Goal: Task Accomplishment & Management: Manage account settings

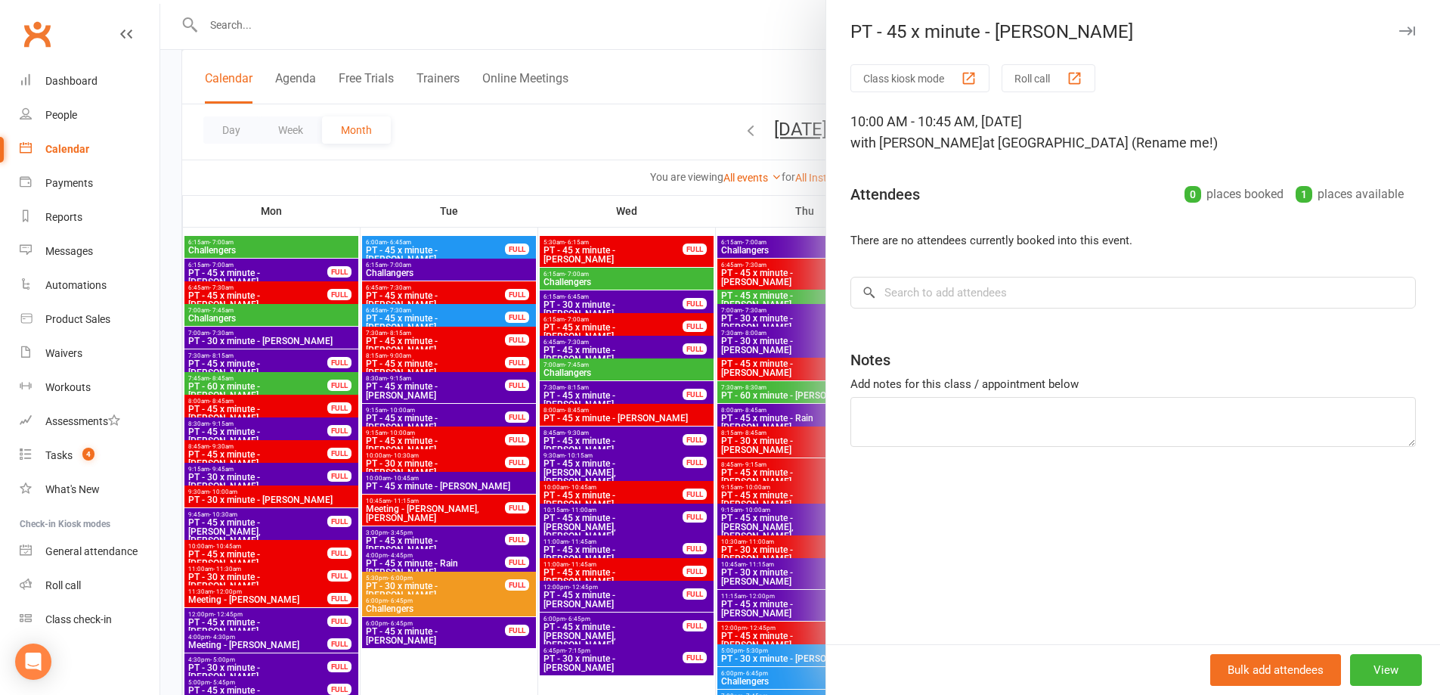
click at [532, 154] on div at bounding box center [800, 347] width 1280 height 695
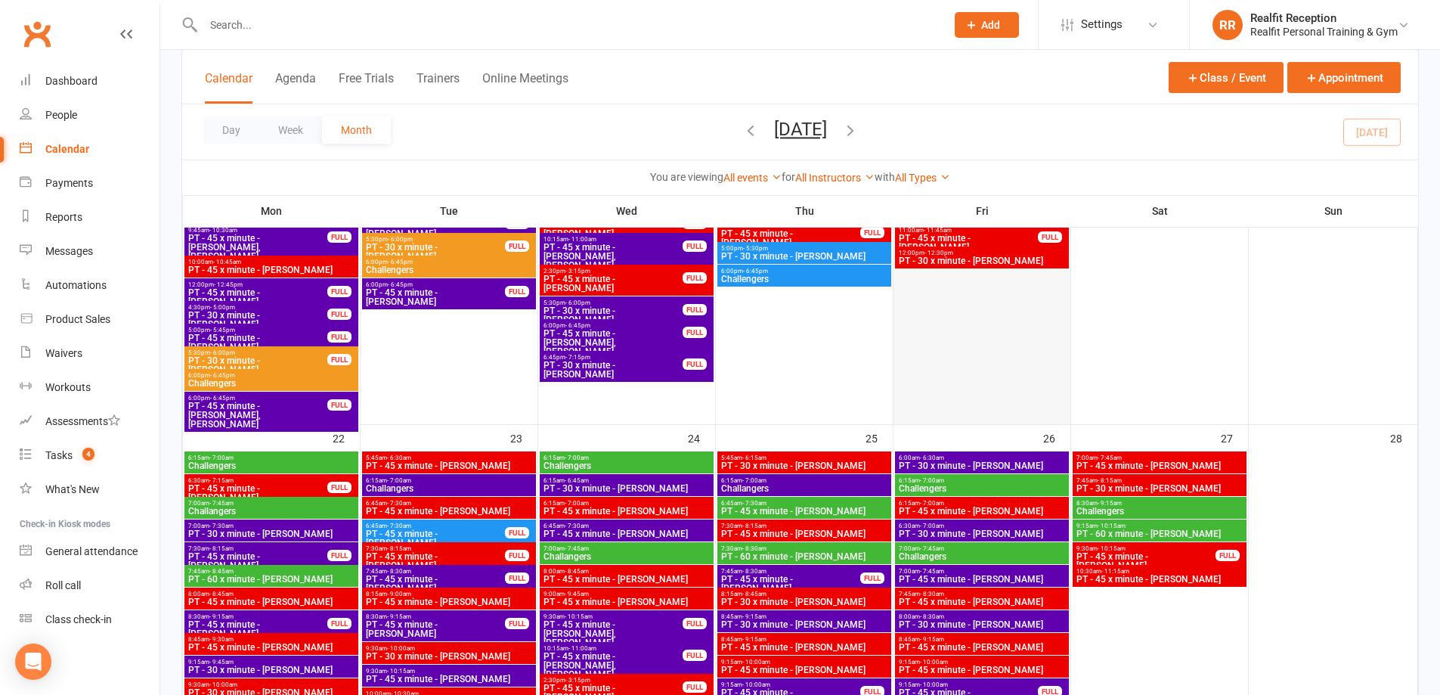
scroll to position [1436, 0]
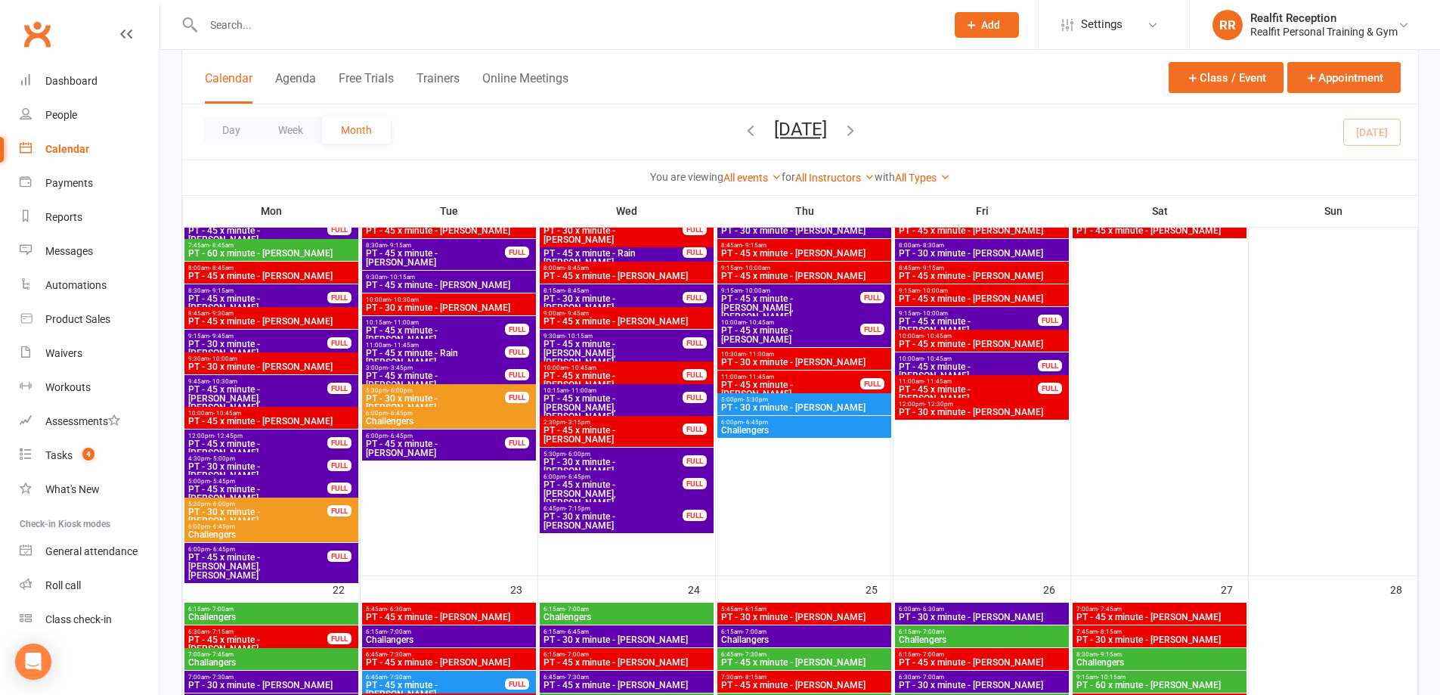
click at [996, 363] on span "PT - 45 x minute - [PERSON_NAME]" at bounding box center [968, 371] width 141 height 18
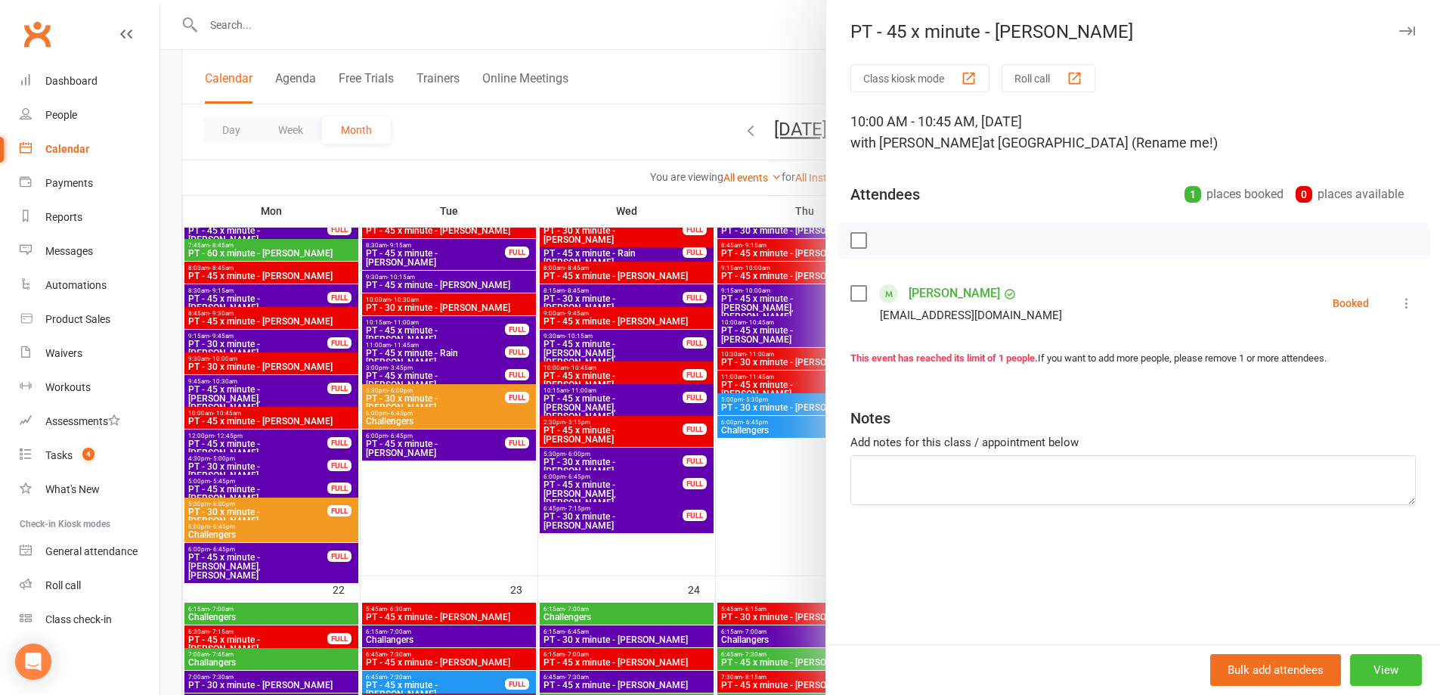
click at [1395, 682] on button "View" at bounding box center [1386, 670] width 72 height 32
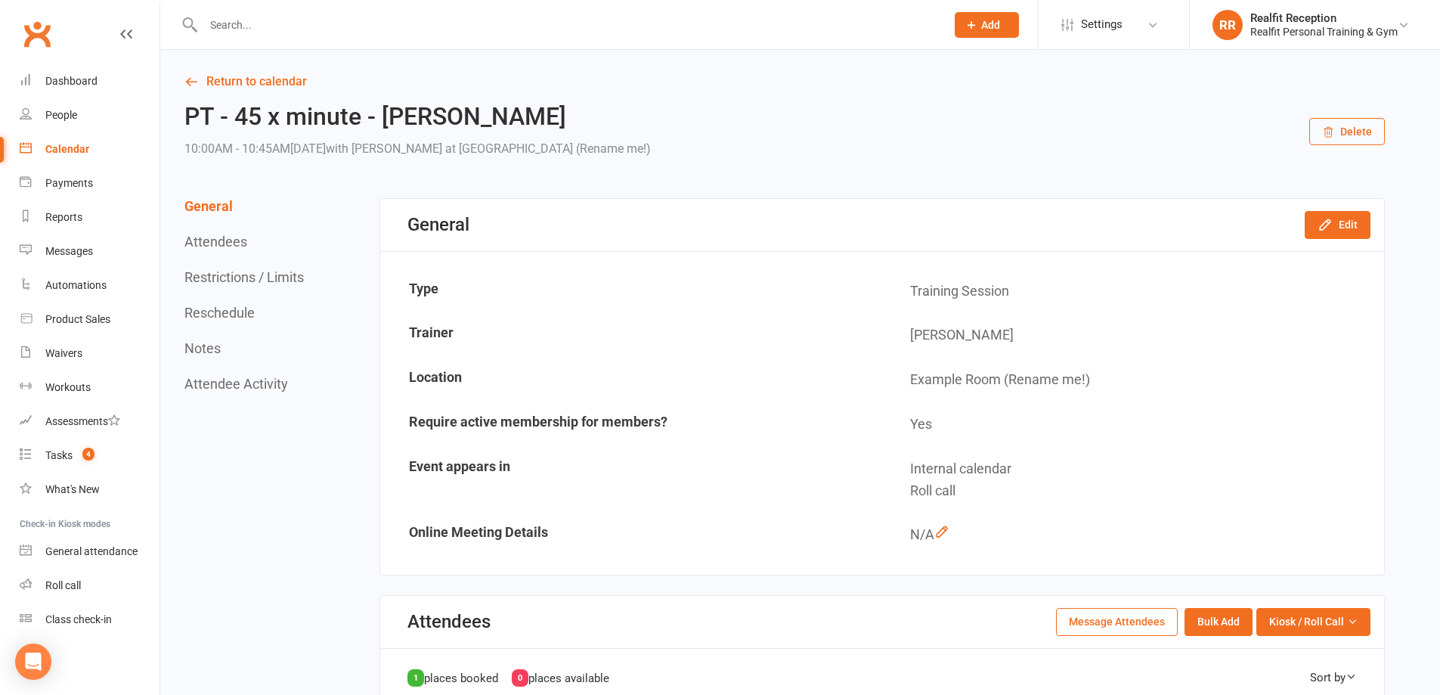
click at [1352, 132] on button "Delete" at bounding box center [1347, 131] width 76 height 27
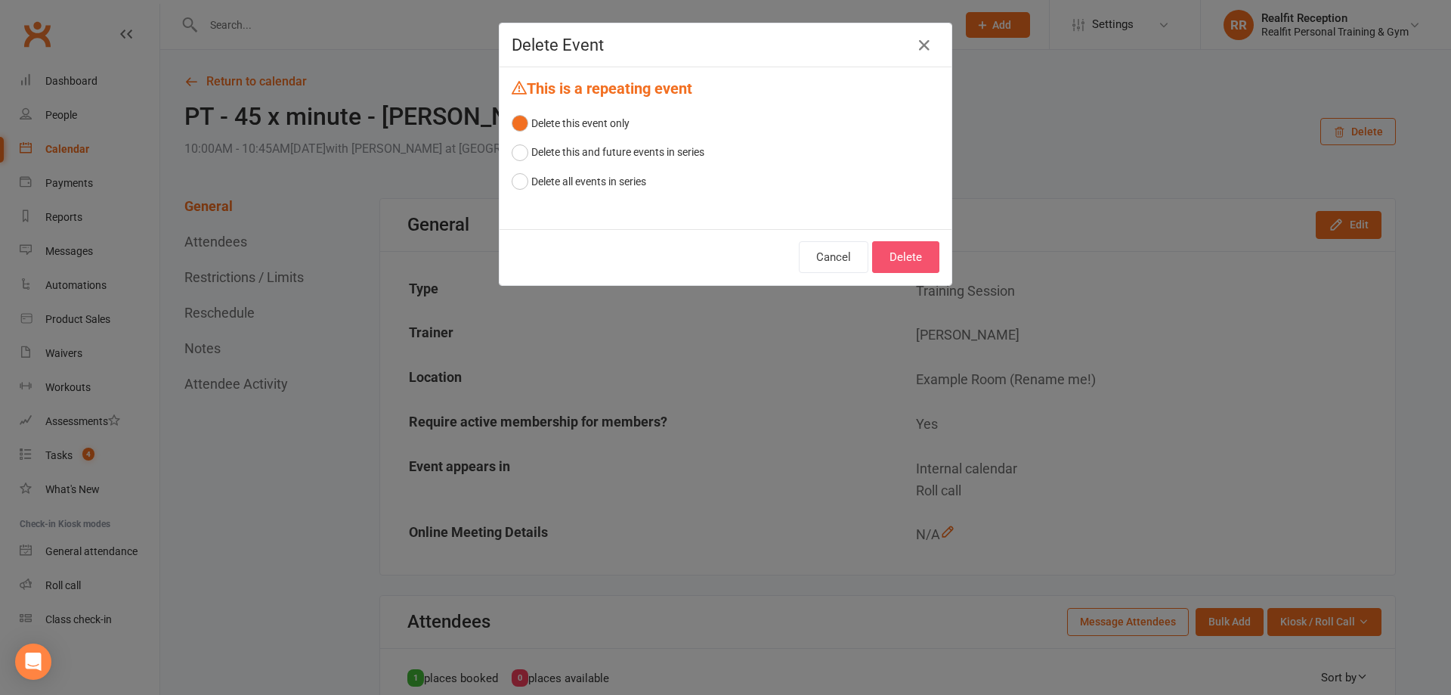
click at [921, 259] on button "Delete" at bounding box center [905, 257] width 67 height 32
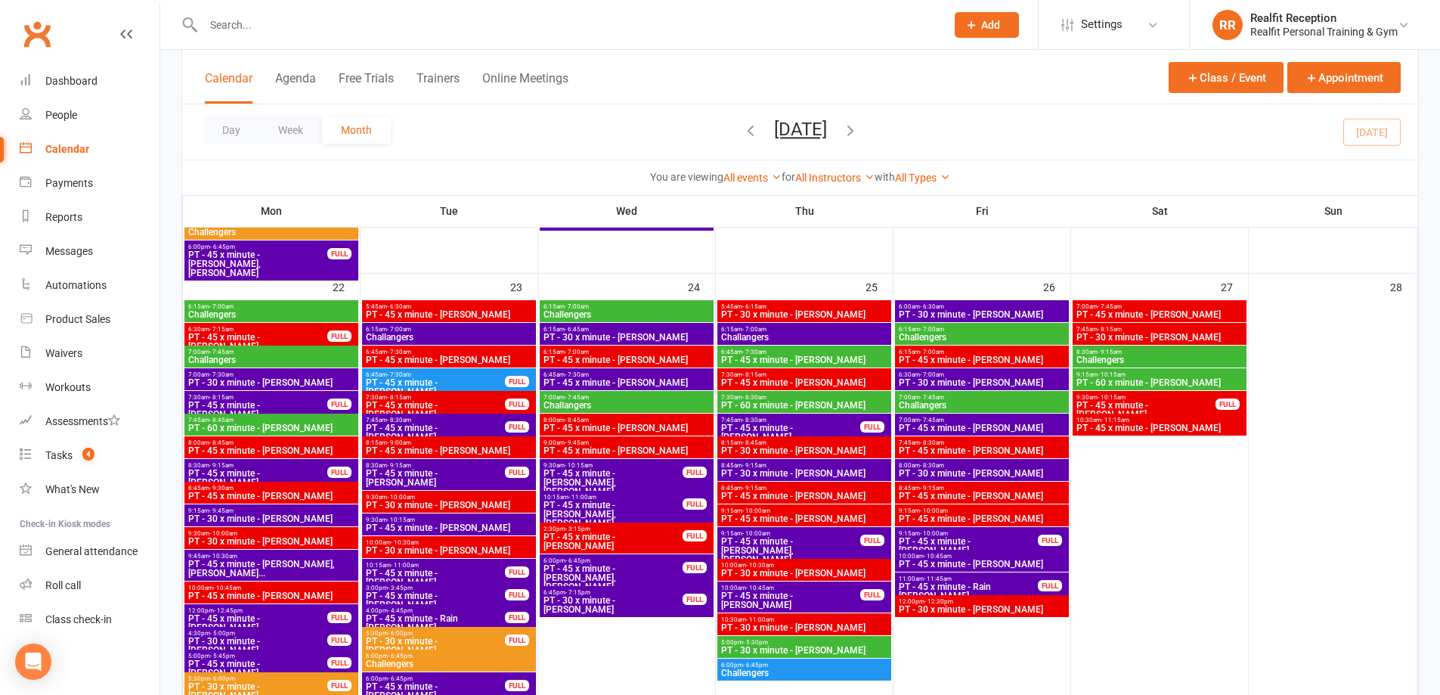
scroll to position [1814, 0]
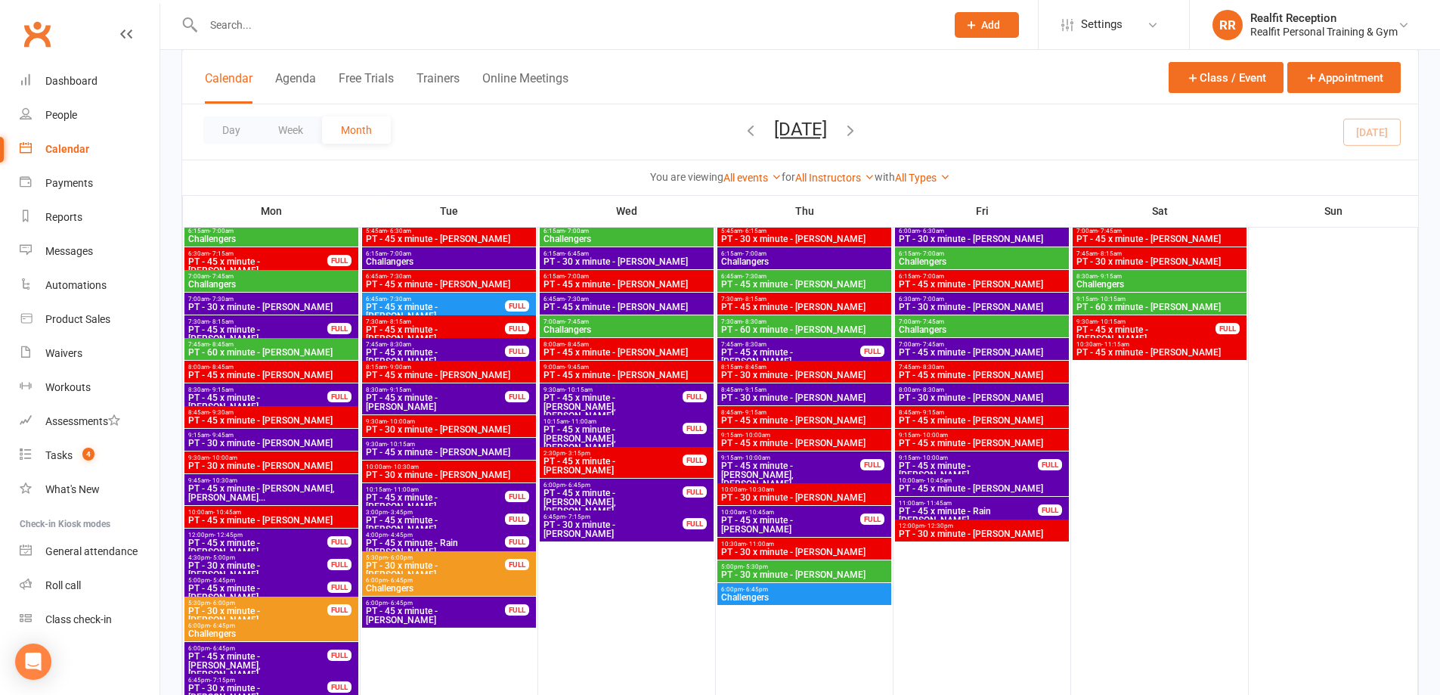
click at [469, 610] on span "PT - 45 x minute - [PERSON_NAME]" at bounding box center [435, 615] width 141 height 18
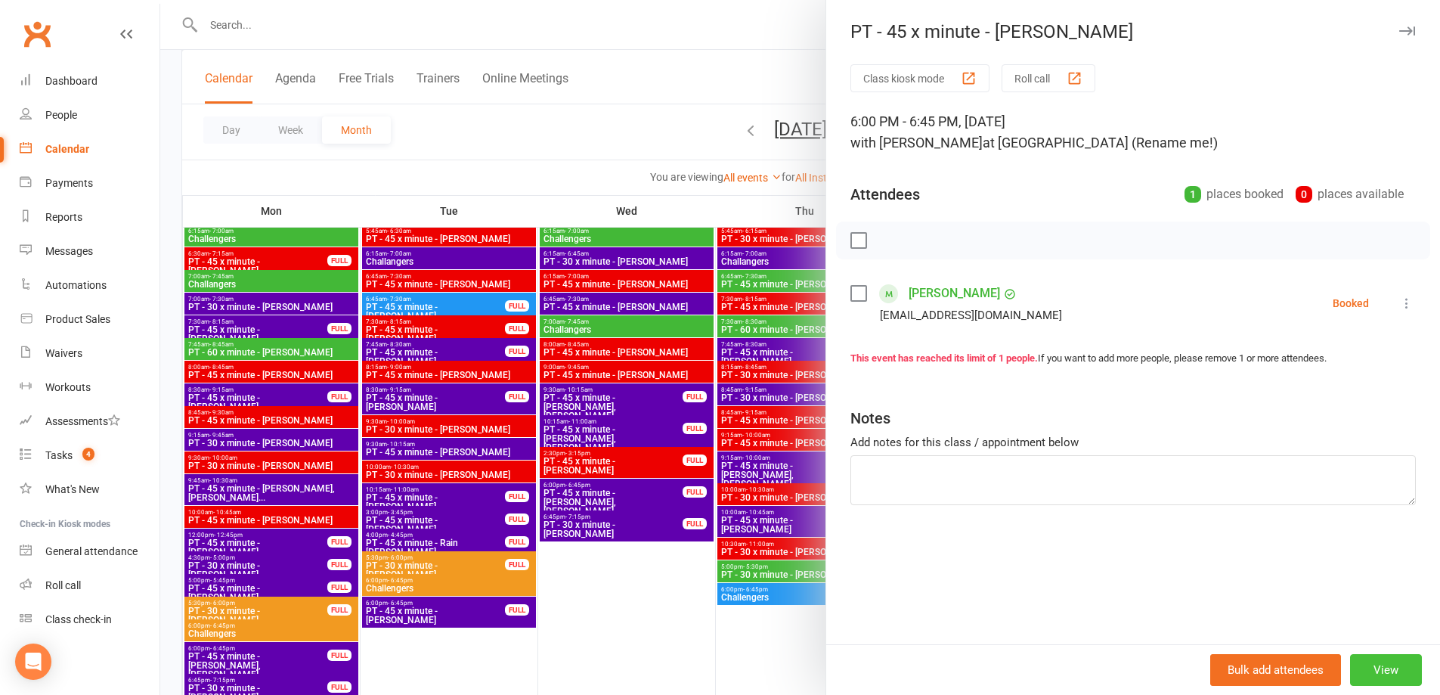
click at [1376, 677] on button "View" at bounding box center [1386, 670] width 72 height 32
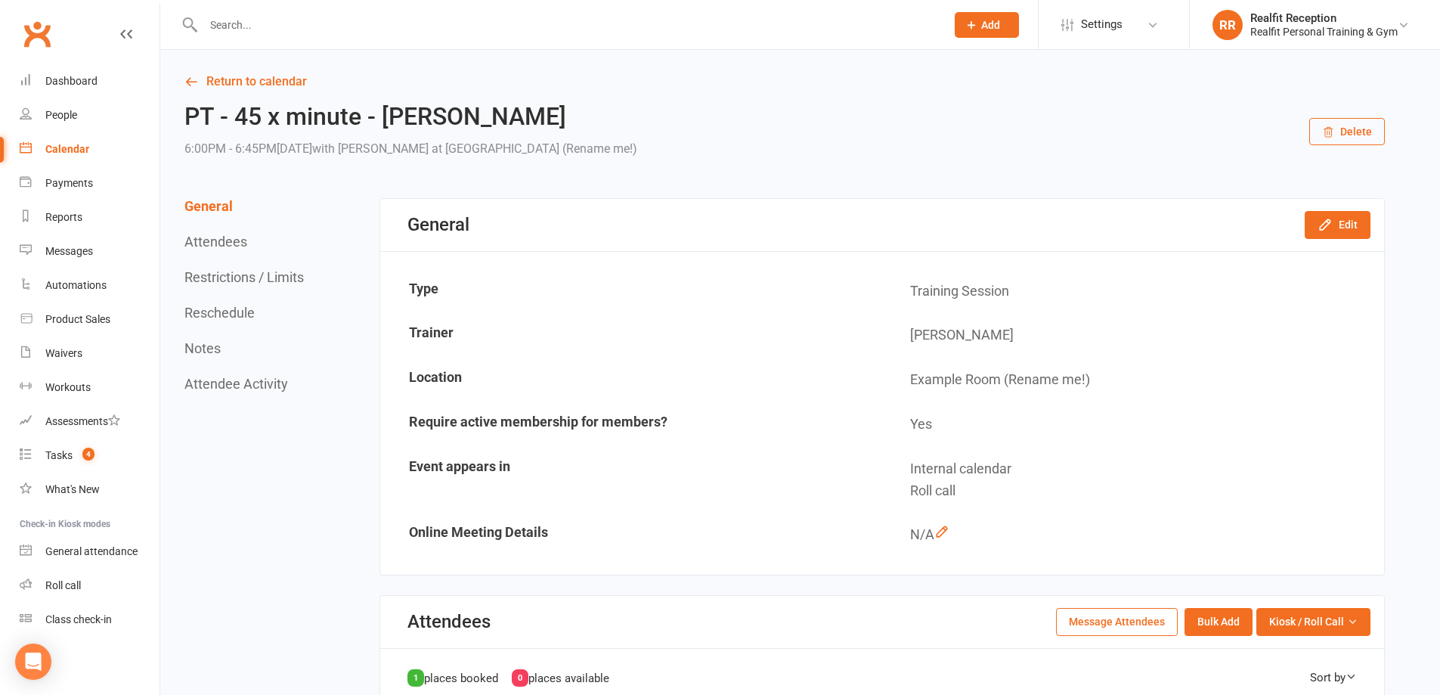
click at [1361, 138] on button "Delete" at bounding box center [1347, 131] width 76 height 27
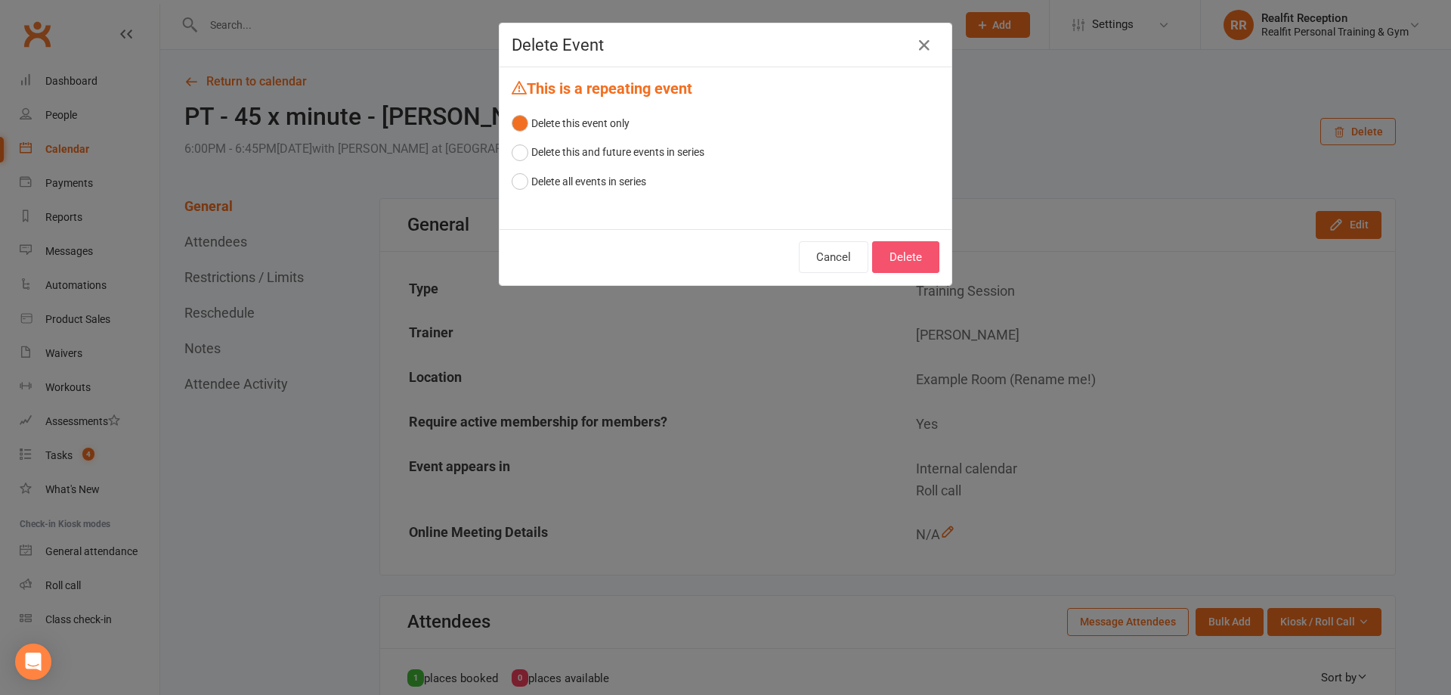
click at [903, 257] on button "Delete" at bounding box center [905, 257] width 67 height 32
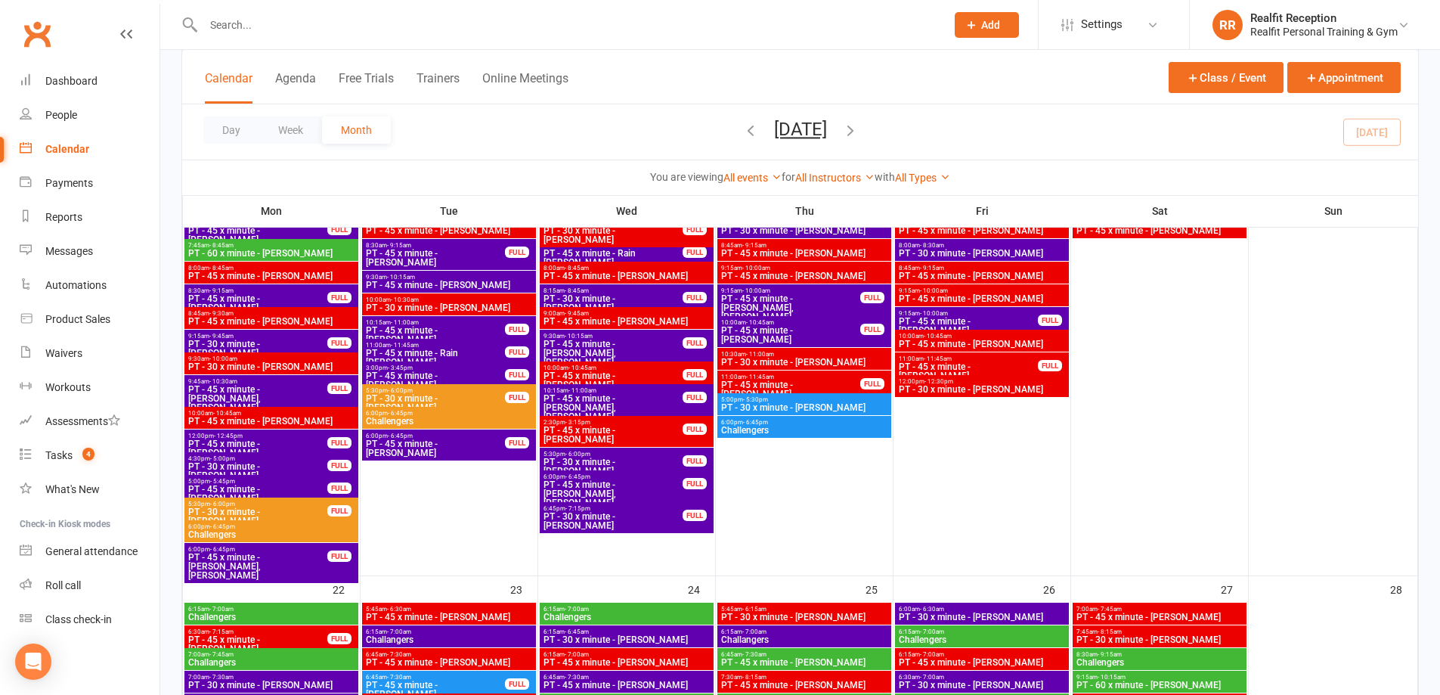
scroll to position [1209, 0]
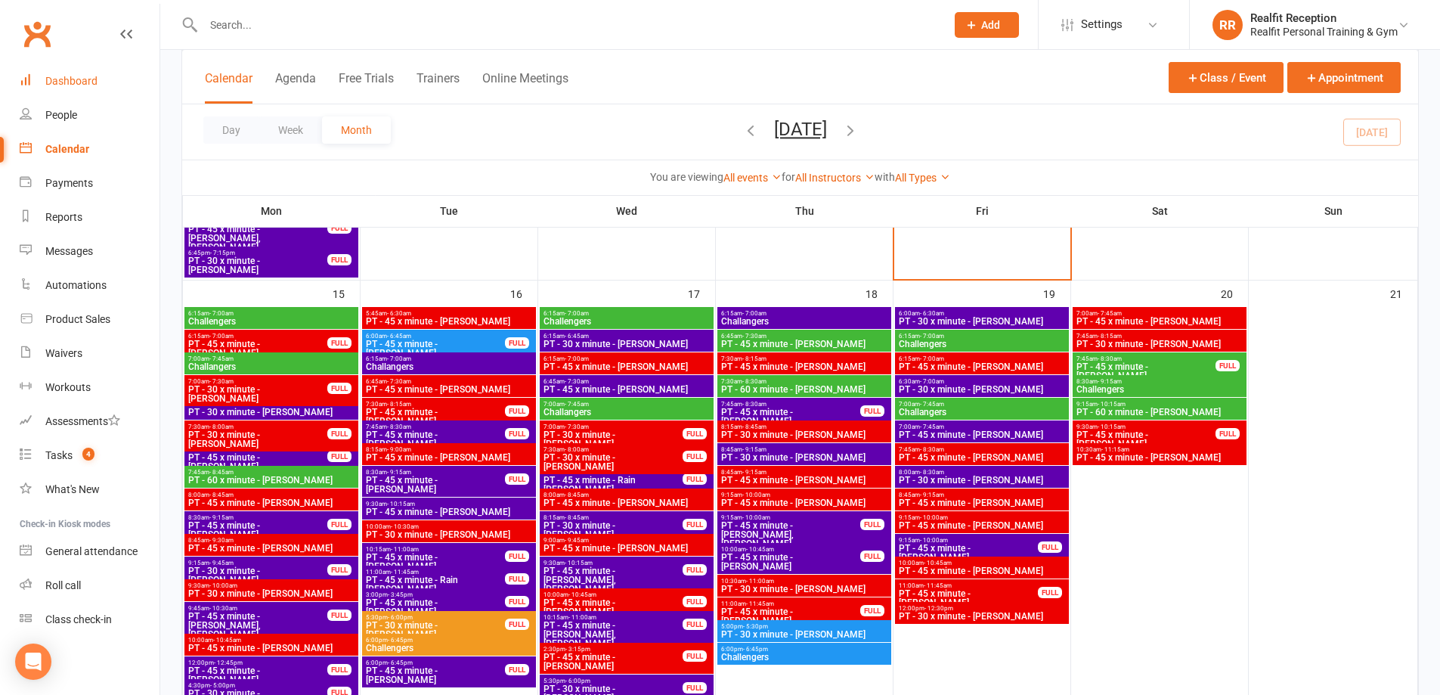
click at [57, 75] on div "Dashboard" at bounding box center [71, 81] width 52 height 12
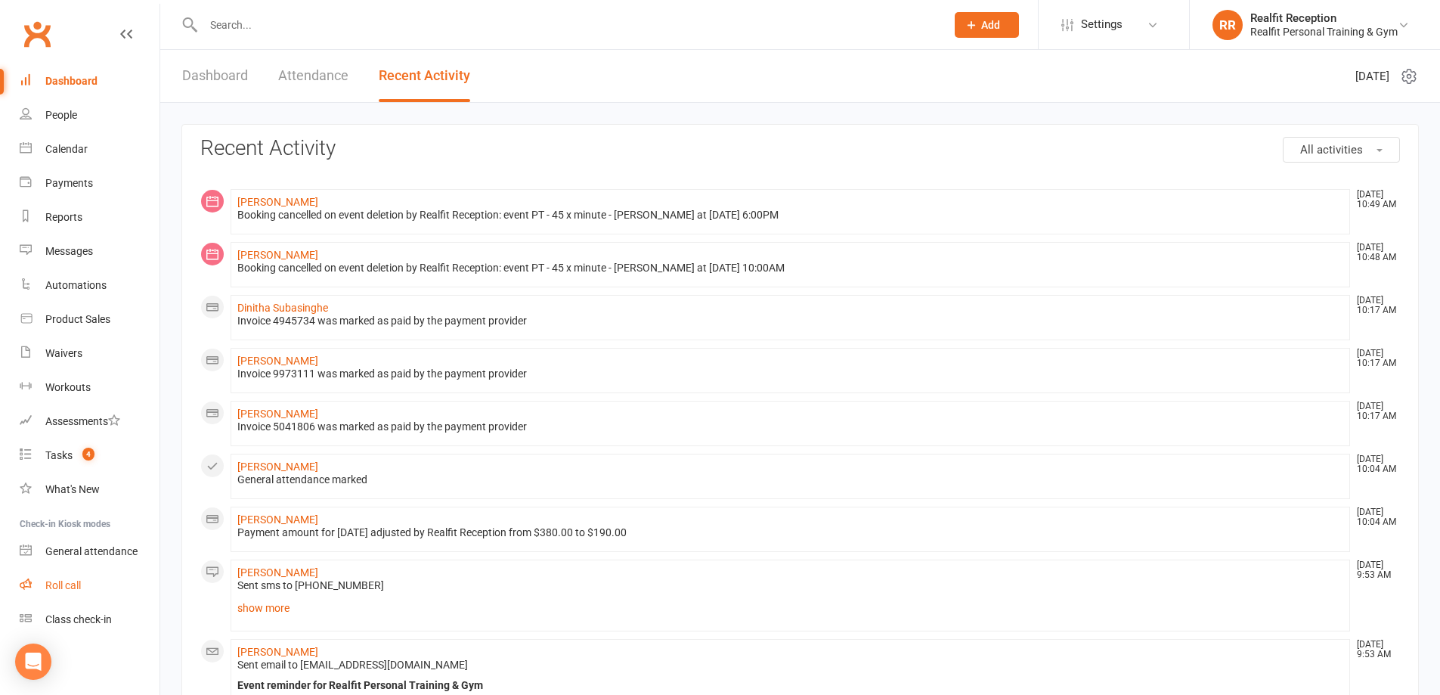
click at [63, 587] on div "Roll call" at bounding box center [63, 585] width 36 height 12
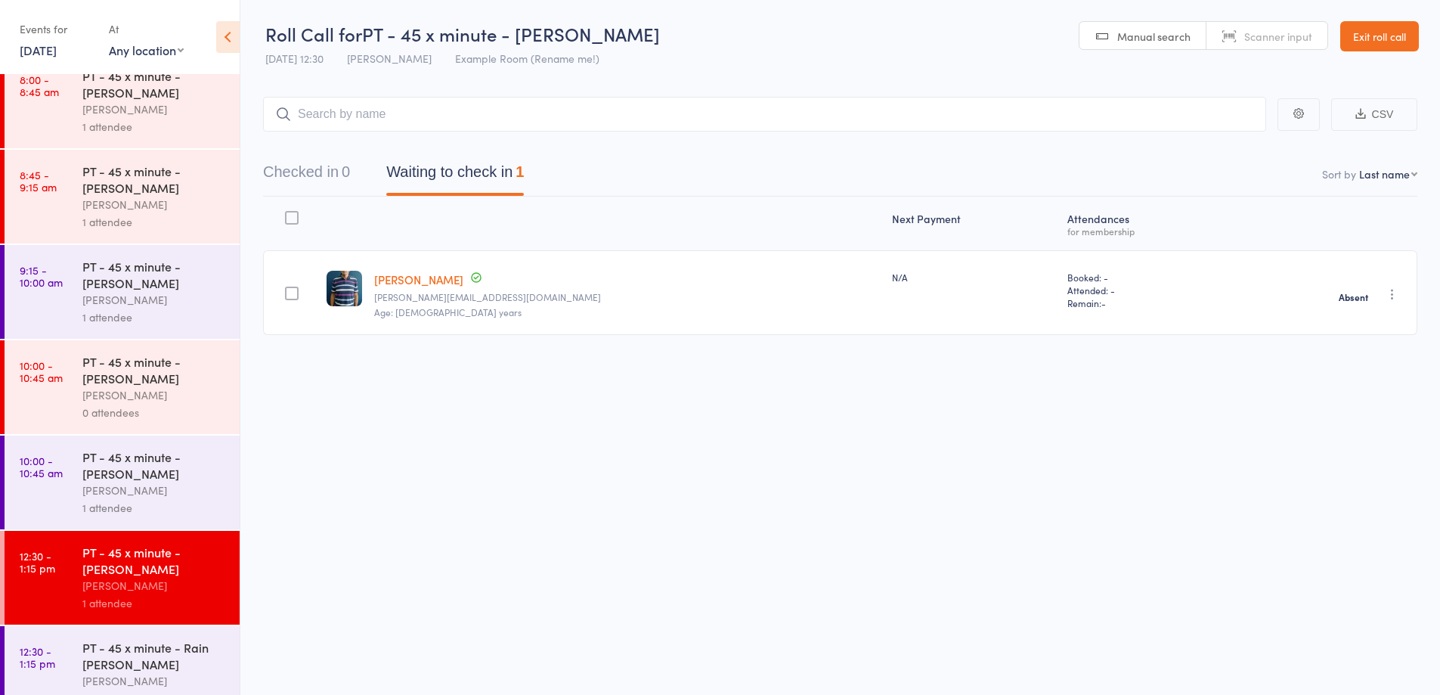
scroll to position [775, 0]
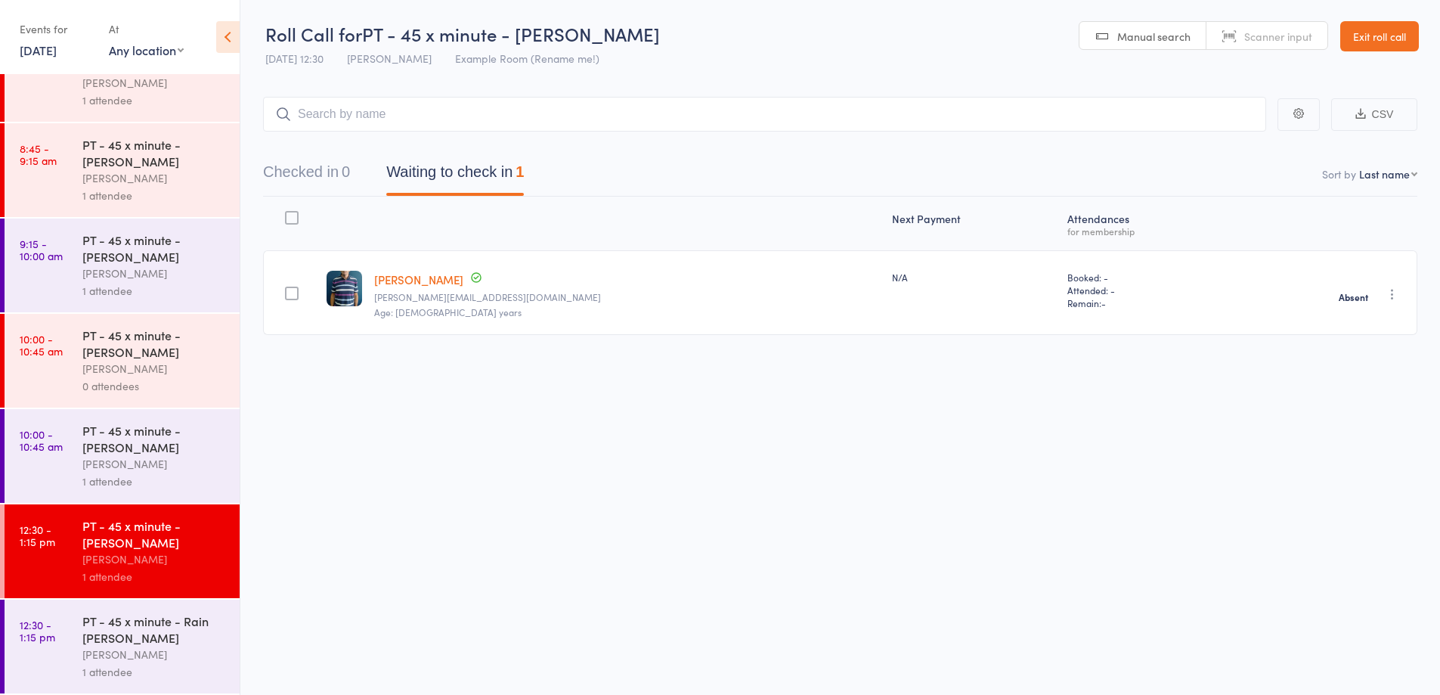
click at [1380, 38] on link "Exit roll call" at bounding box center [1379, 36] width 79 height 30
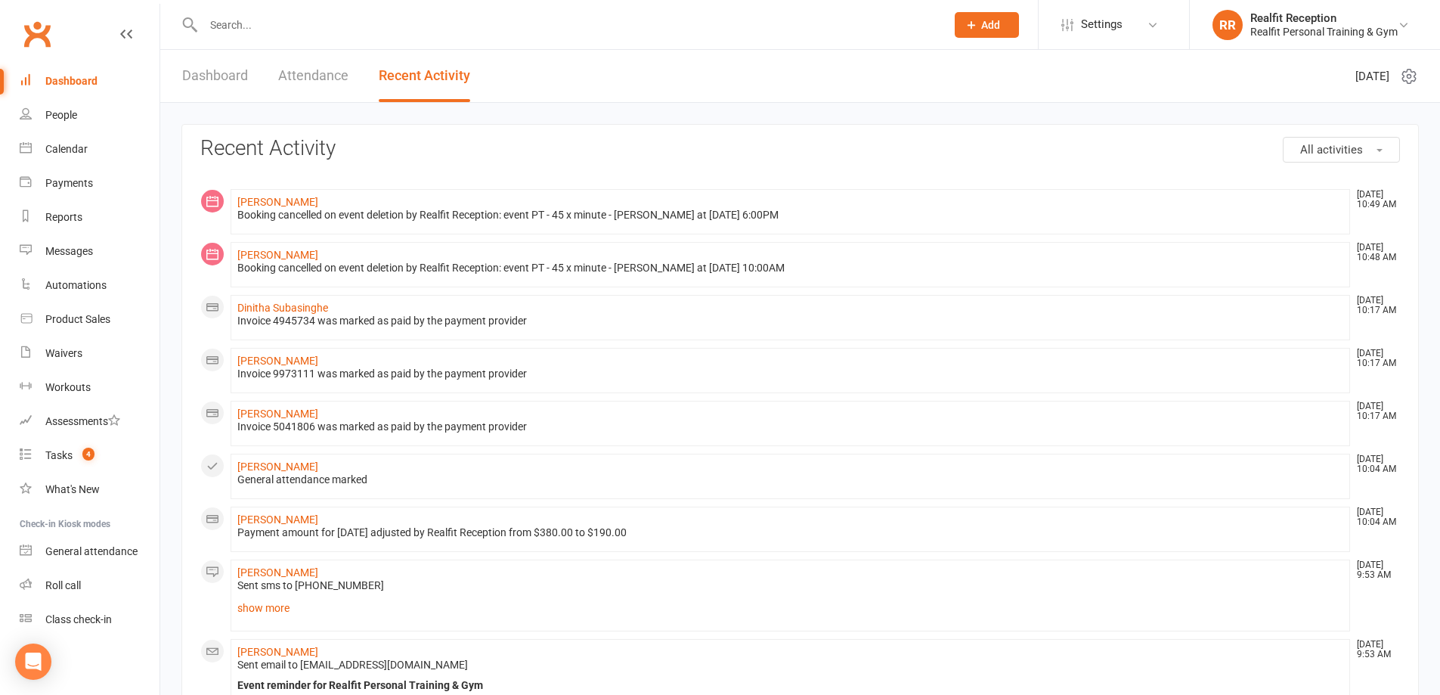
click at [246, 22] on input "text" at bounding box center [567, 24] width 736 height 21
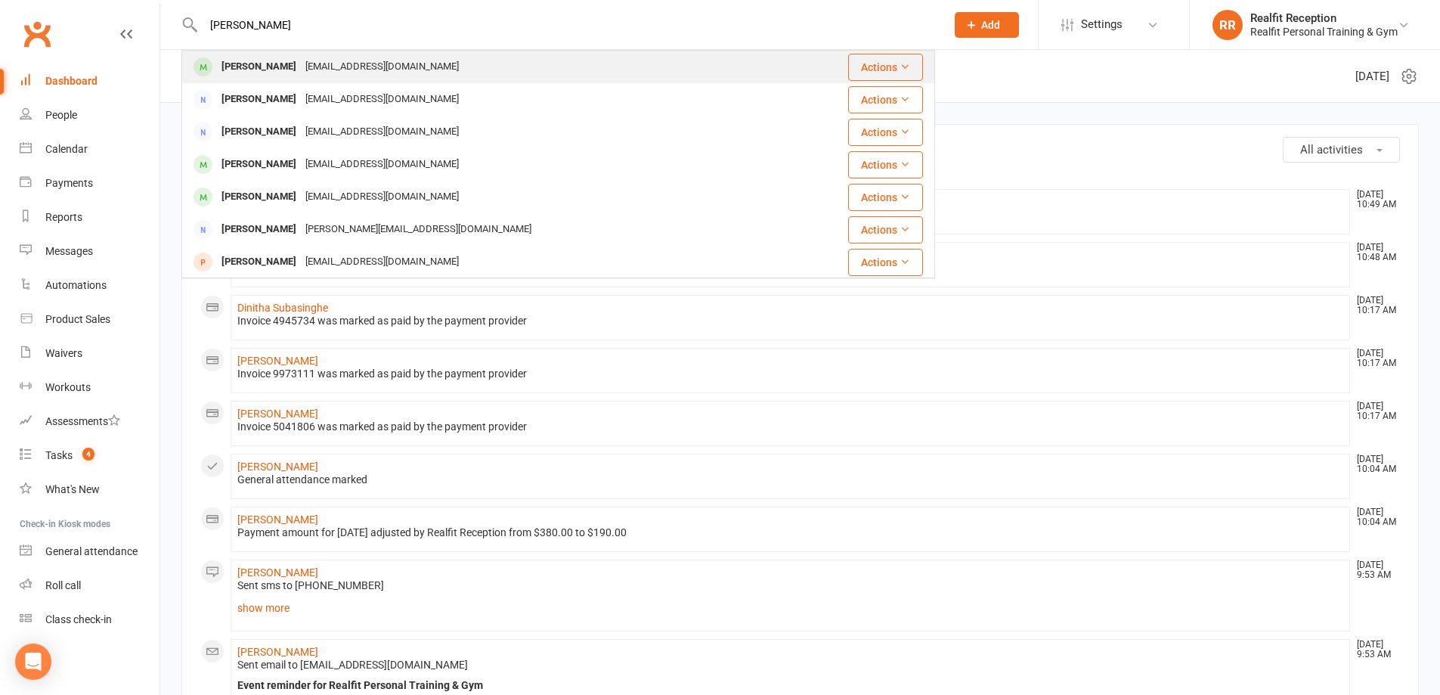
type input "john cann"
click at [315, 69] on div "fulhamlodge@optusnet.com.au" at bounding box center [382, 67] width 163 height 22
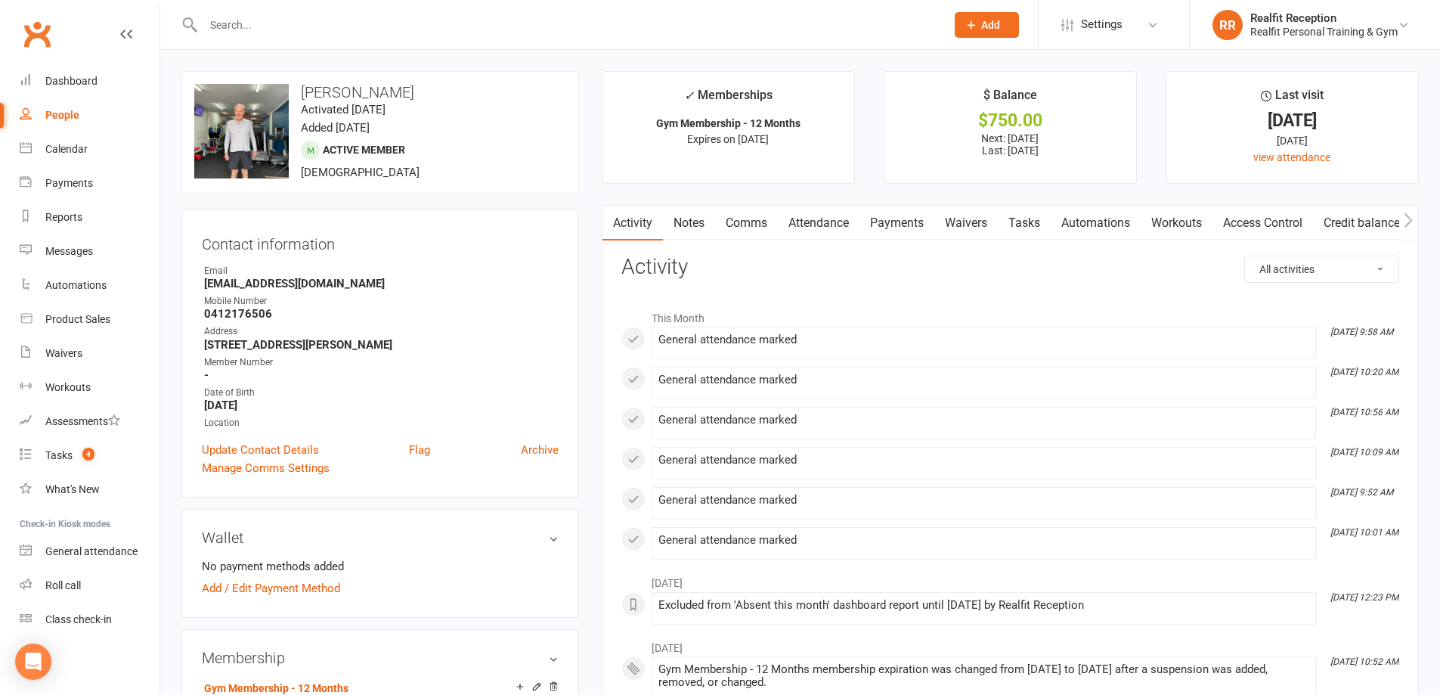
click at [838, 226] on link "Attendance" at bounding box center [819, 223] width 82 height 35
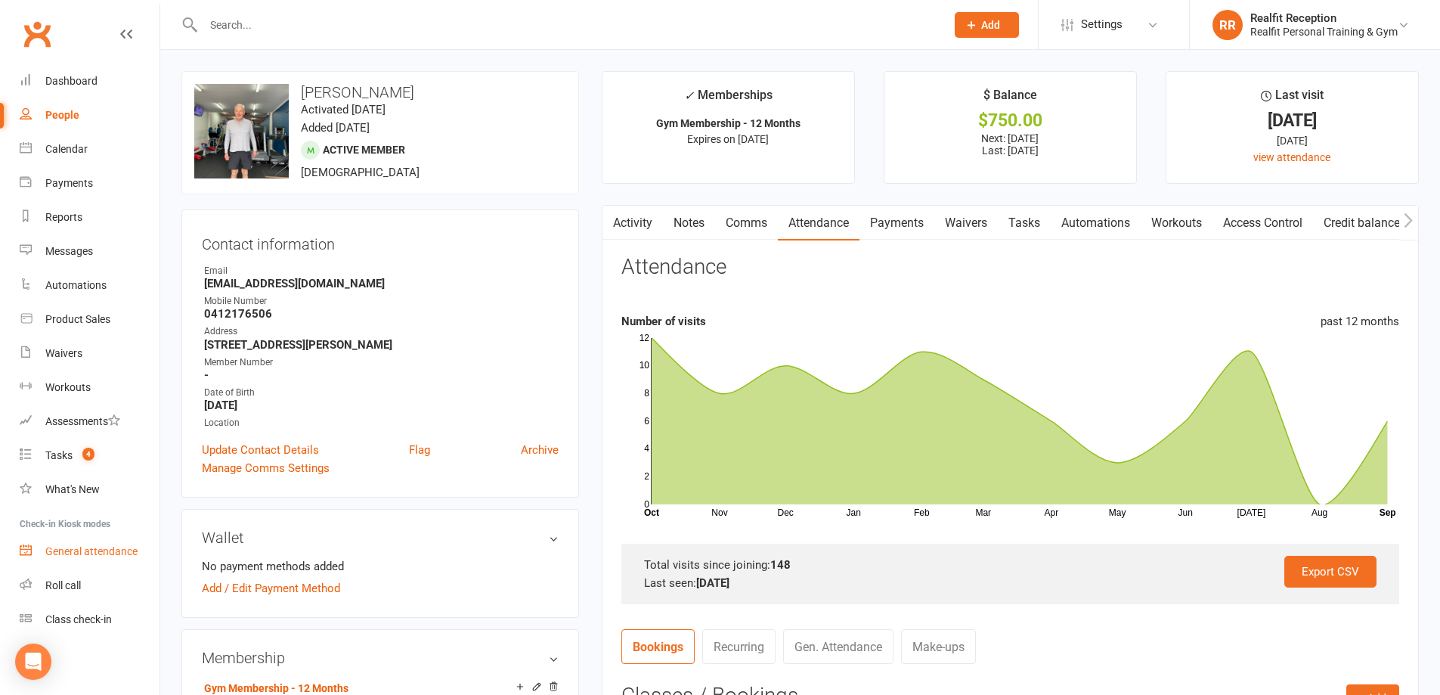
click at [85, 559] on link "General attendance" at bounding box center [90, 551] width 140 height 34
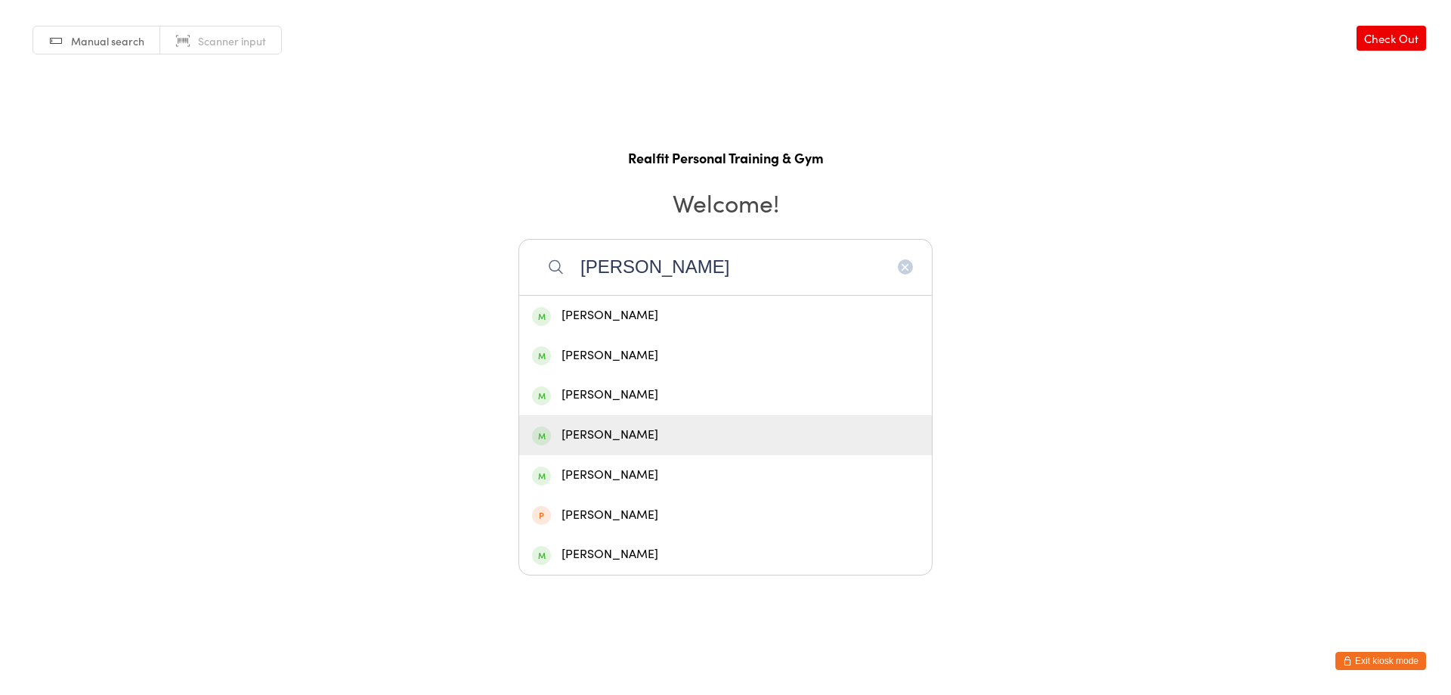
type input "john"
click at [646, 435] on div "John Canny" at bounding box center [725, 435] width 387 height 20
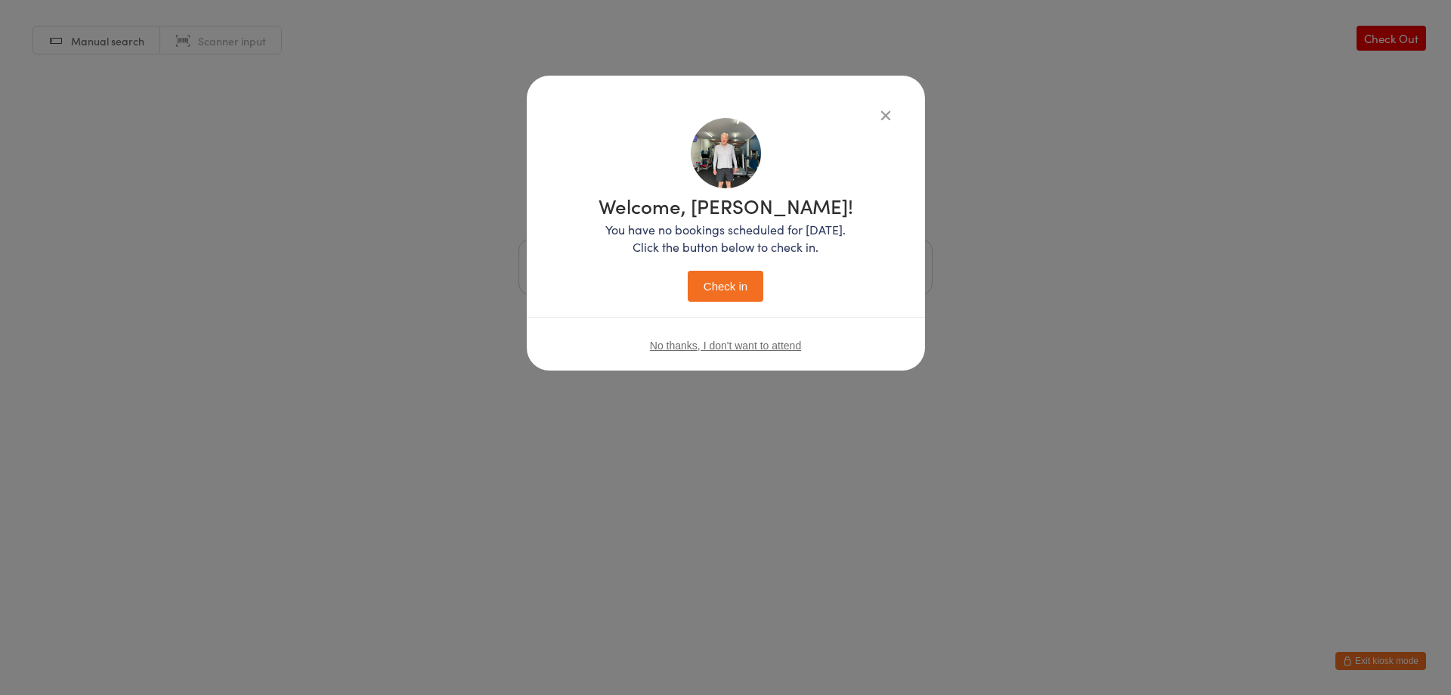
click at [723, 278] on button "Check in" at bounding box center [726, 286] width 76 height 31
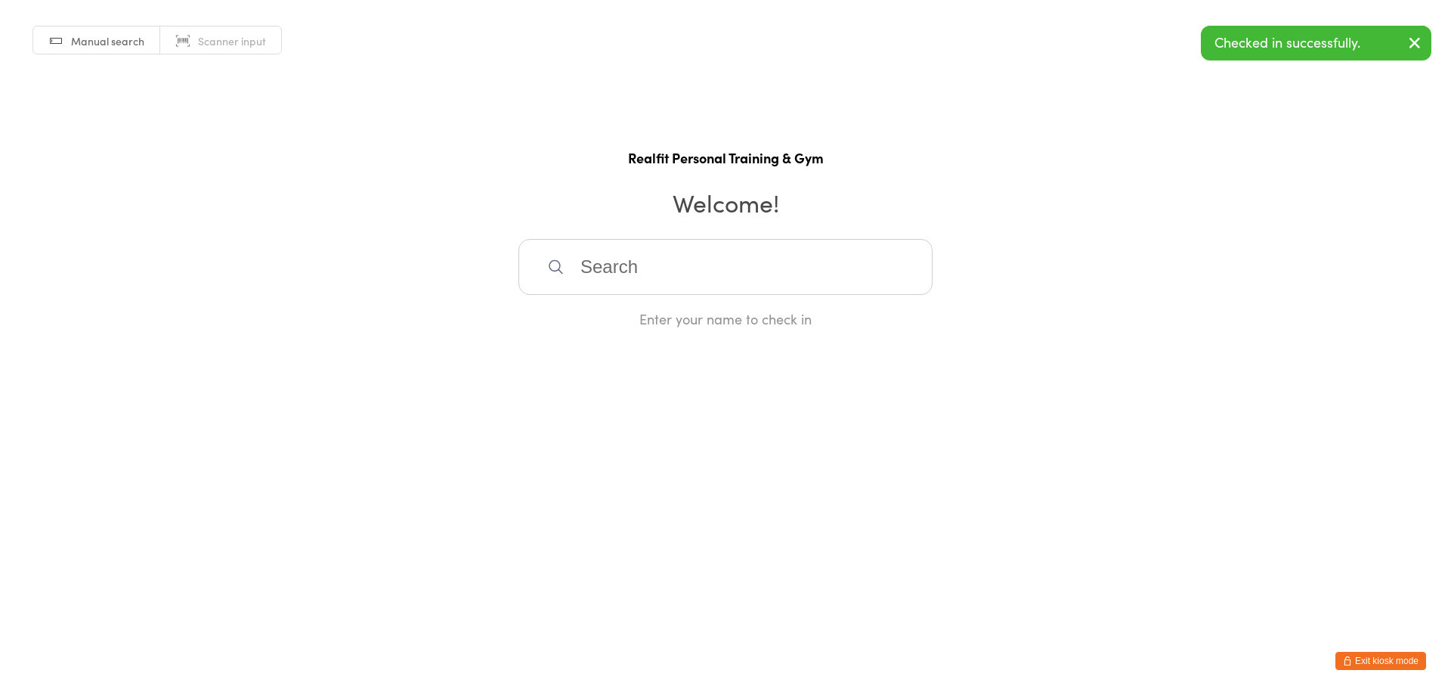
click at [1379, 655] on button "Exit kiosk mode" at bounding box center [1381, 661] width 91 height 18
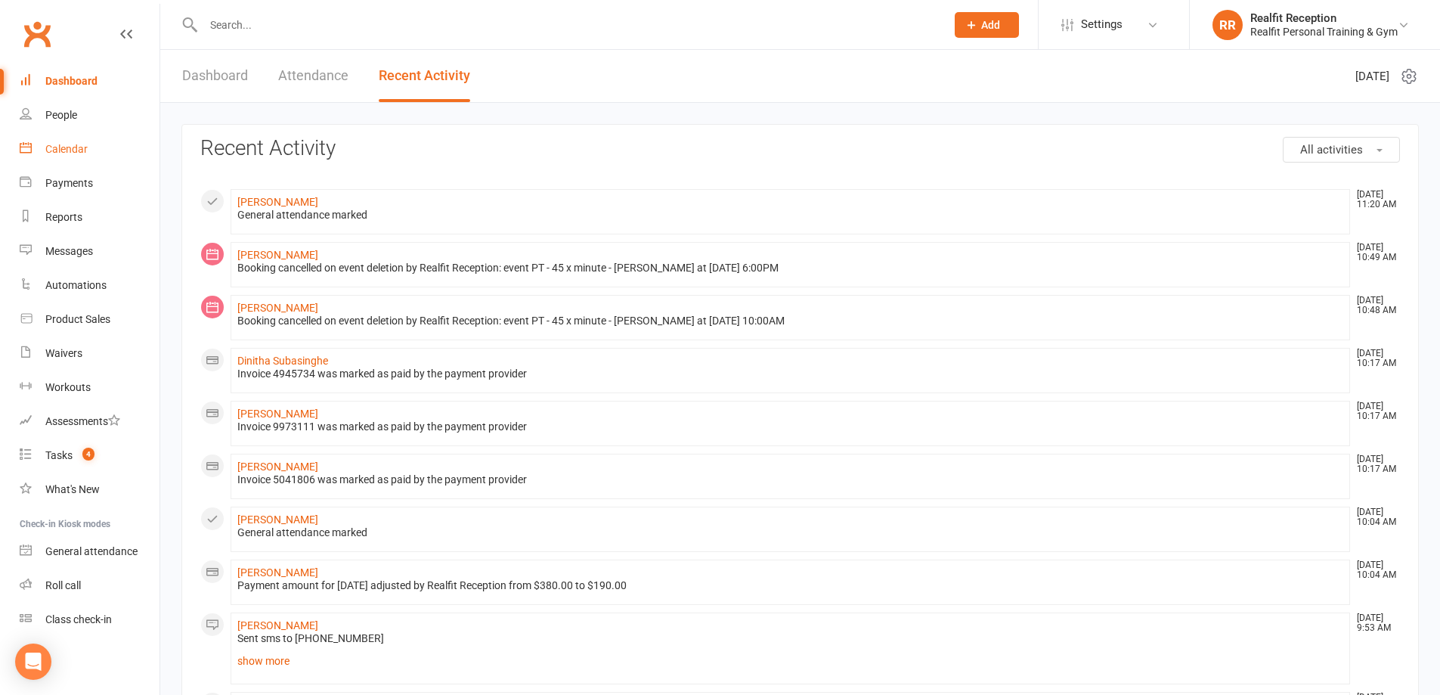
click at [70, 147] on div "Calendar" at bounding box center [66, 149] width 42 height 12
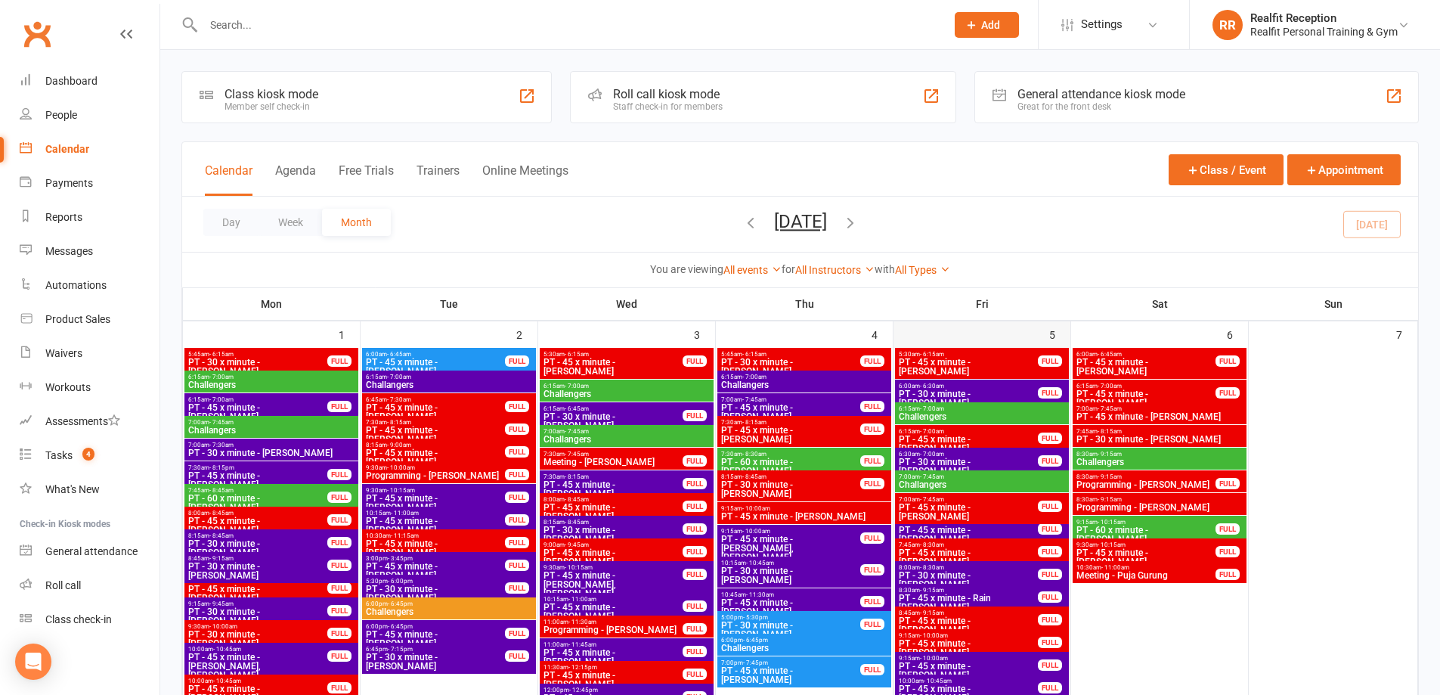
scroll to position [680, 0]
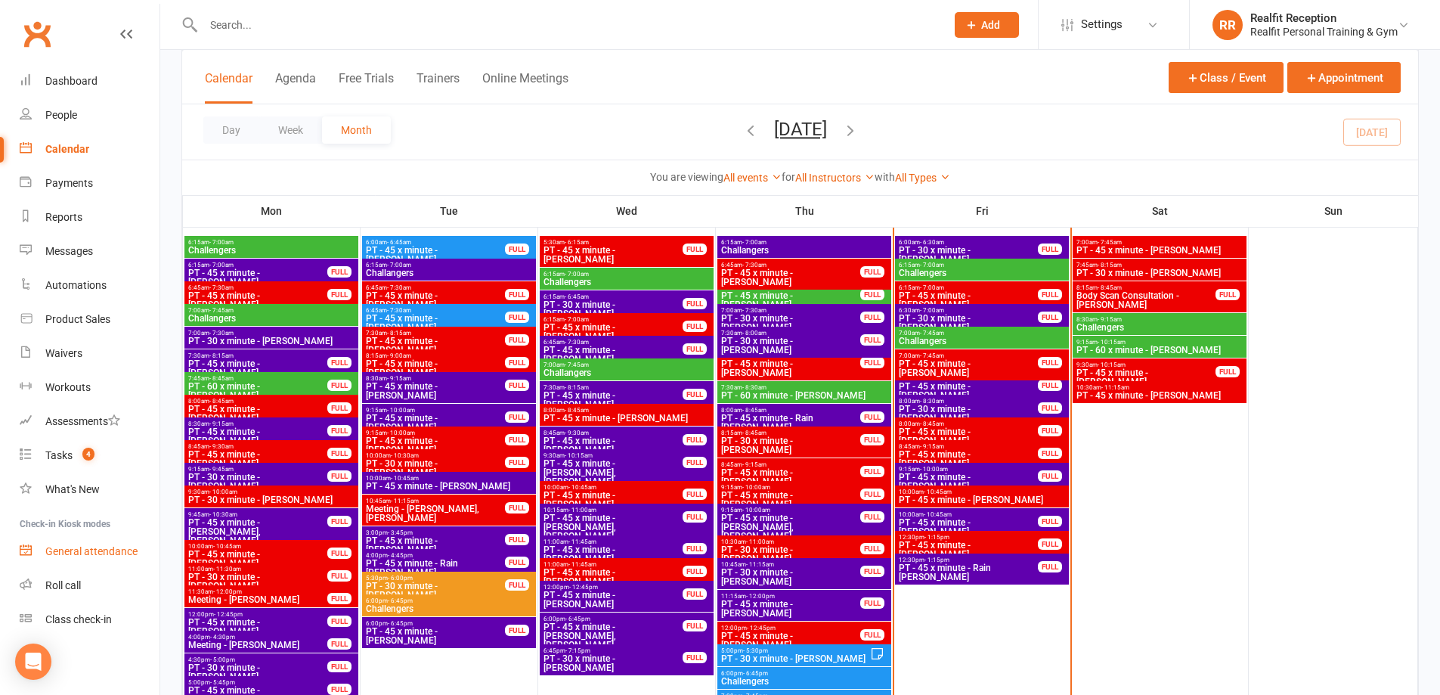
click at [72, 553] on div "General attendance" at bounding box center [91, 551] width 92 height 12
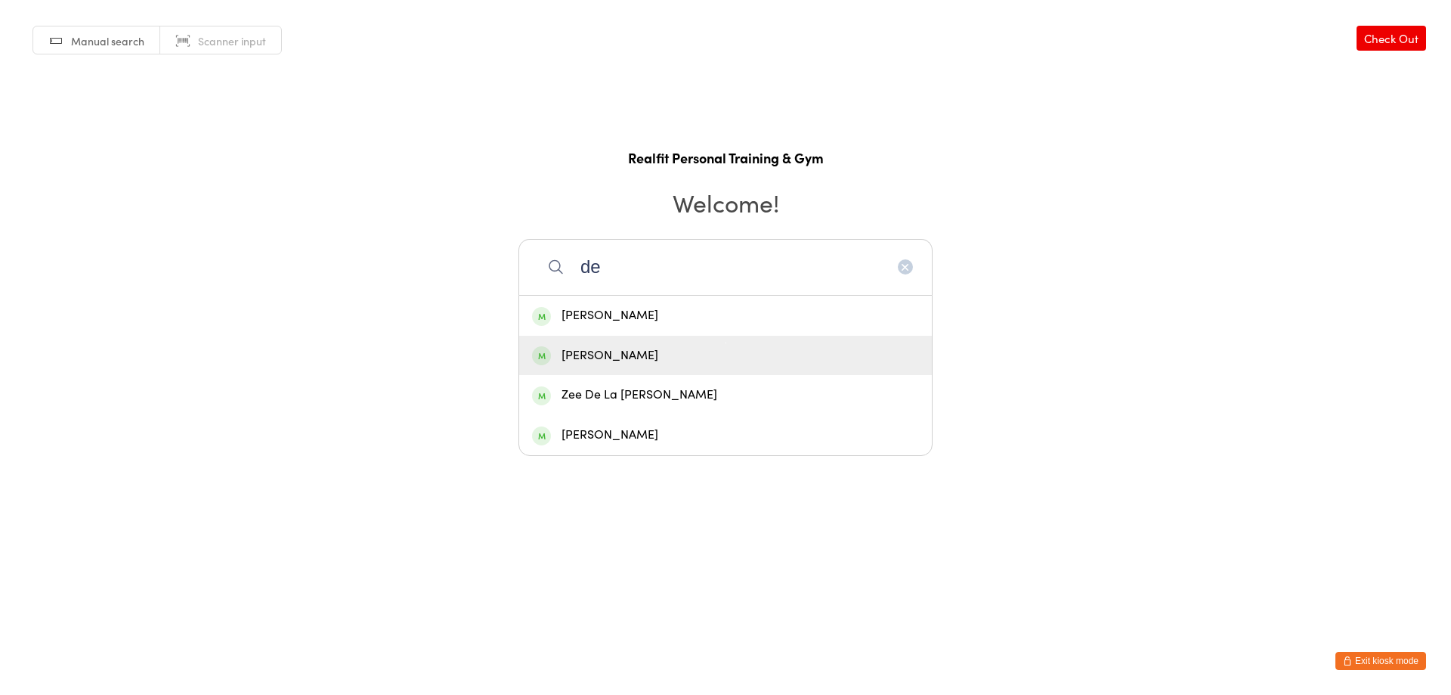
type input "de"
click at [620, 349] on div "[PERSON_NAME]" at bounding box center [725, 355] width 387 height 20
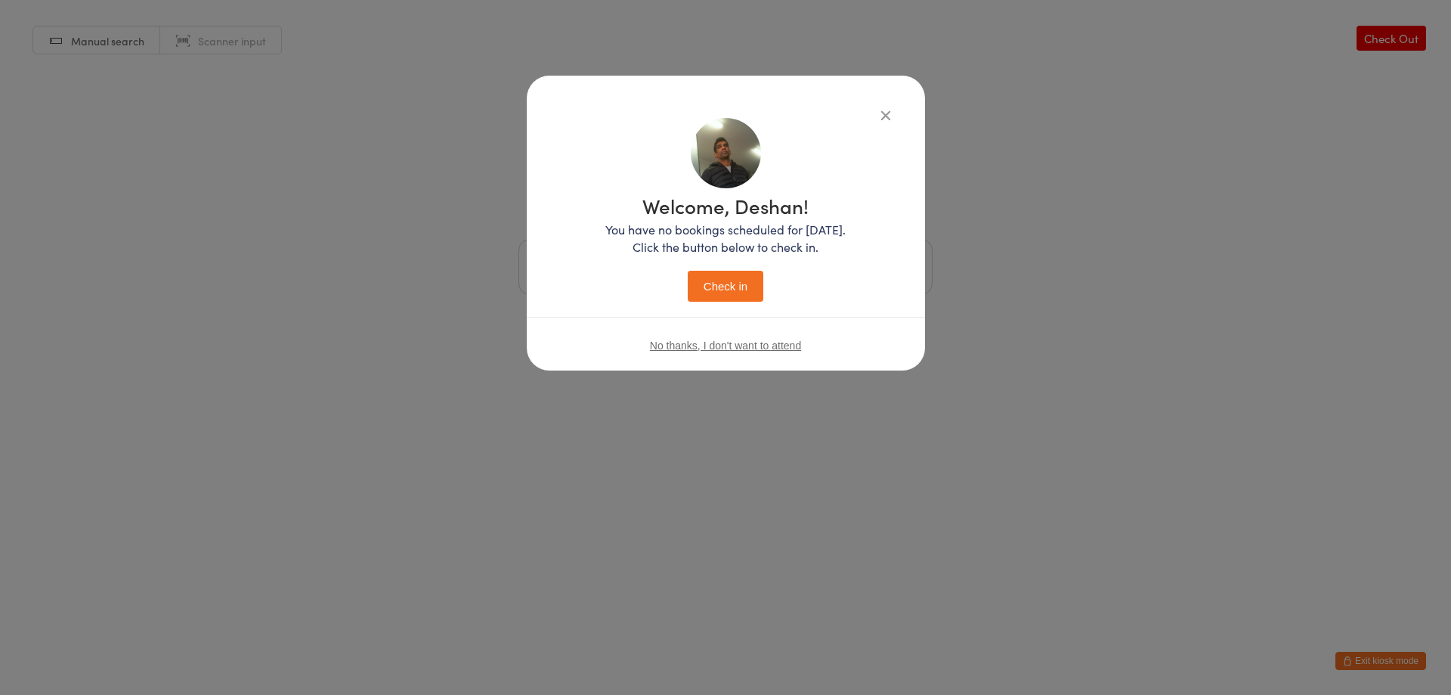
click at [719, 271] on button "Check in" at bounding box center [726, 286] width 76 height 31
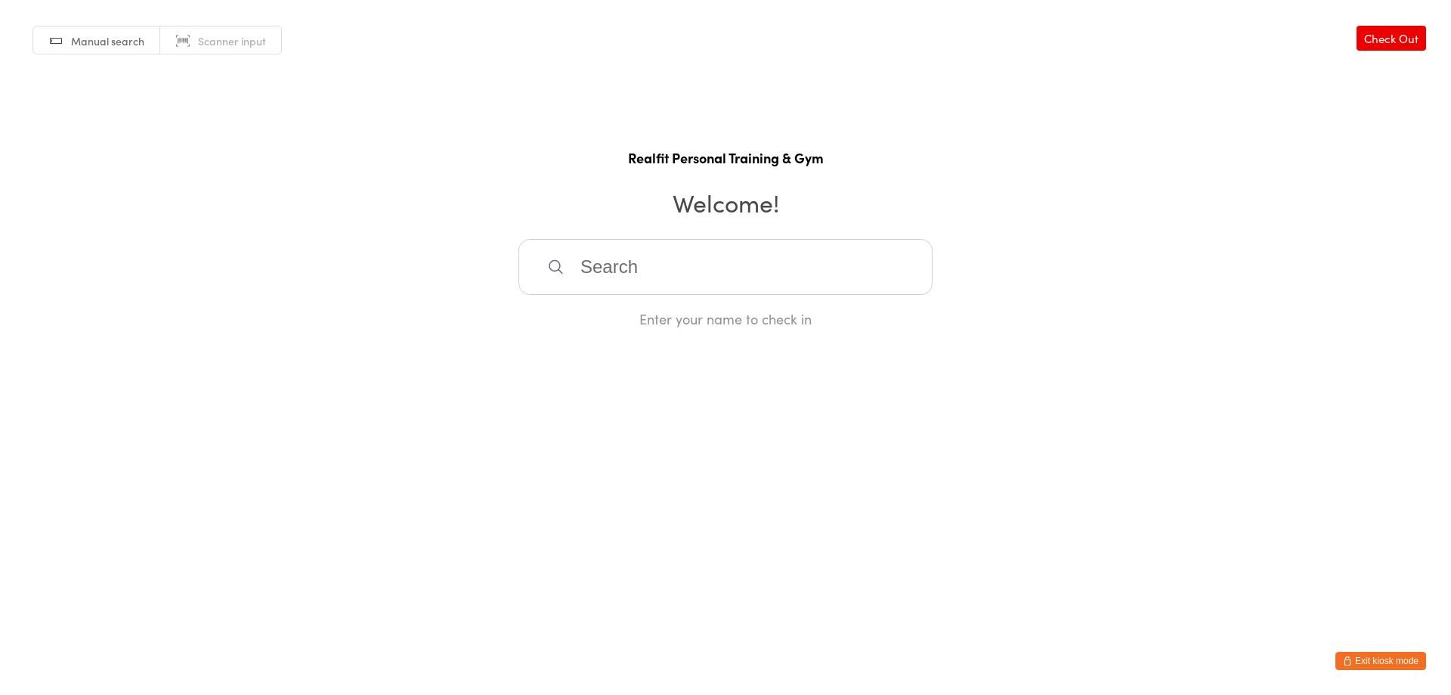
click at [1370, 656] on button "Exit kiosk mode" at bounding box center [1381, 661] width 91 height 18
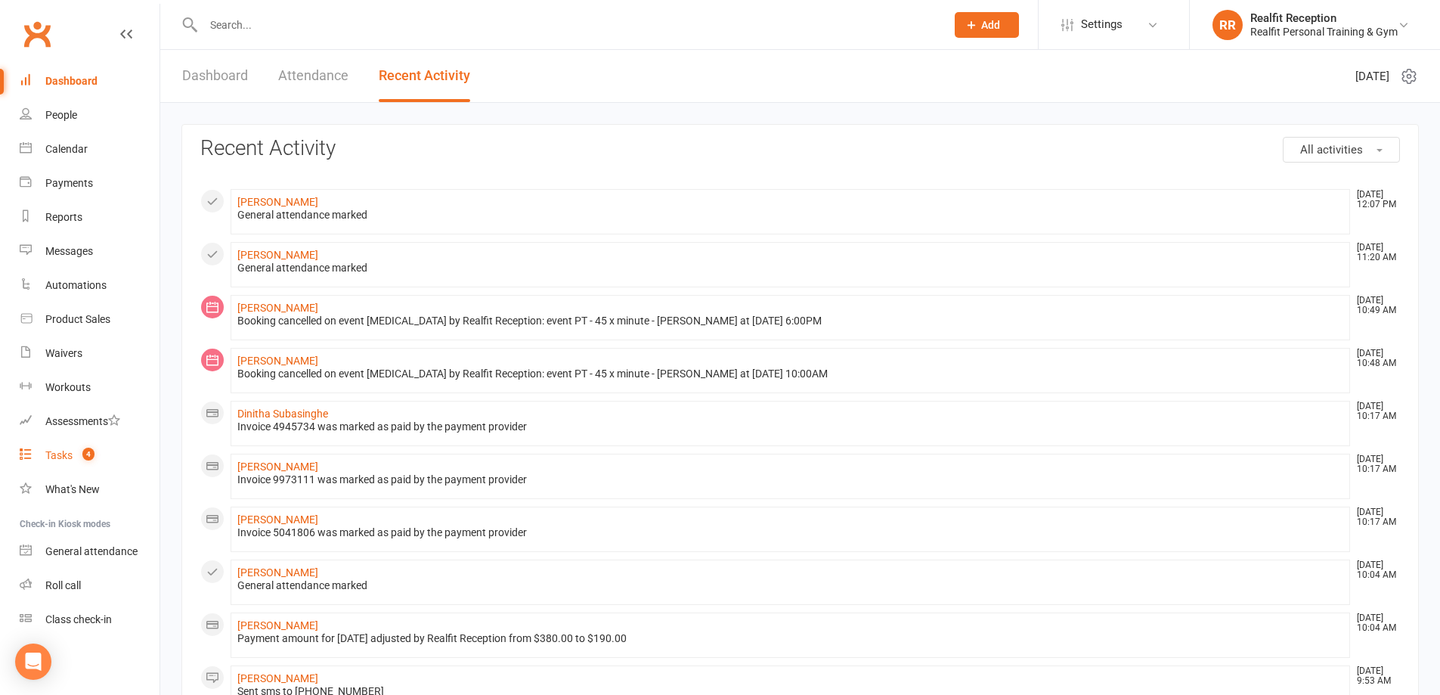
click at [61, 459] on div "Tasks" at bounding box center [58, 455] width 27 height 12
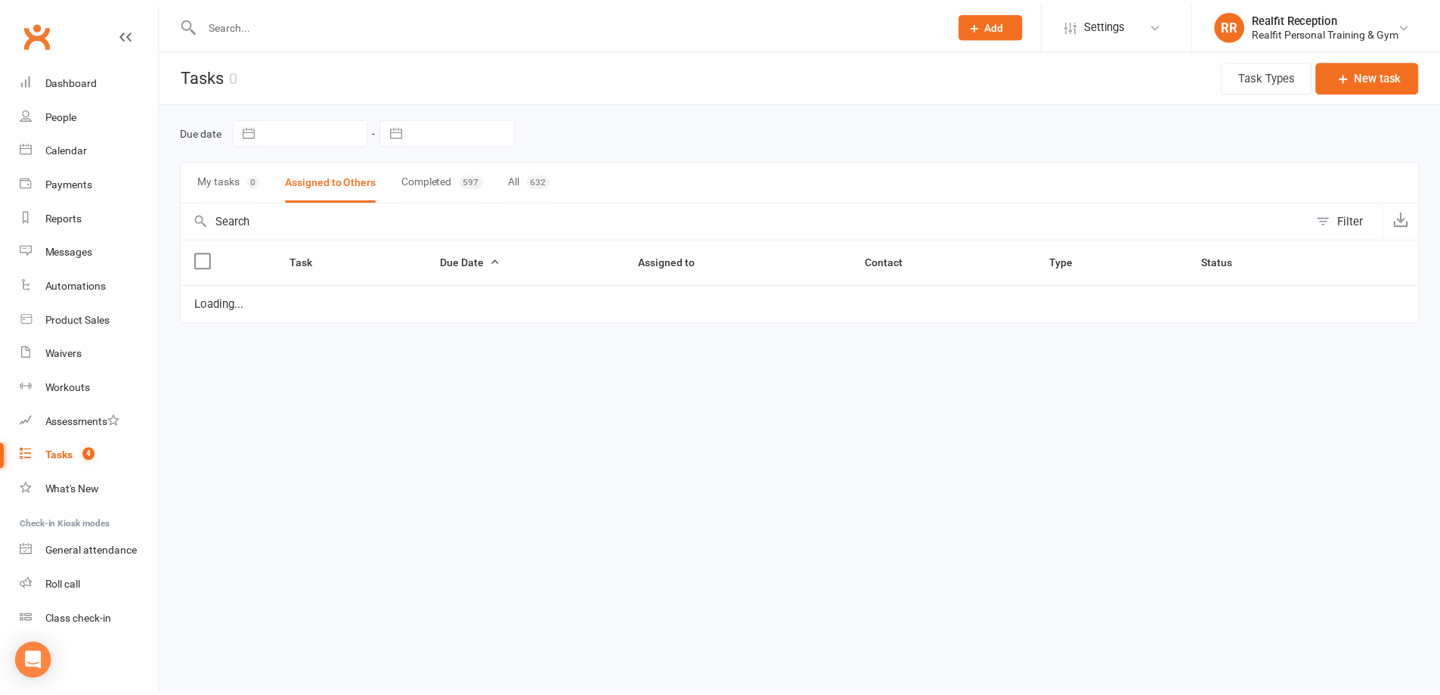
select select "started"
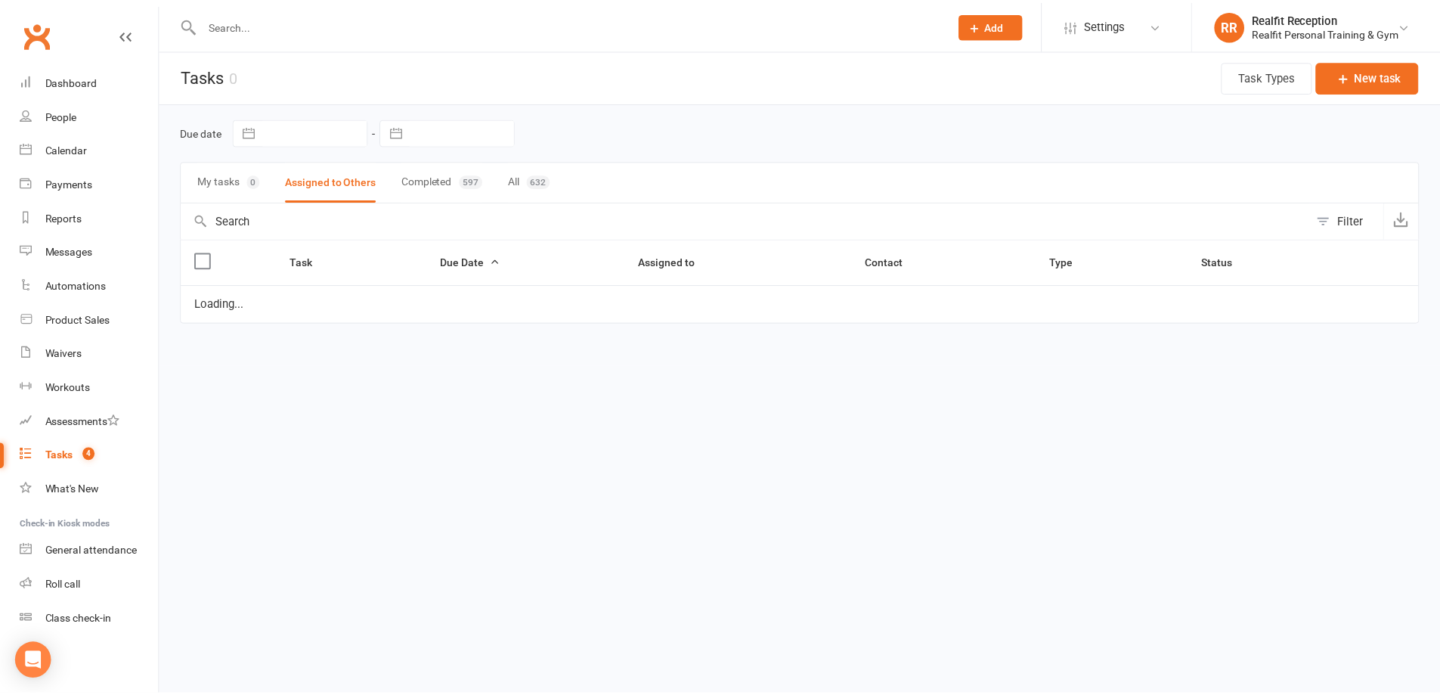
select select "started"
select select "waiting"
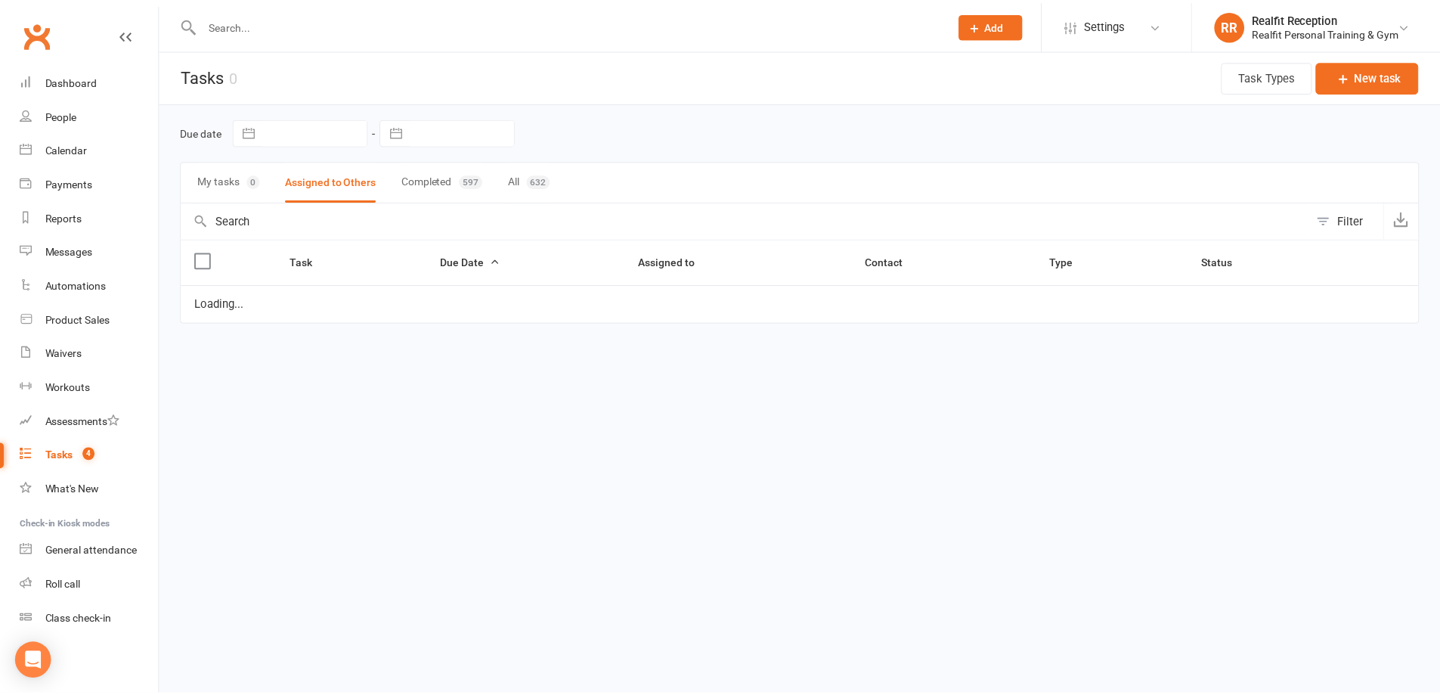
select select "waiting"
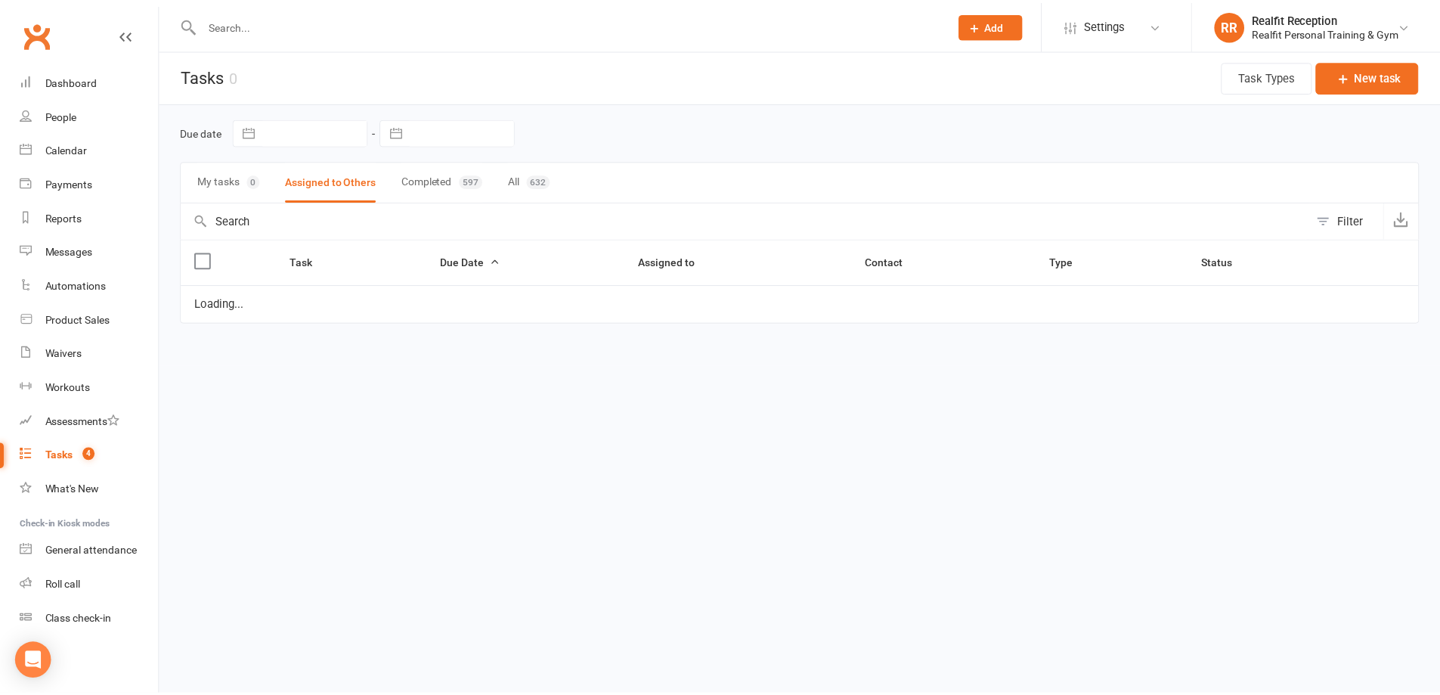
select select "started"
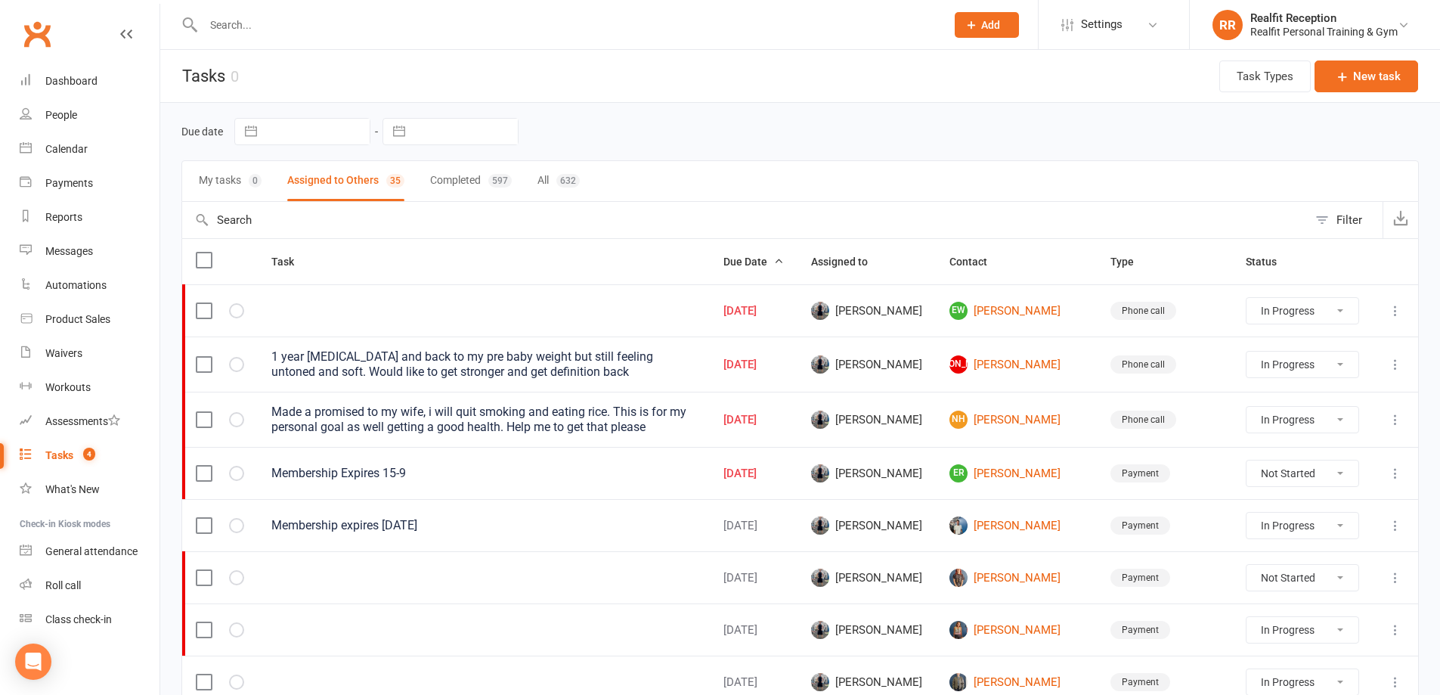
click at [1395, 310] on icon at bounding box center [1395, 310] width 15 height 15
click at [1344, 371] on link "Edit" at bounding box center [1318, 370] width 150 height 30
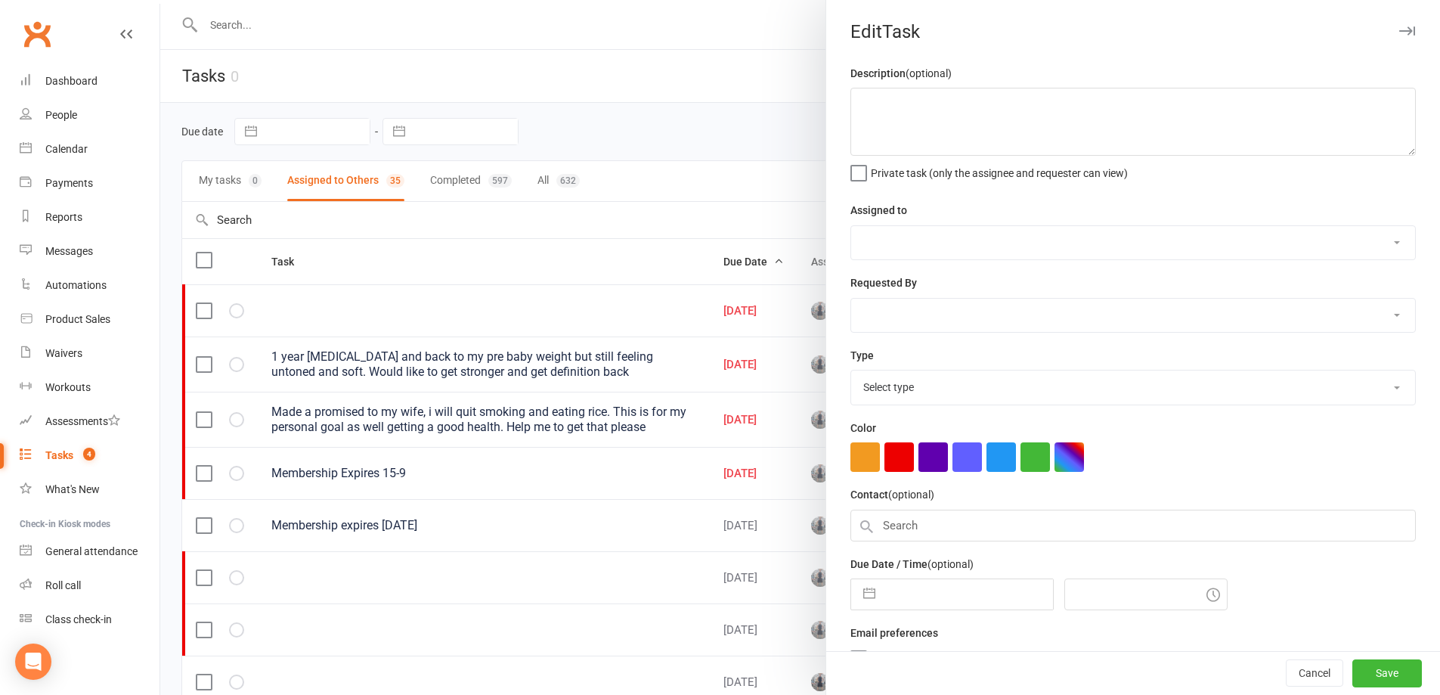
select select "49223"
type input "12 Sep 2025"
type input "6:30am"
select select "26751"
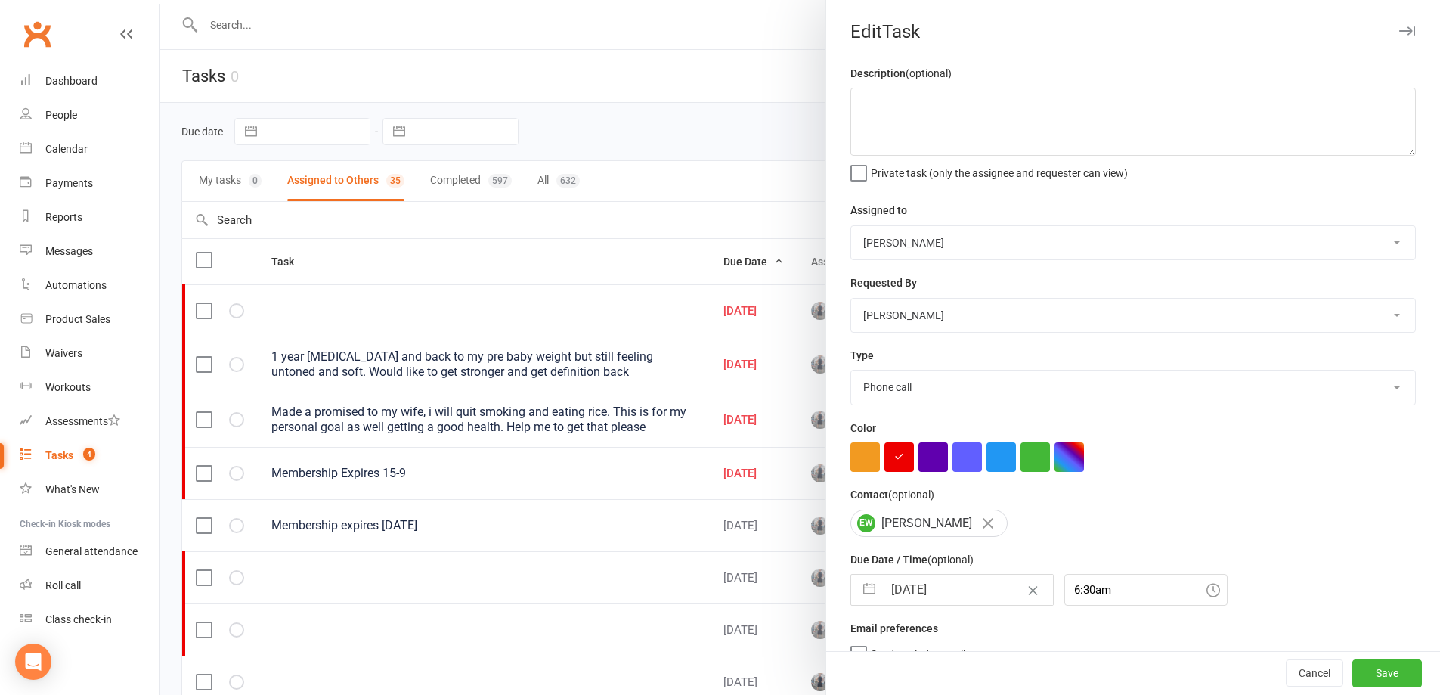
select select "7"
select select "2025"
select select "8"
select select "2025"
select select "9"
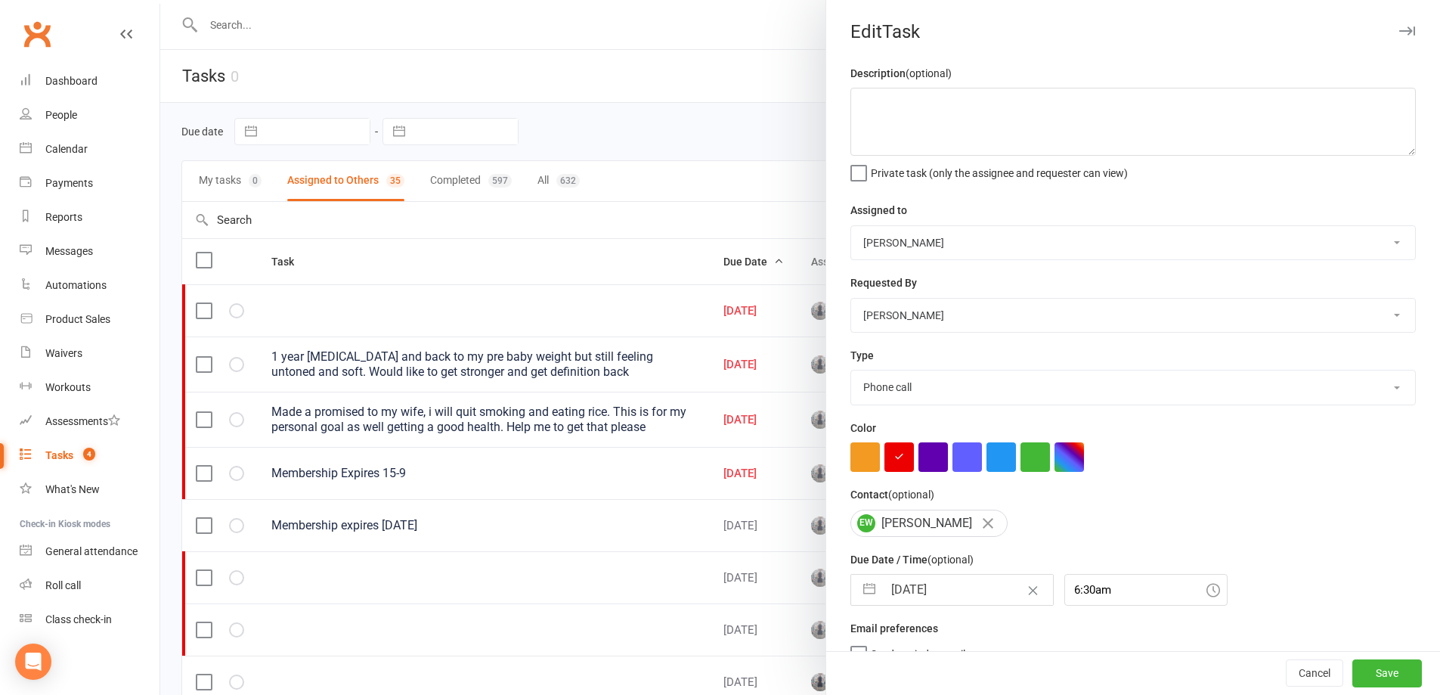
select select "2025"
click at [976, 590] on input "12 Sep 2025" at bounding box center [968, 589] width 170 height 30
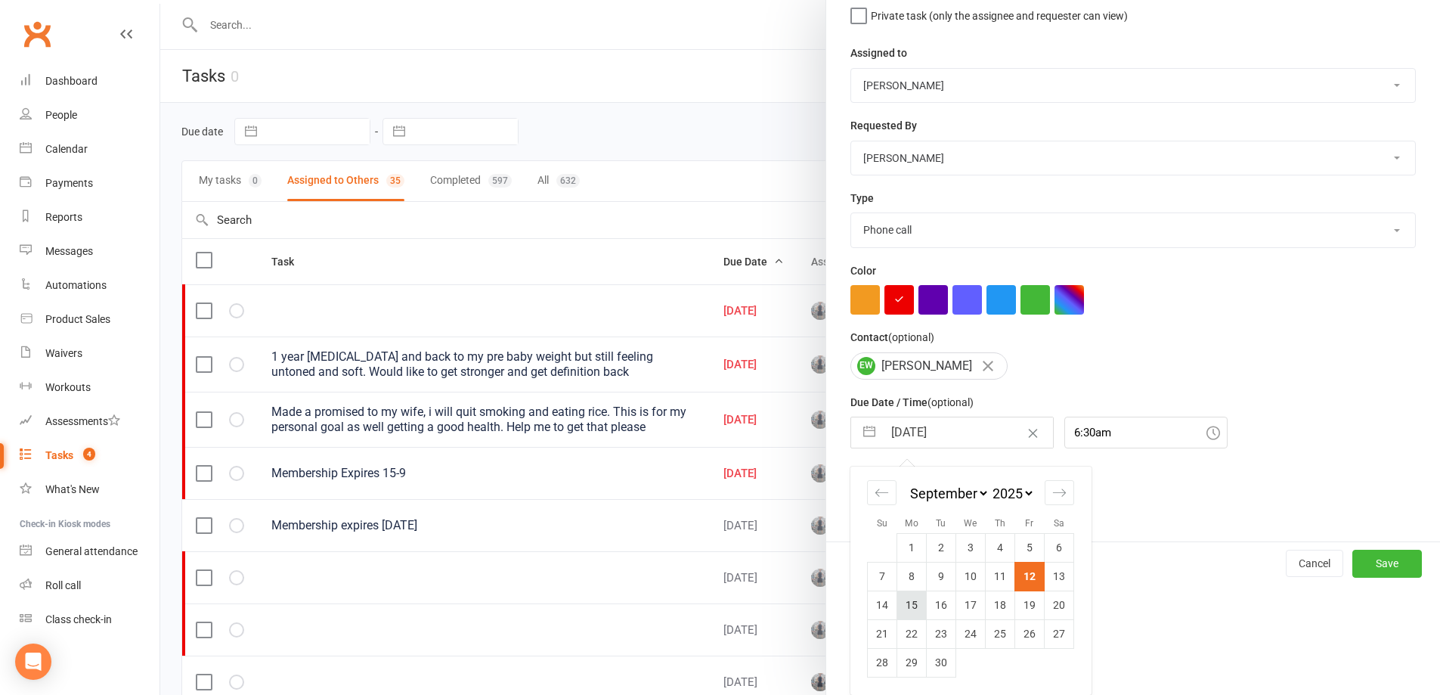
click at [910, 601] on td "15" at bounding box center [911, 604] width 29 height 29
type input "15 Sep 2025"
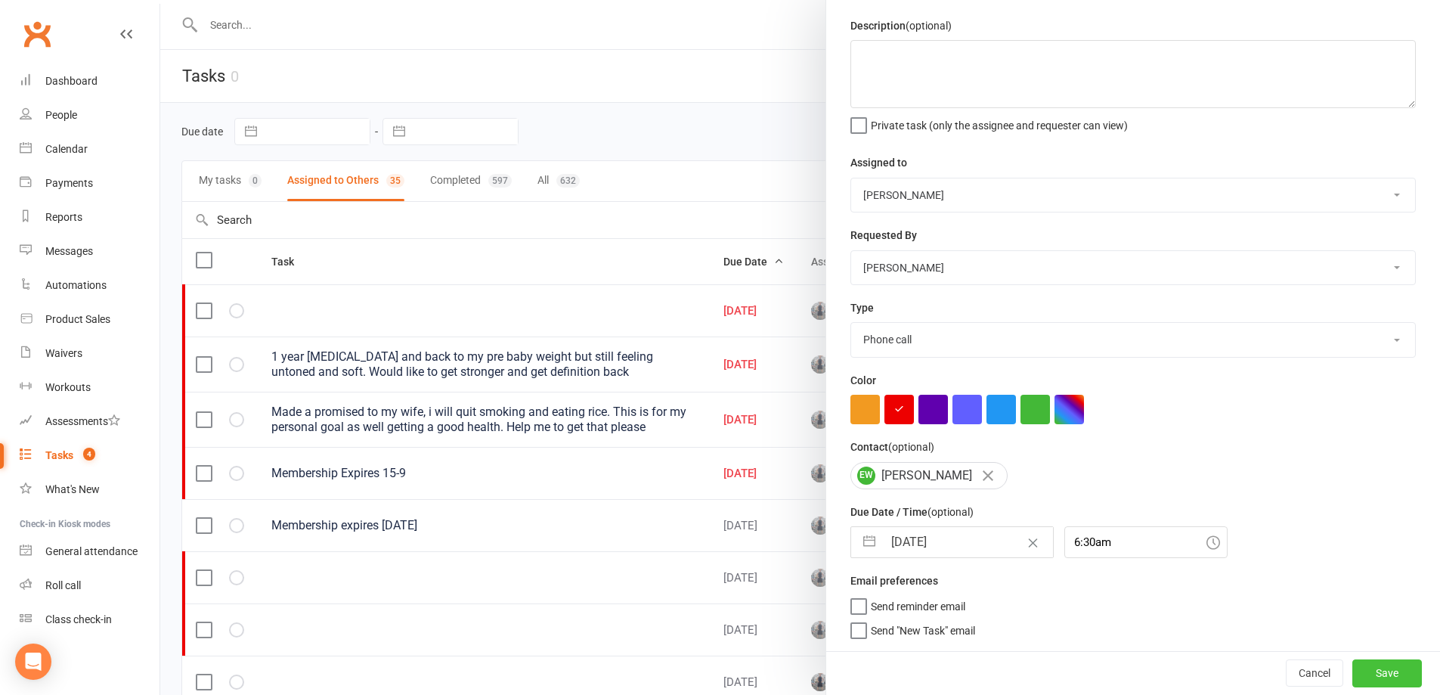
click at [1377, 670] on button "Save" at bounding box center [1387, 672] width 70 height 27
select select "started"
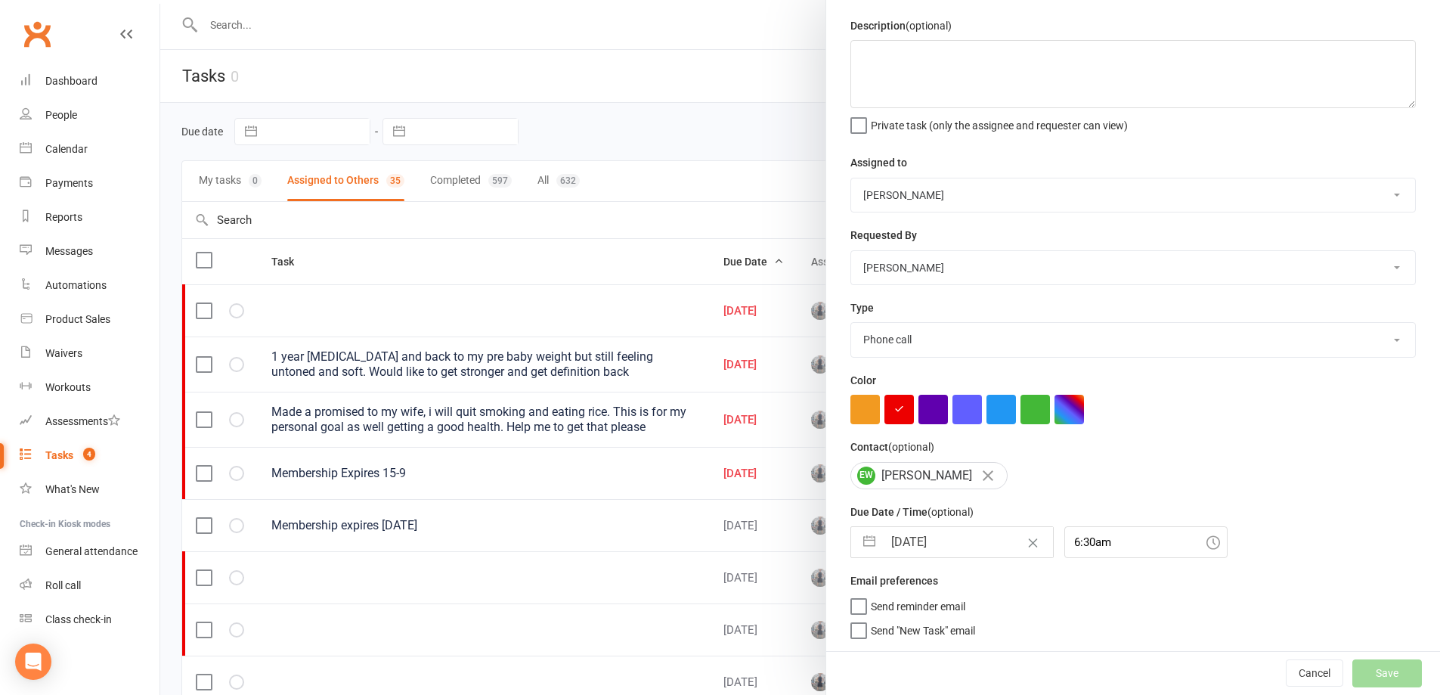
select select "started"
select select "waiting"
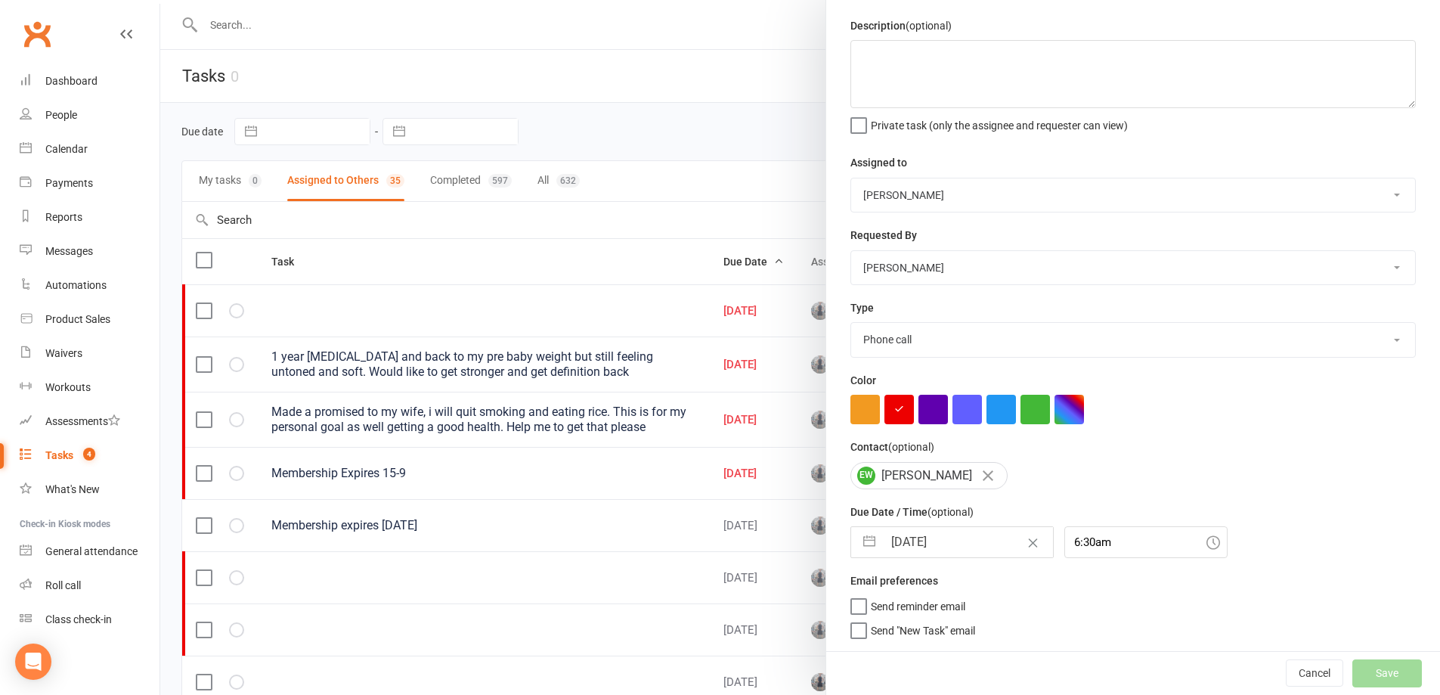
select select "waiting"
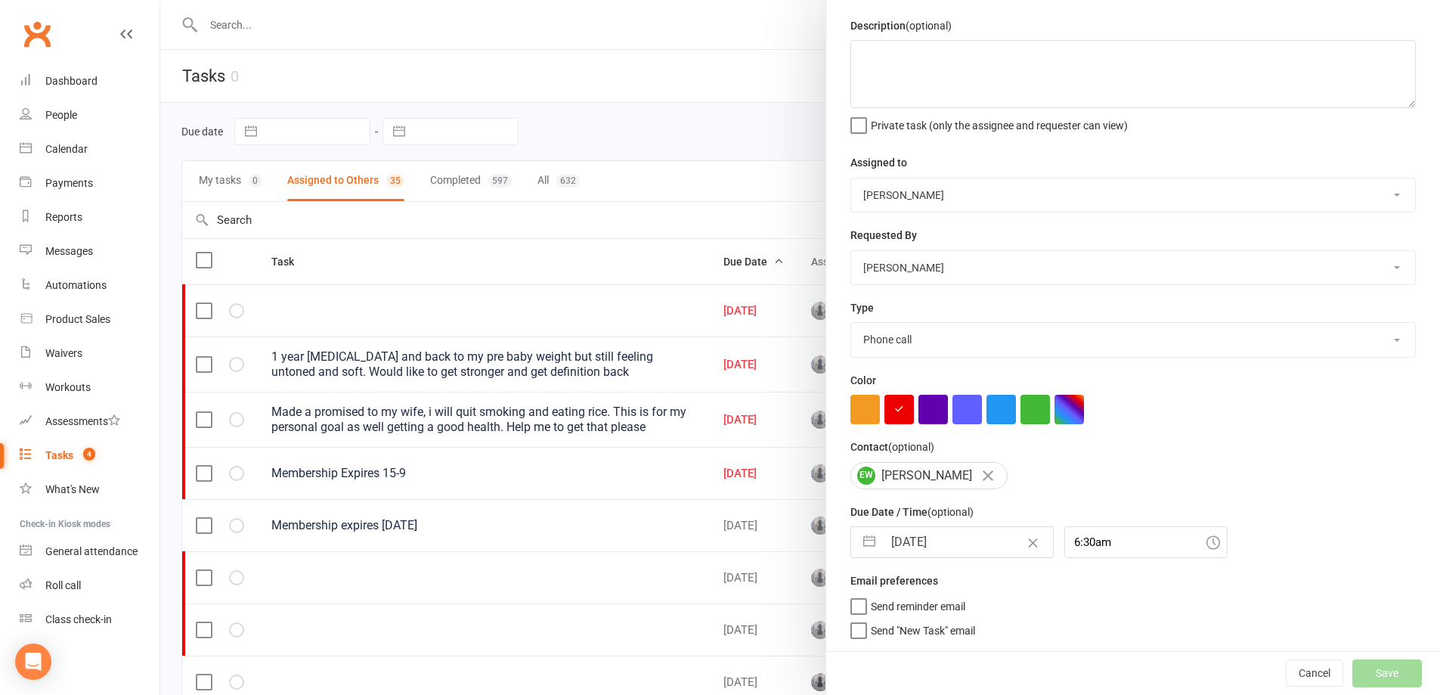
select select "waiting"
select select "started"
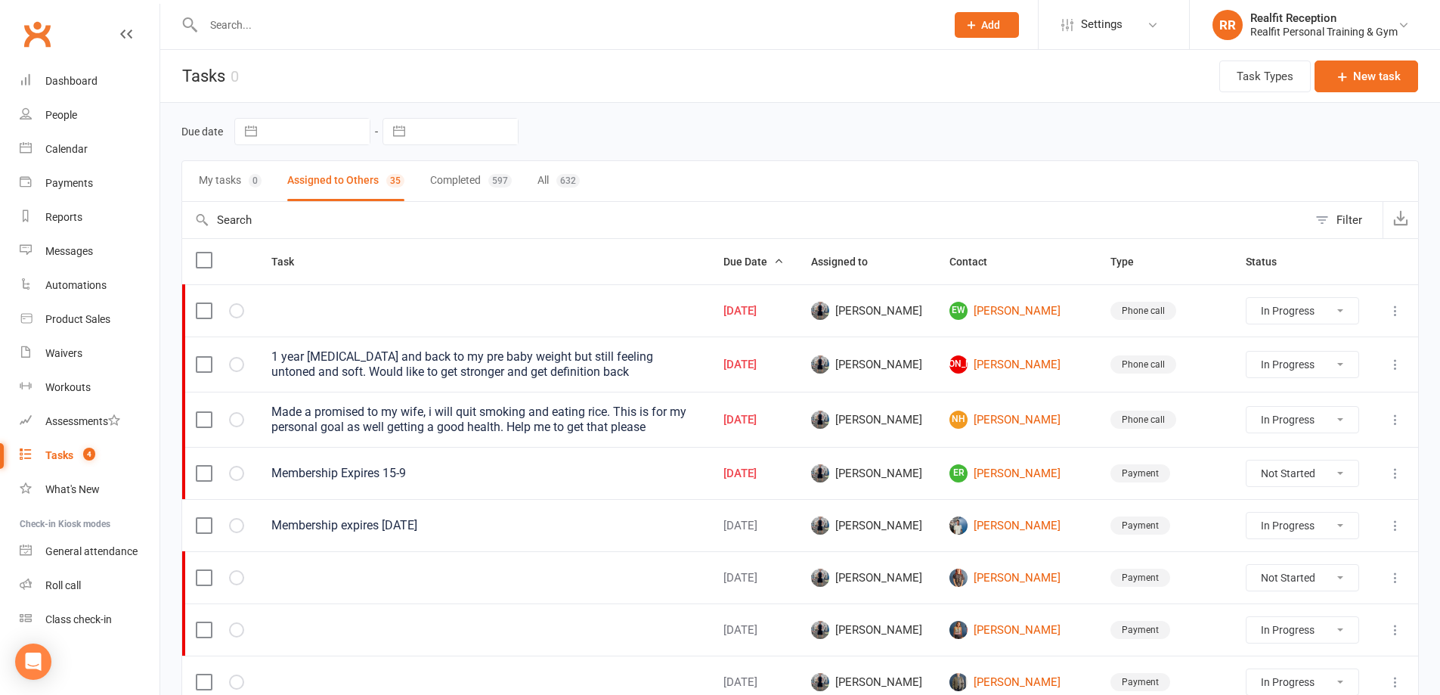
select select "started"
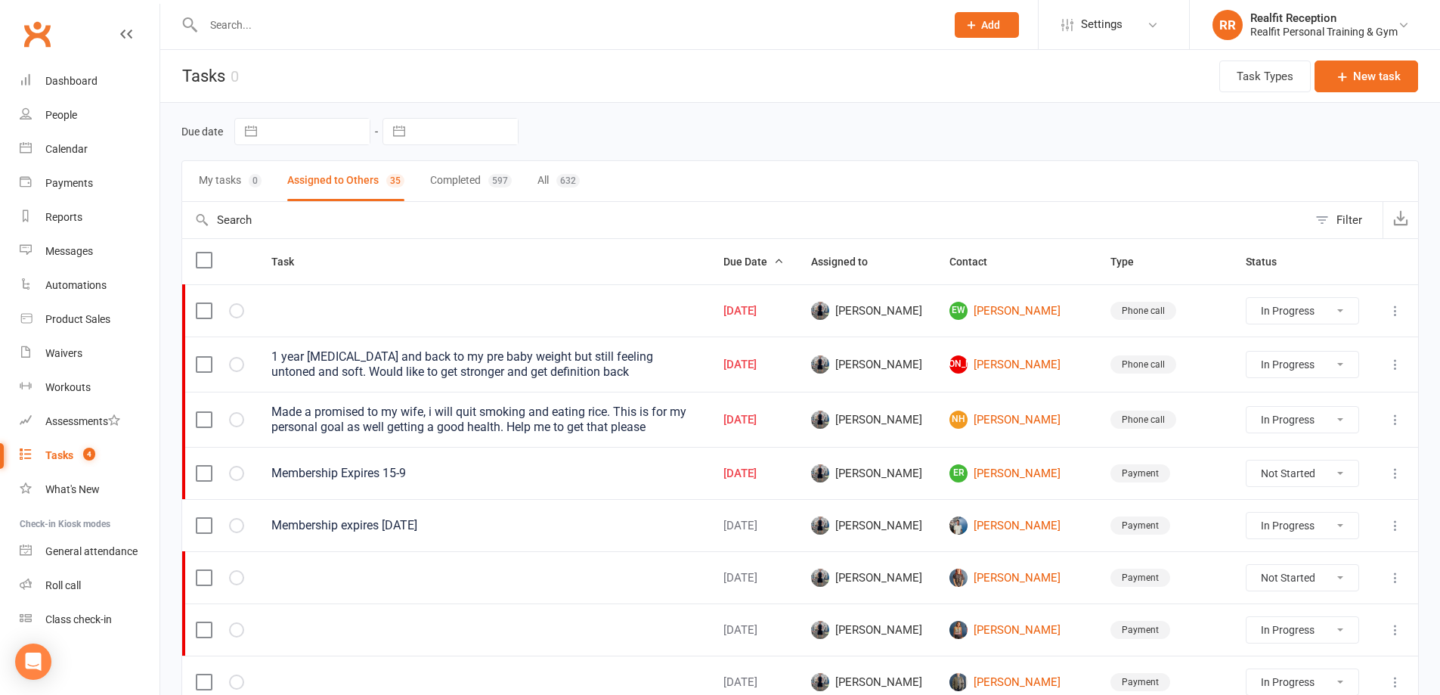
select select "started"
select select "waiting"
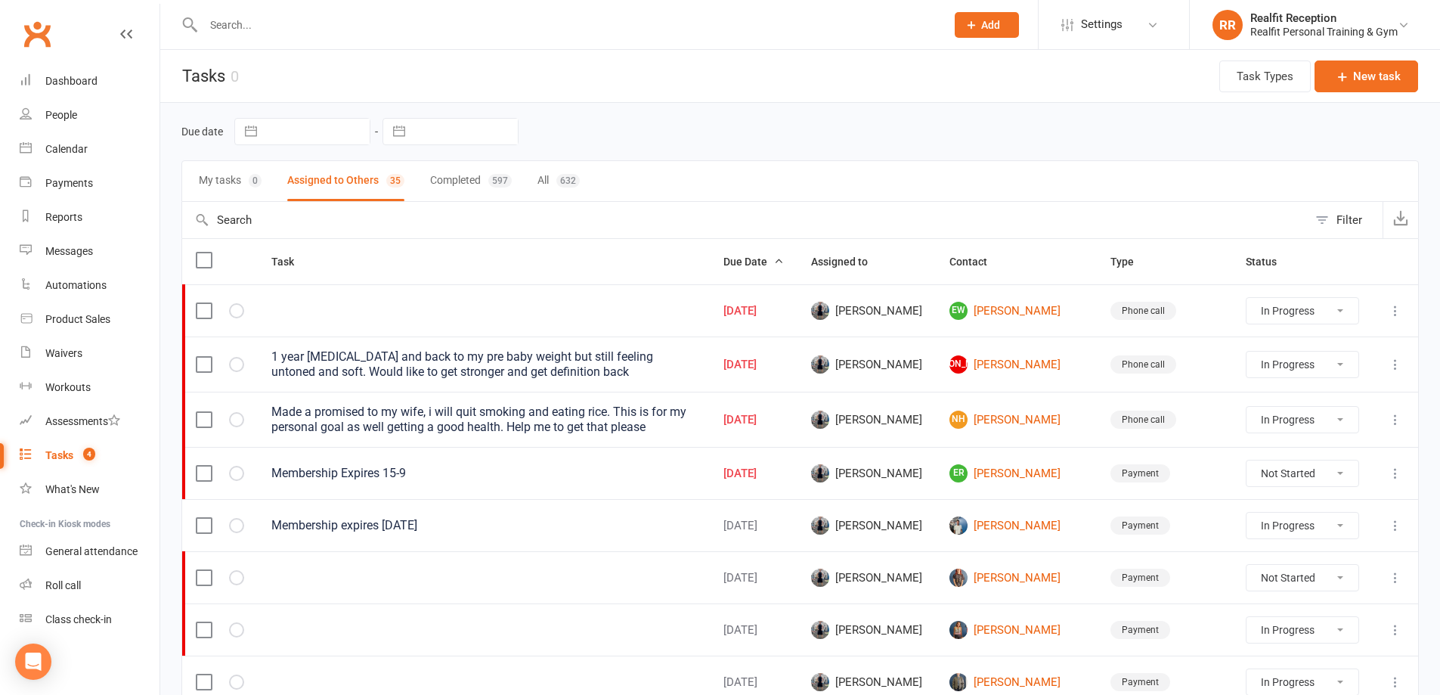
select select "waiting"
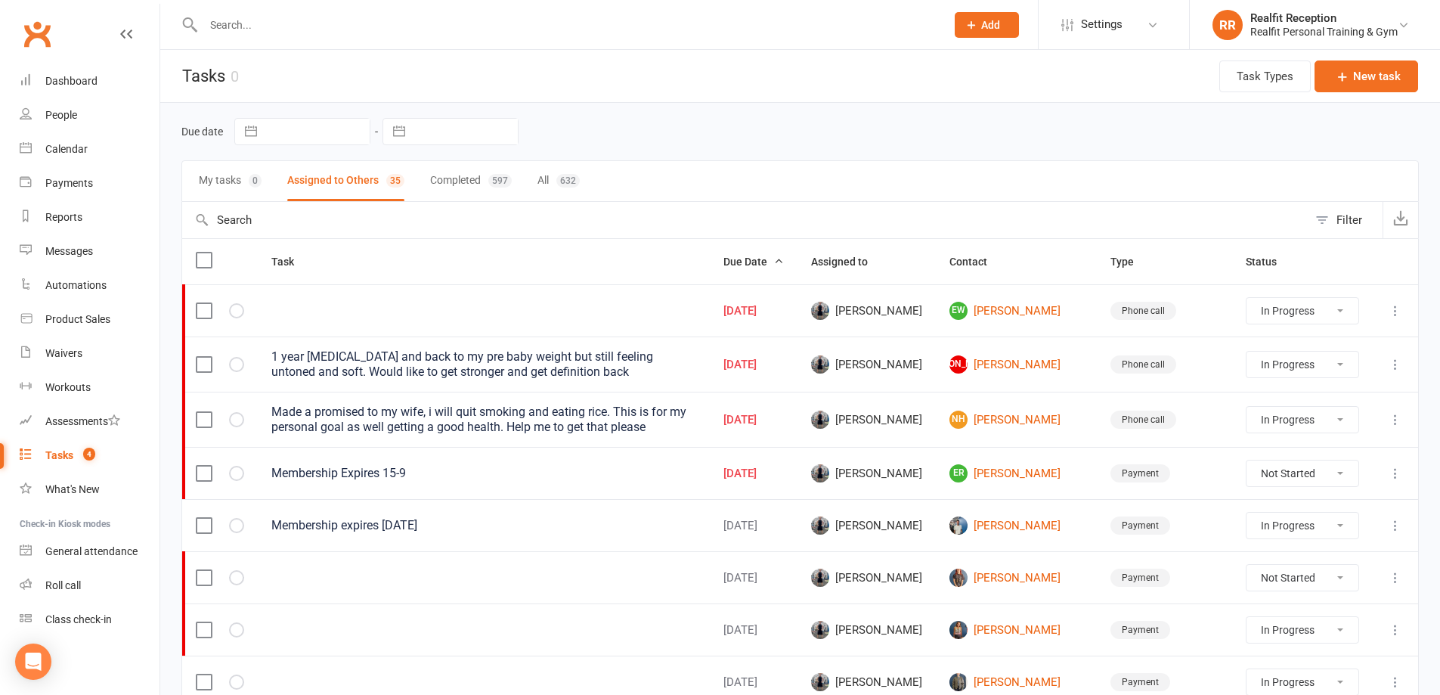
select select "started"
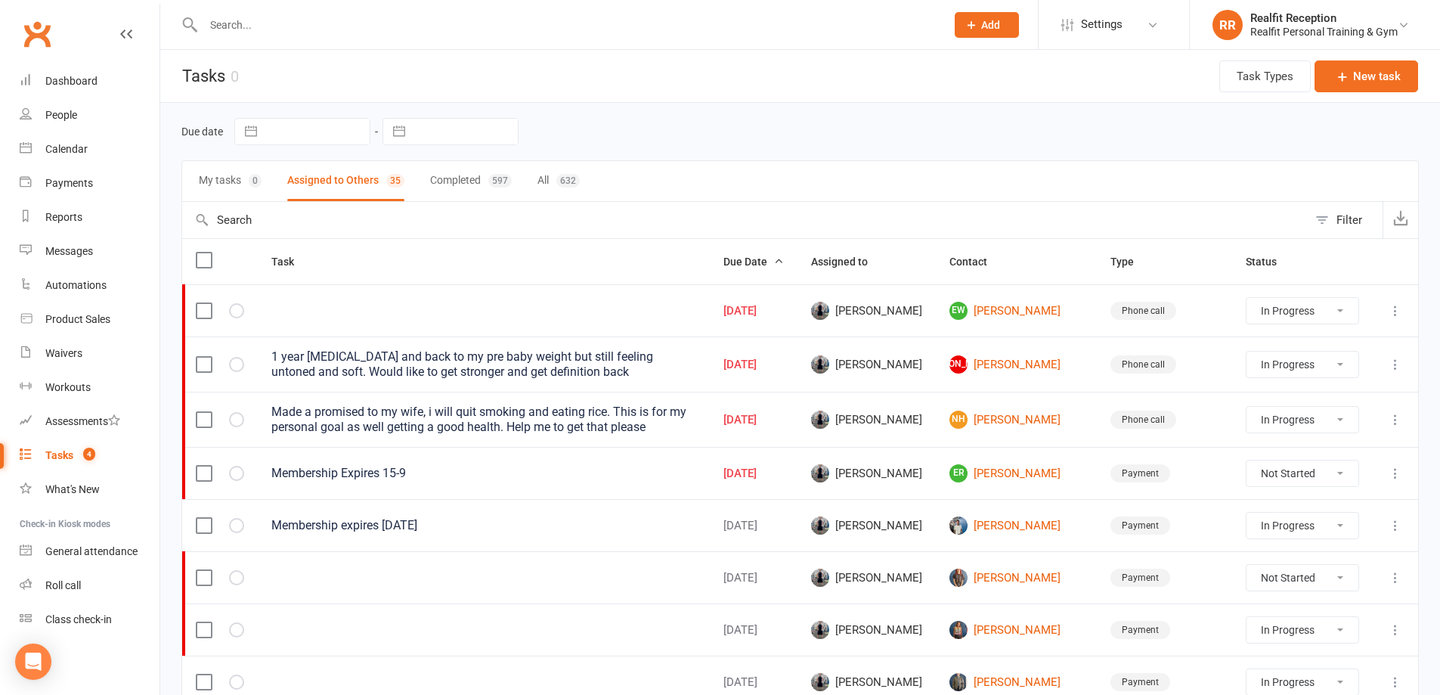
select select "started"
select select "waiting"
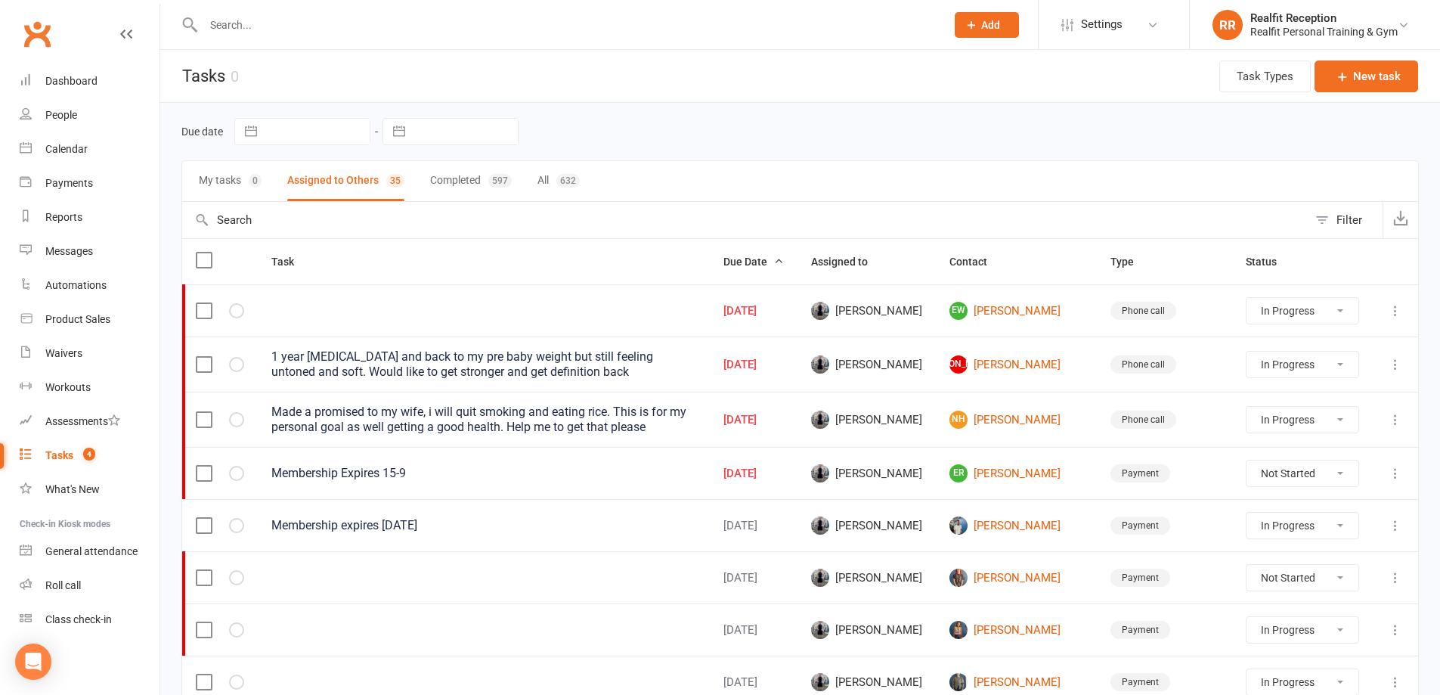
select select "started"
select select "waiting"
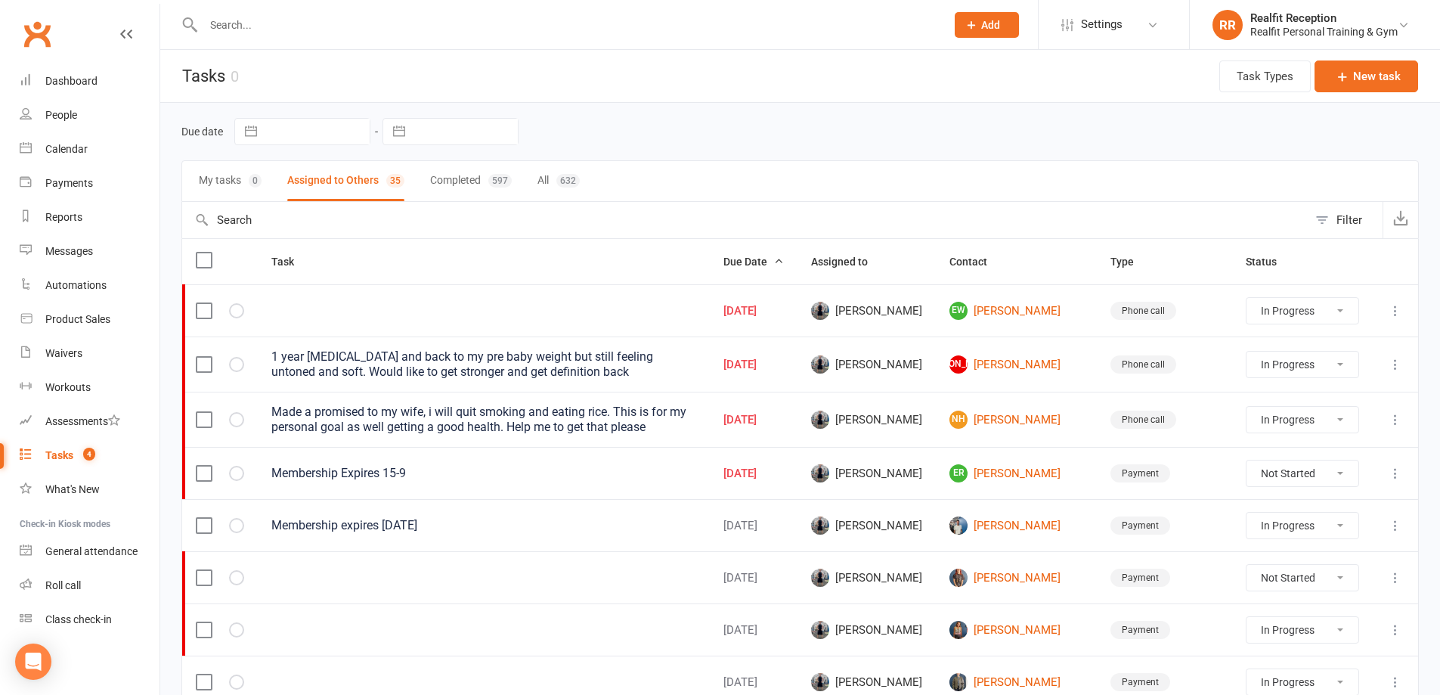
select select "waiting"
select select "started"
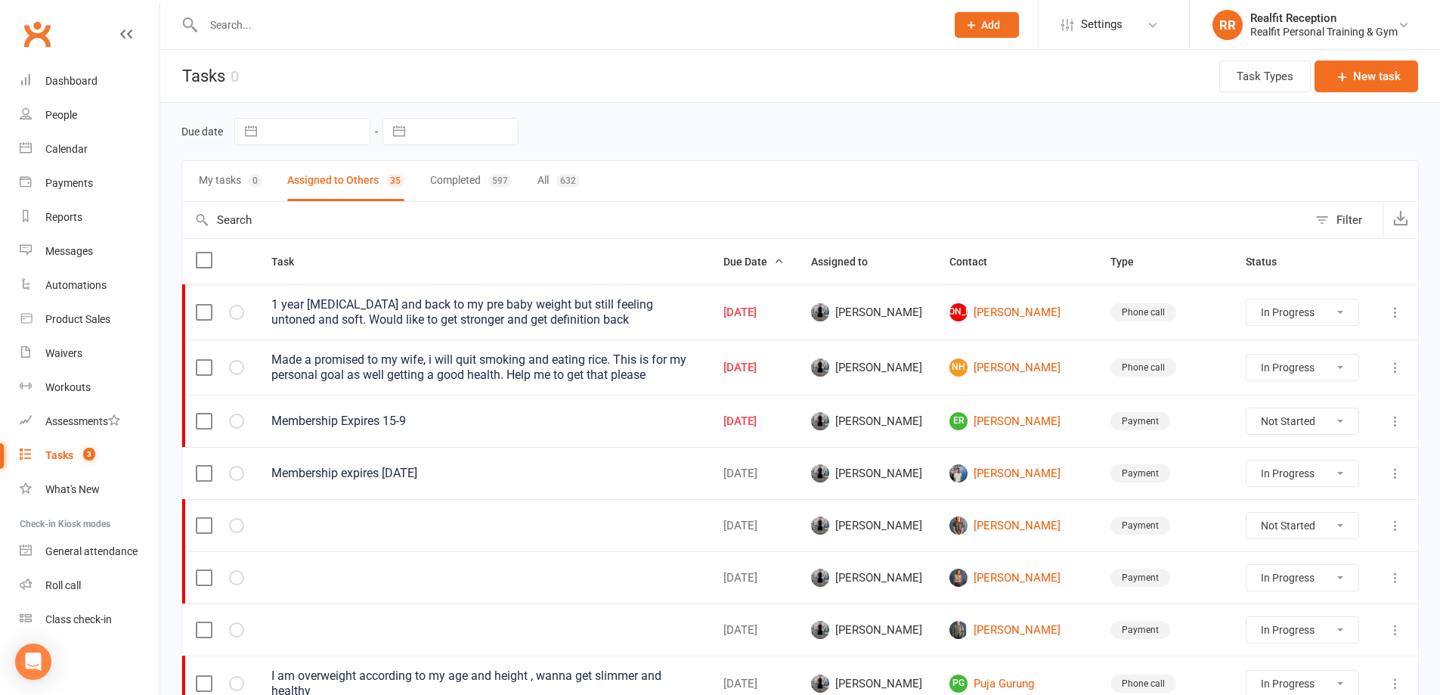
click at [1392, 422] on icon at bounding box center [1395, 420] width 15 height 15
click at [1272, 478] on link "Edit" at bounding box center [1318, 480] width 150 height 30
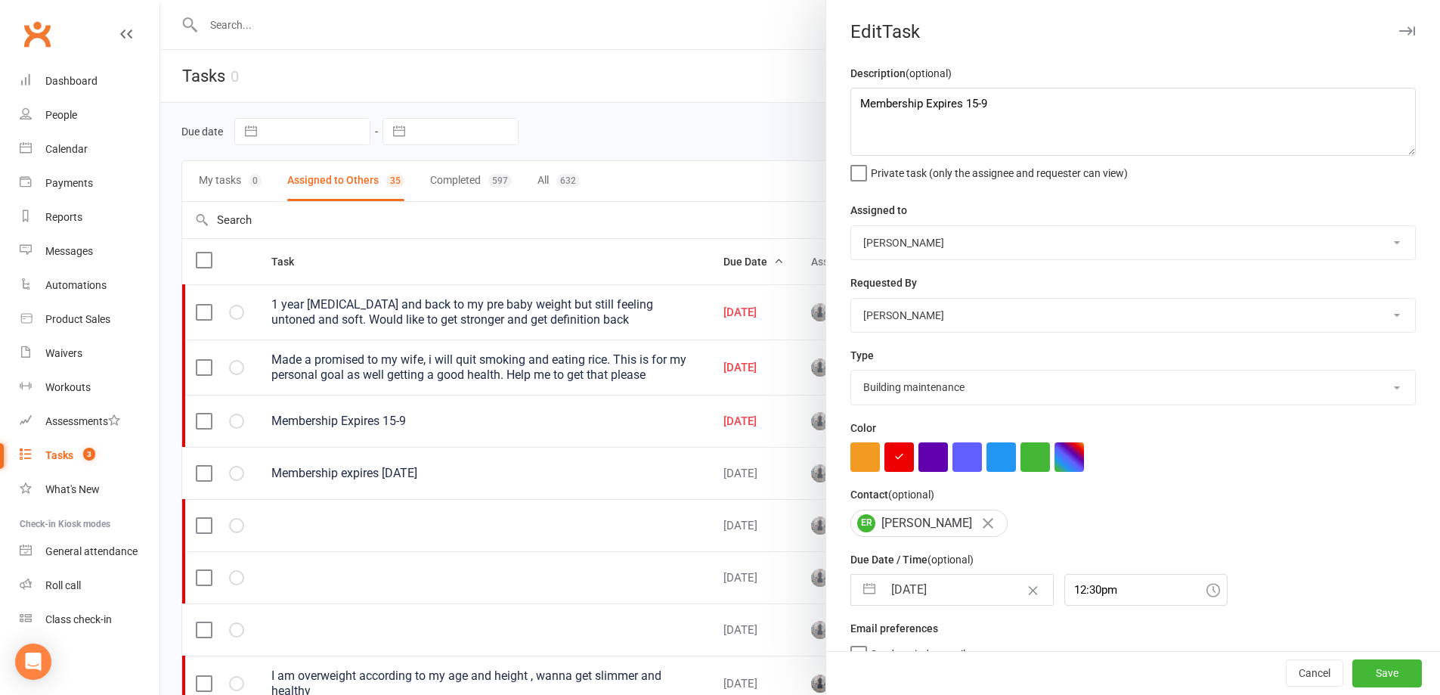
type textarea "Membership Expires 15-9"
select select "49223"
select select "30000"
type input "12 Sep 2025"
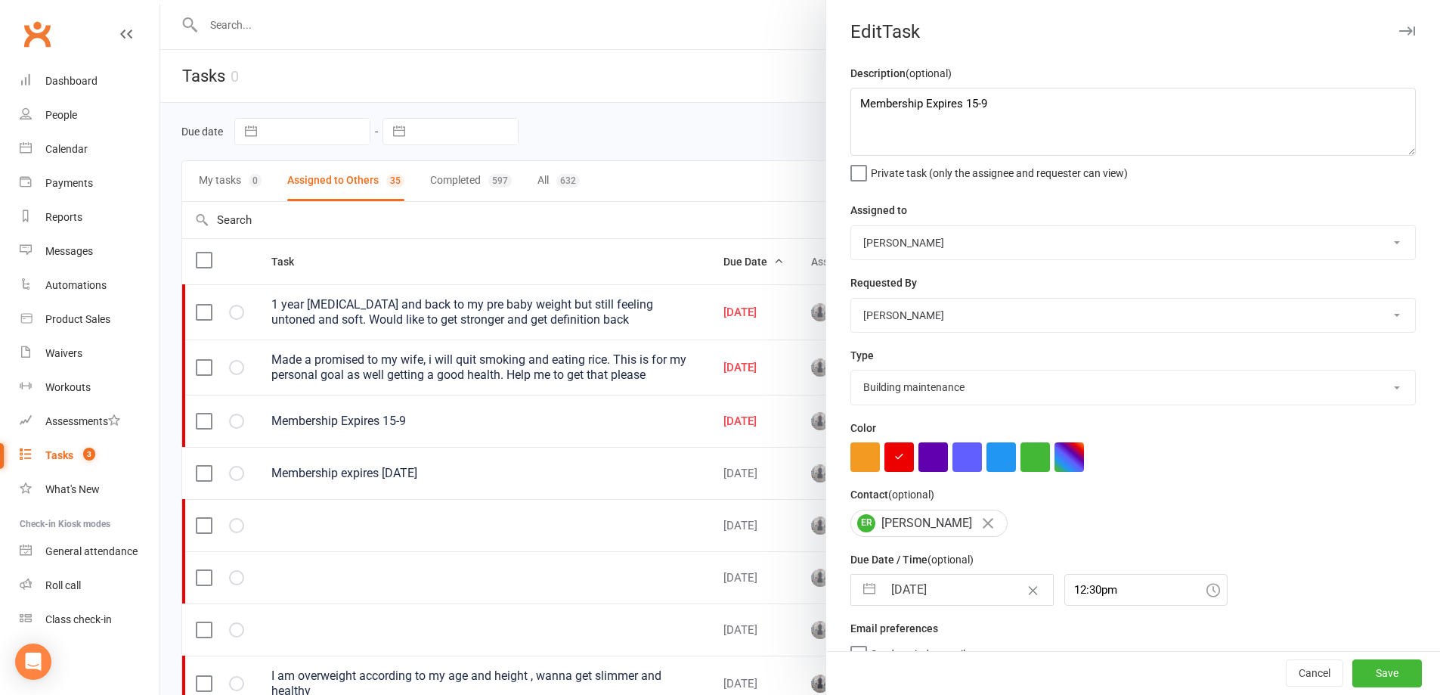
type input "12:30pm"
select select "7"
select select "2025"
select select "8"
select select "2025"
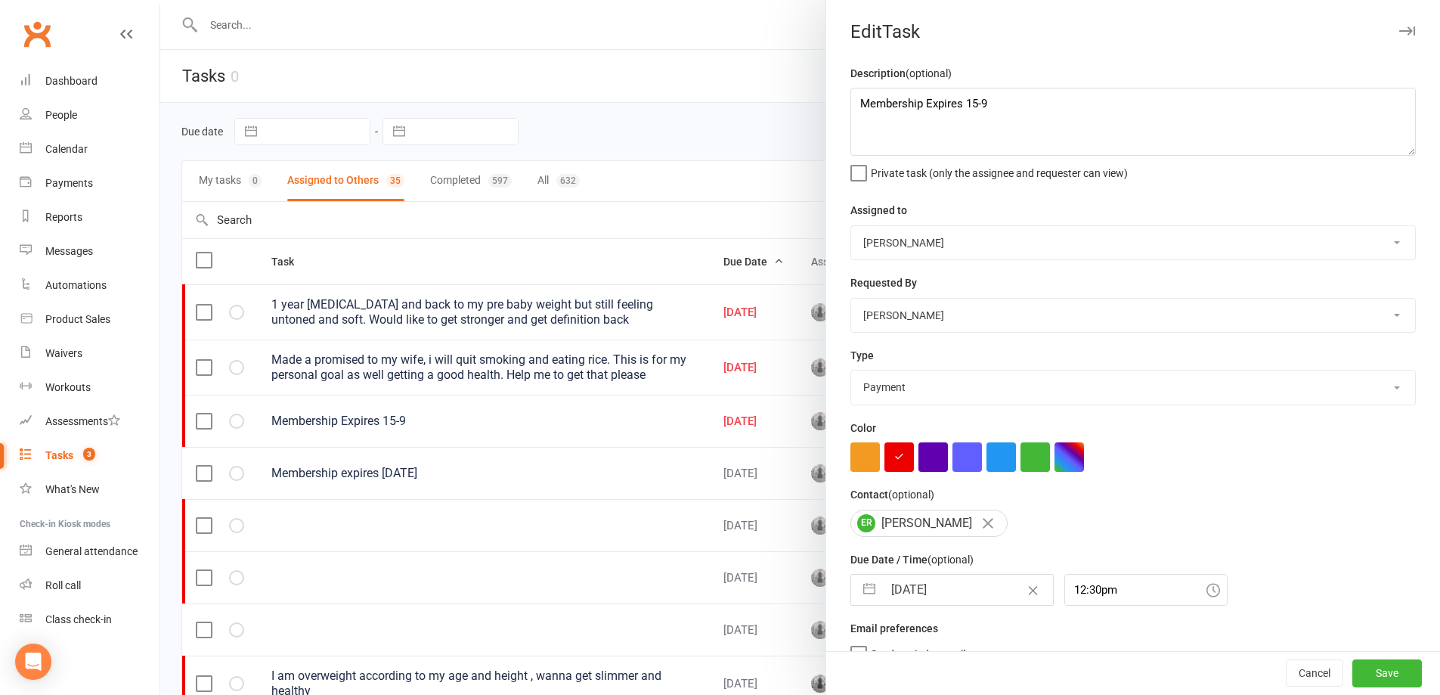
select select "9"
select select "2025"
click at [987, 601] on input "12 Sep 2025" at bounding box center [968, 589] width 170 height 30
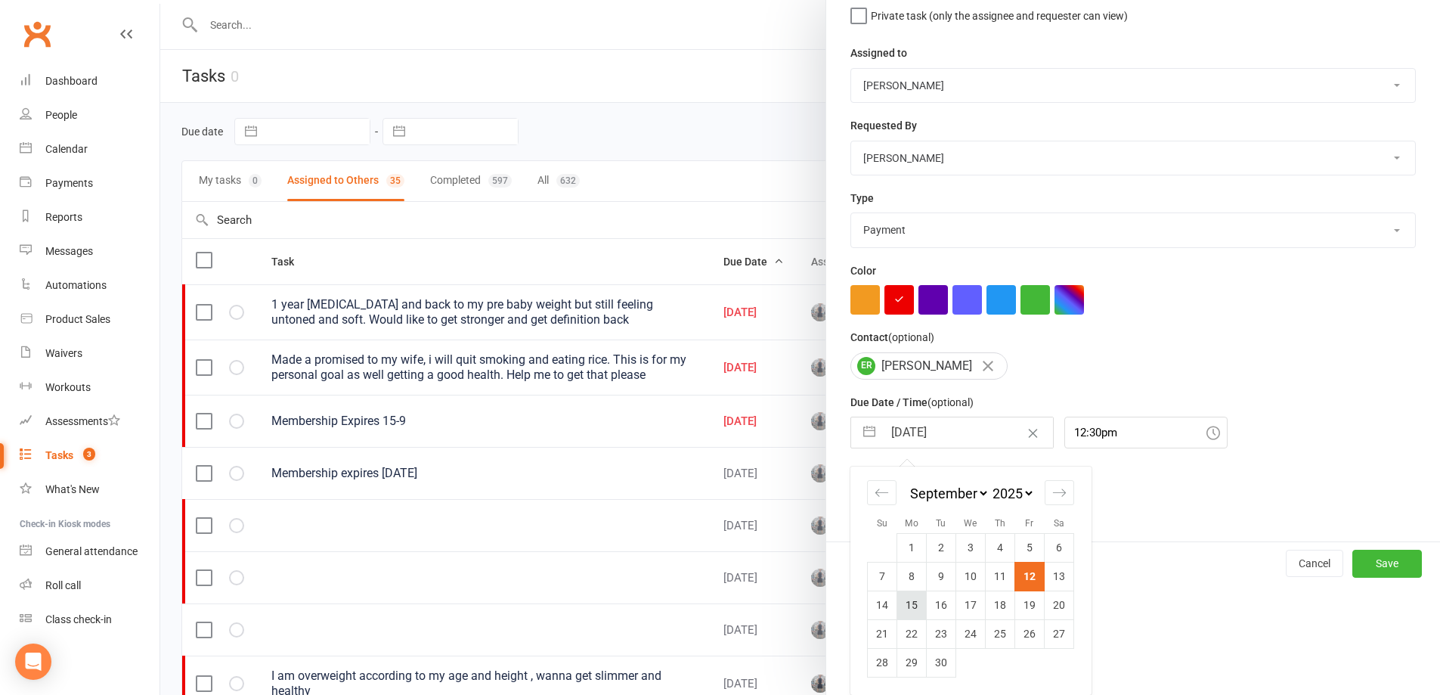
click at [903, 604] on td "15" at bounding box center [911, 604] width 29 height 29
type input "15 Sep 2025"
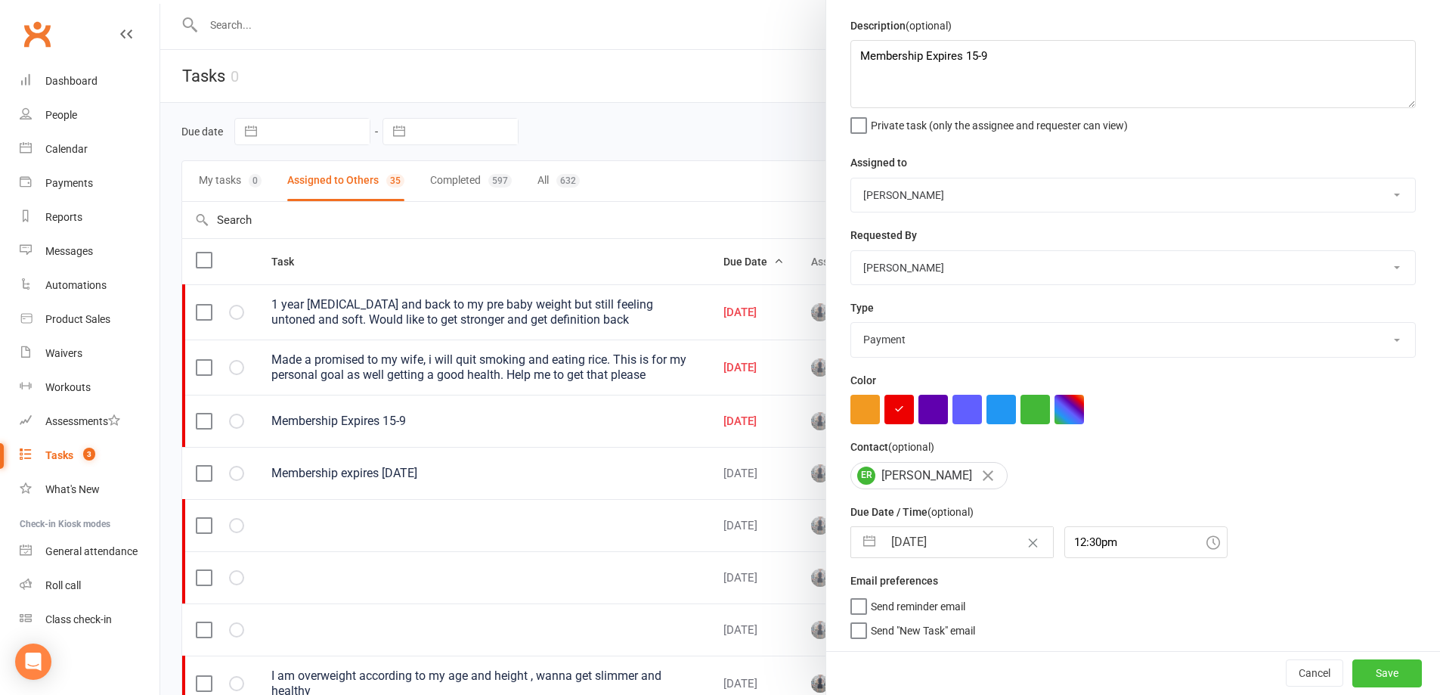
click at [1355, 670] on button "Save" at bounding box center [1387, 672] width 70 height 27
select select "waiting"
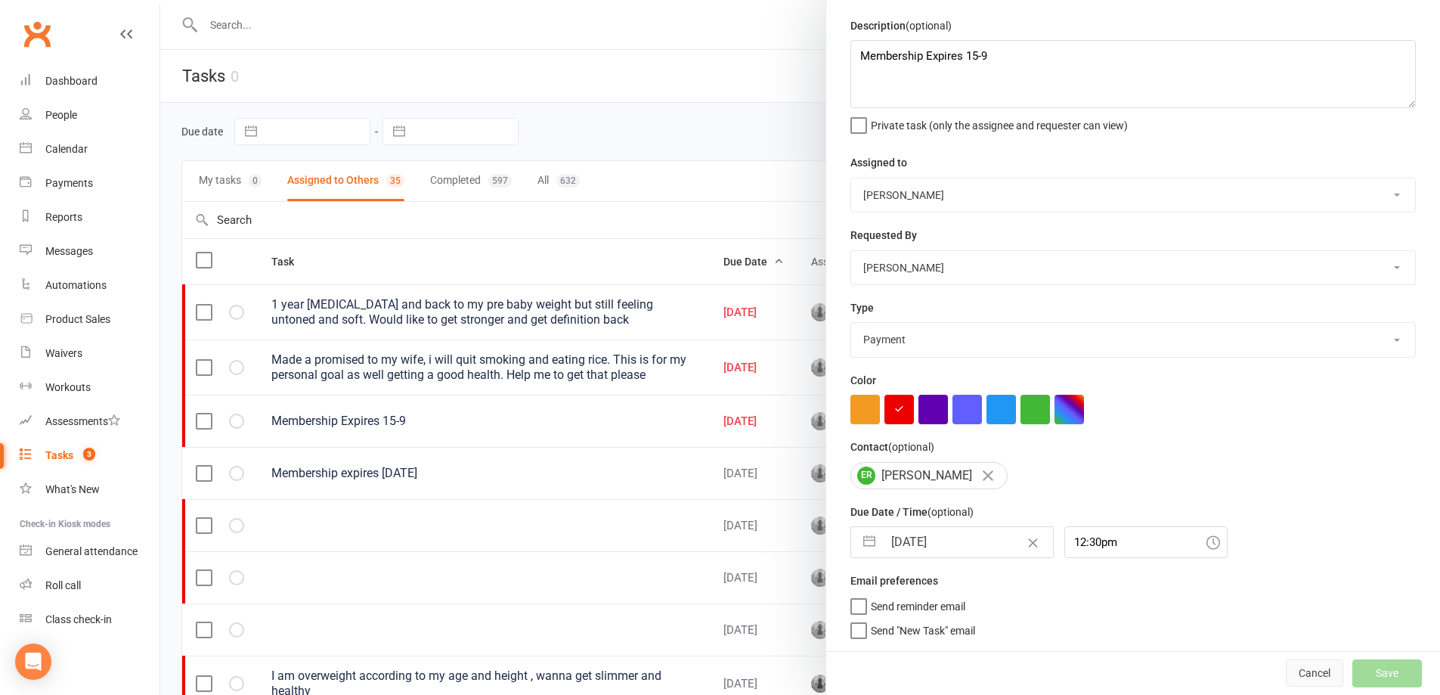
select select "waiting"
select select "started"
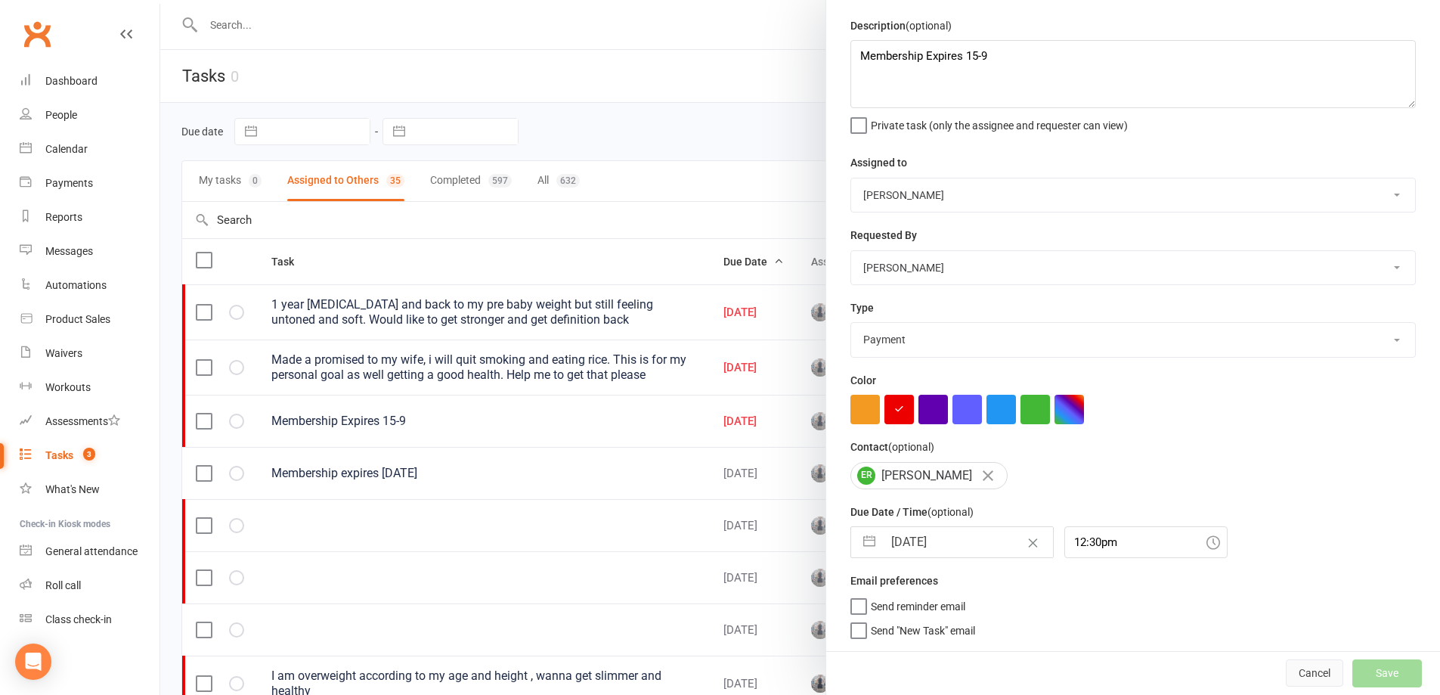
select select "started"
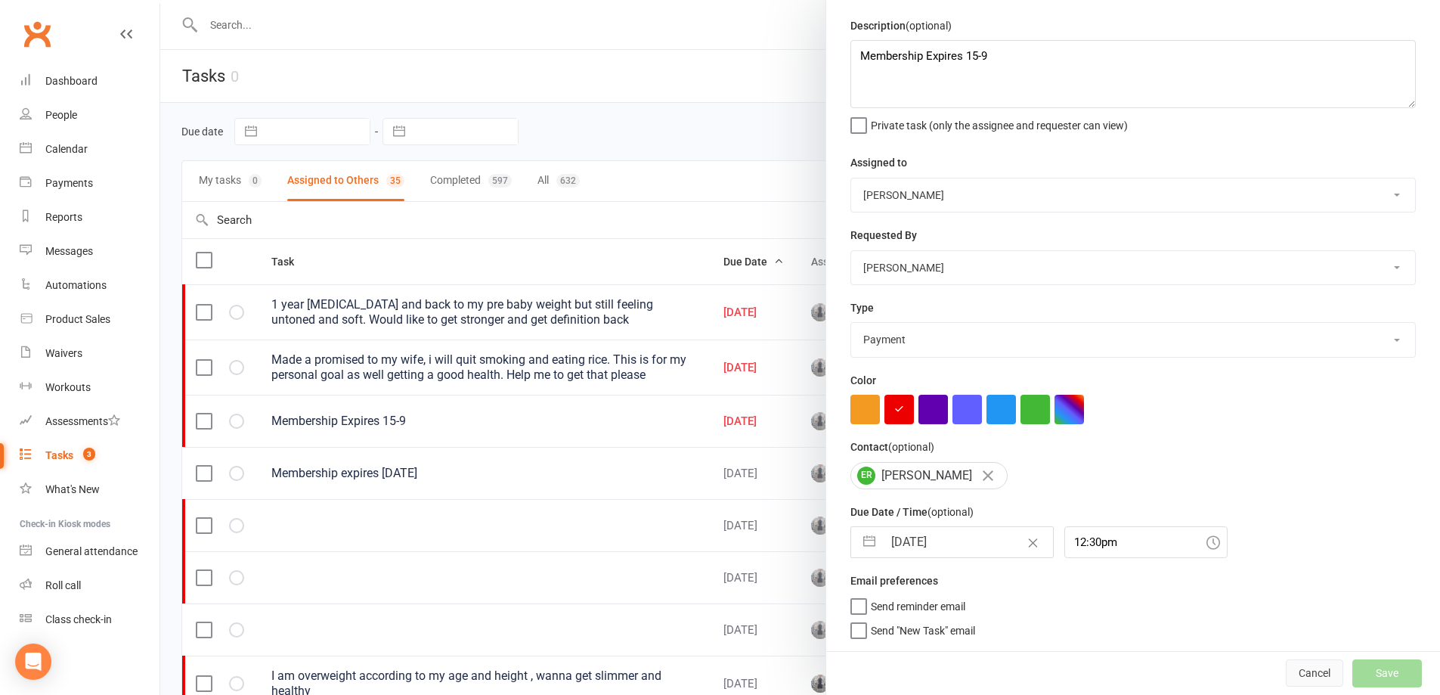
select select "started"
select select "waiting"
select select "started"
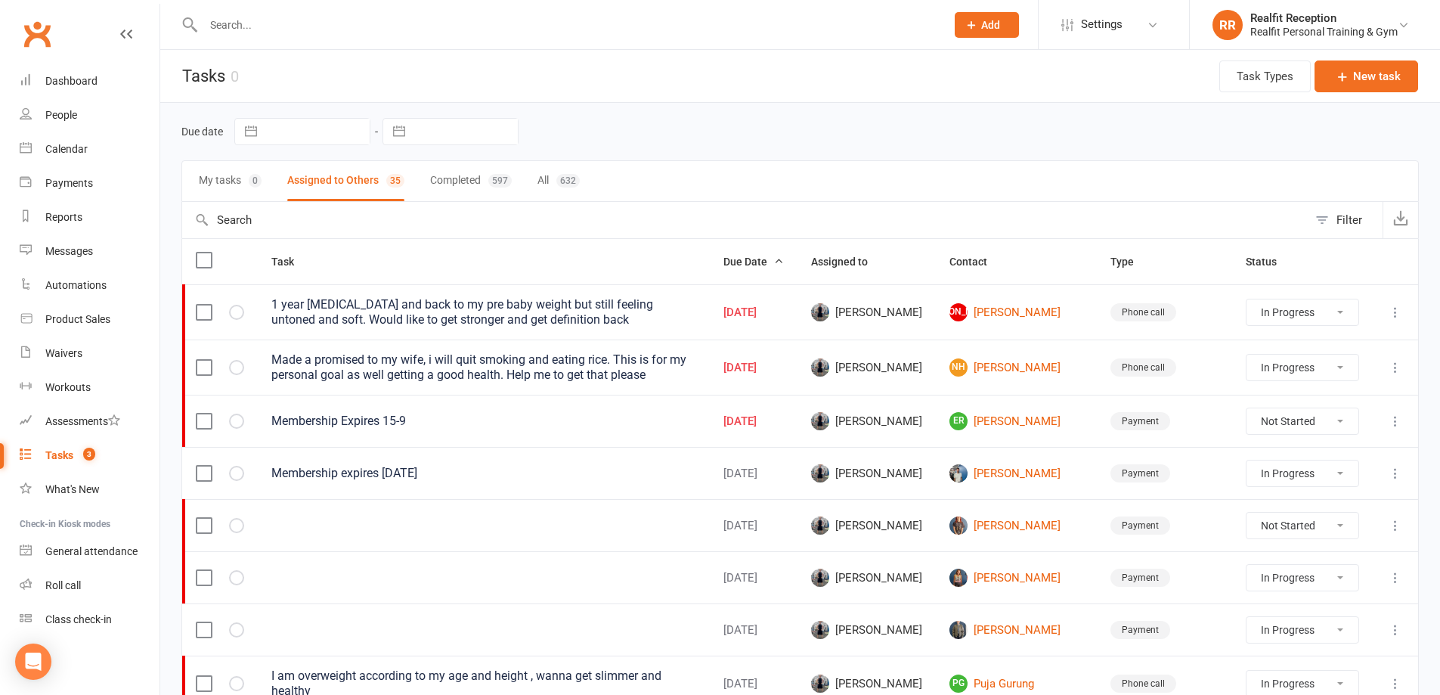
select select "waiting"
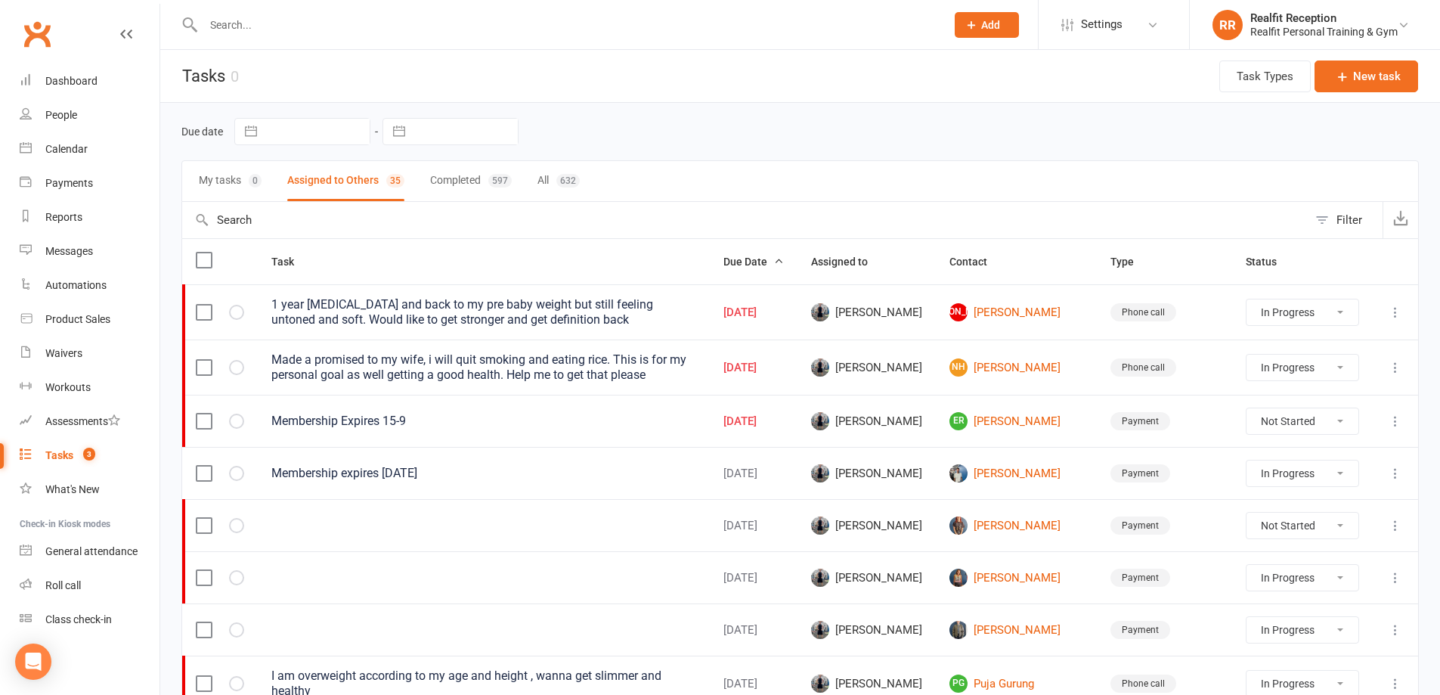
select select "waiting"
select select "started"
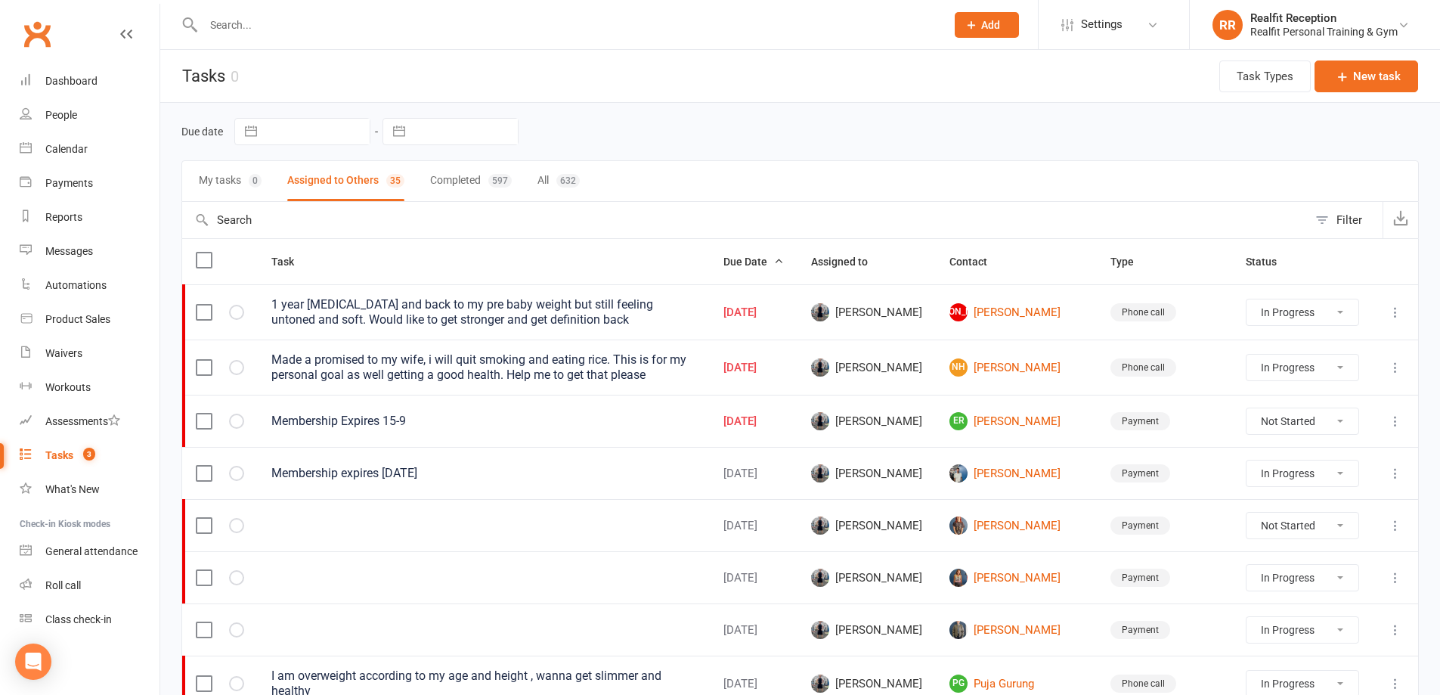
select select "started"
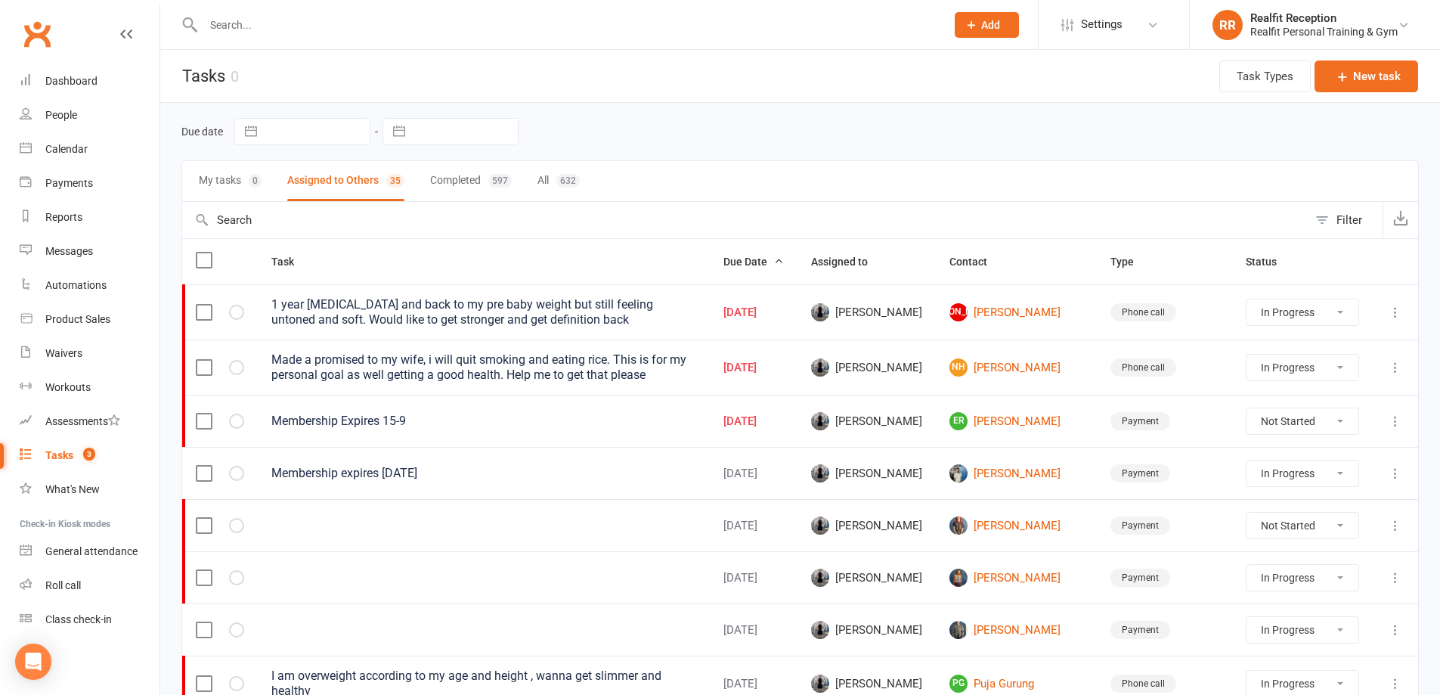
select select "waiting"
select select "started"
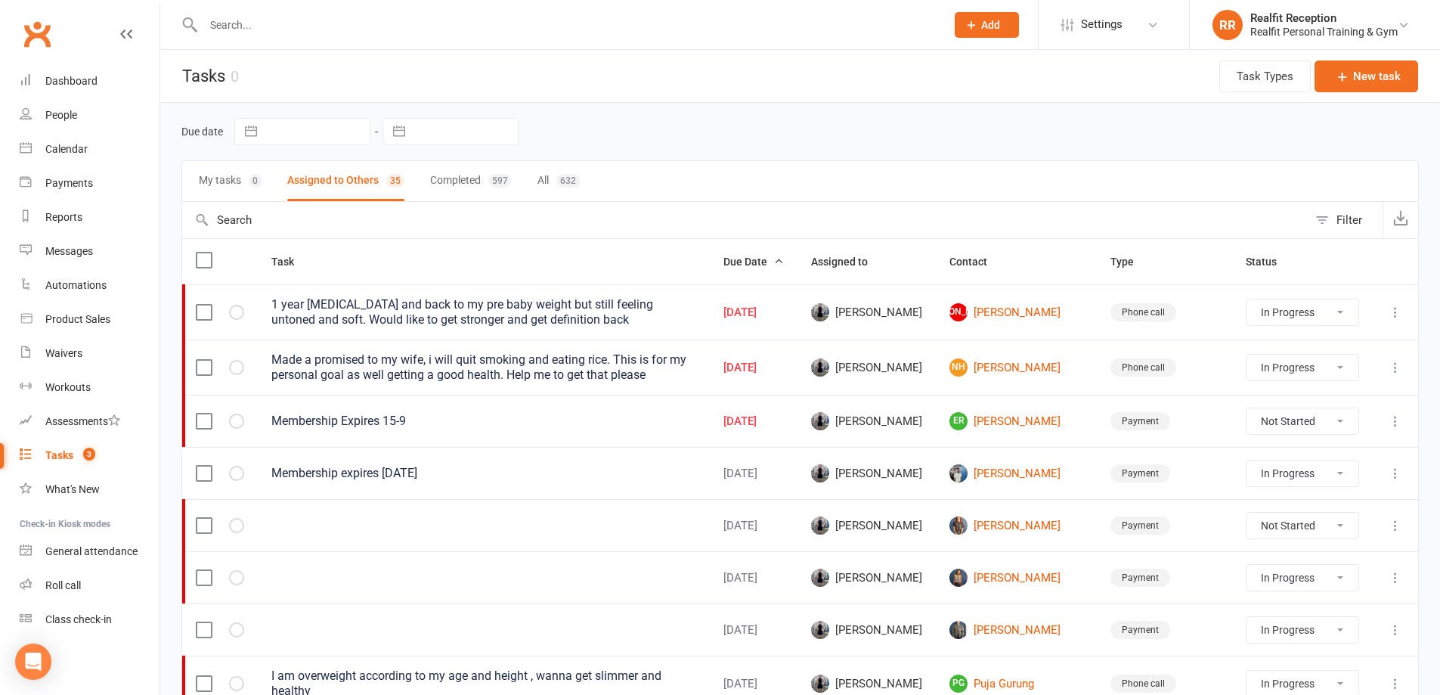
select select "started"
select select "waiting"
select select "started"
select select "waiting"
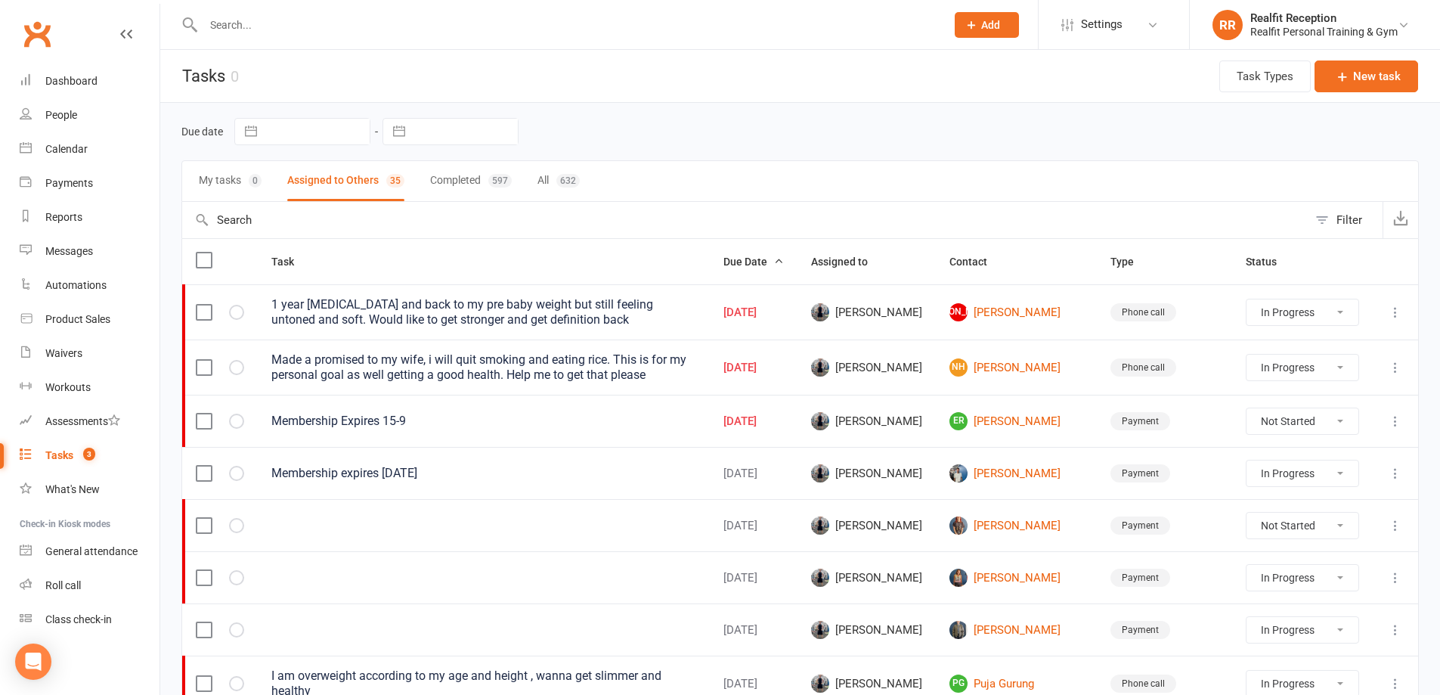
select select "waiting"
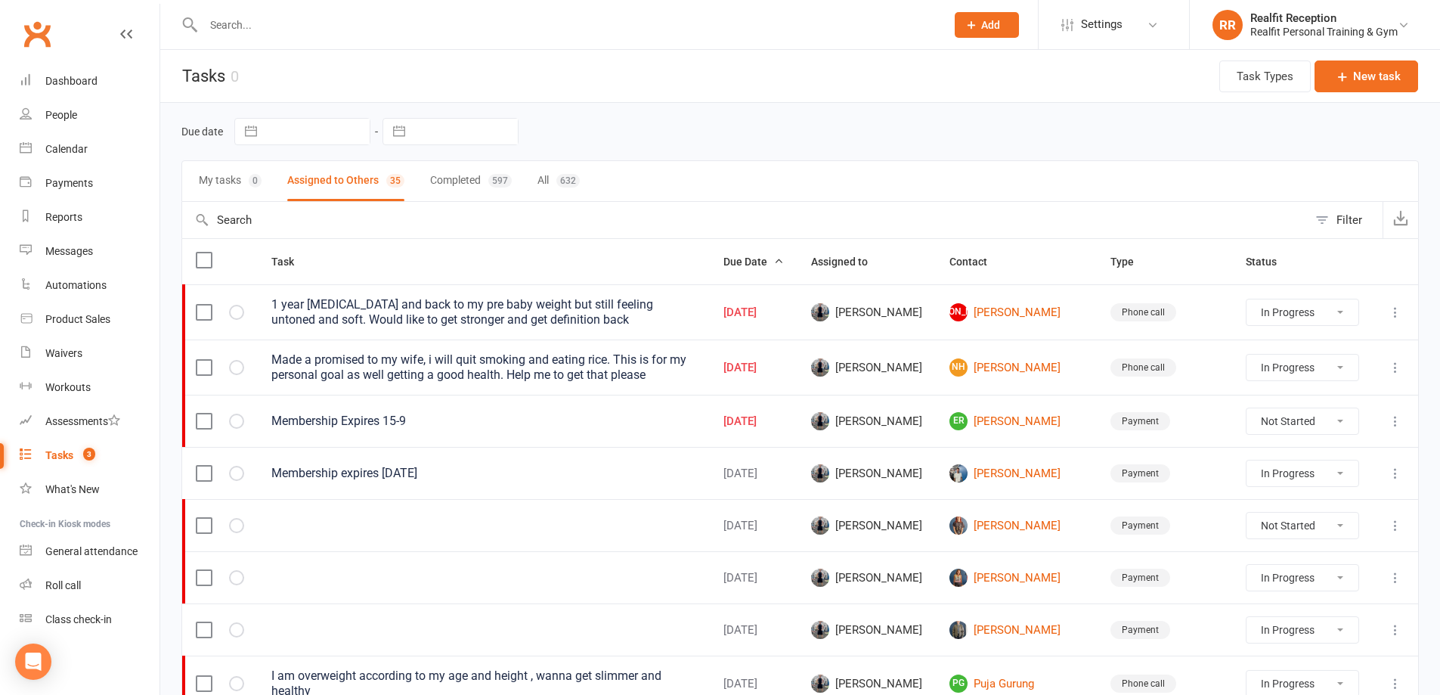
select select "started"
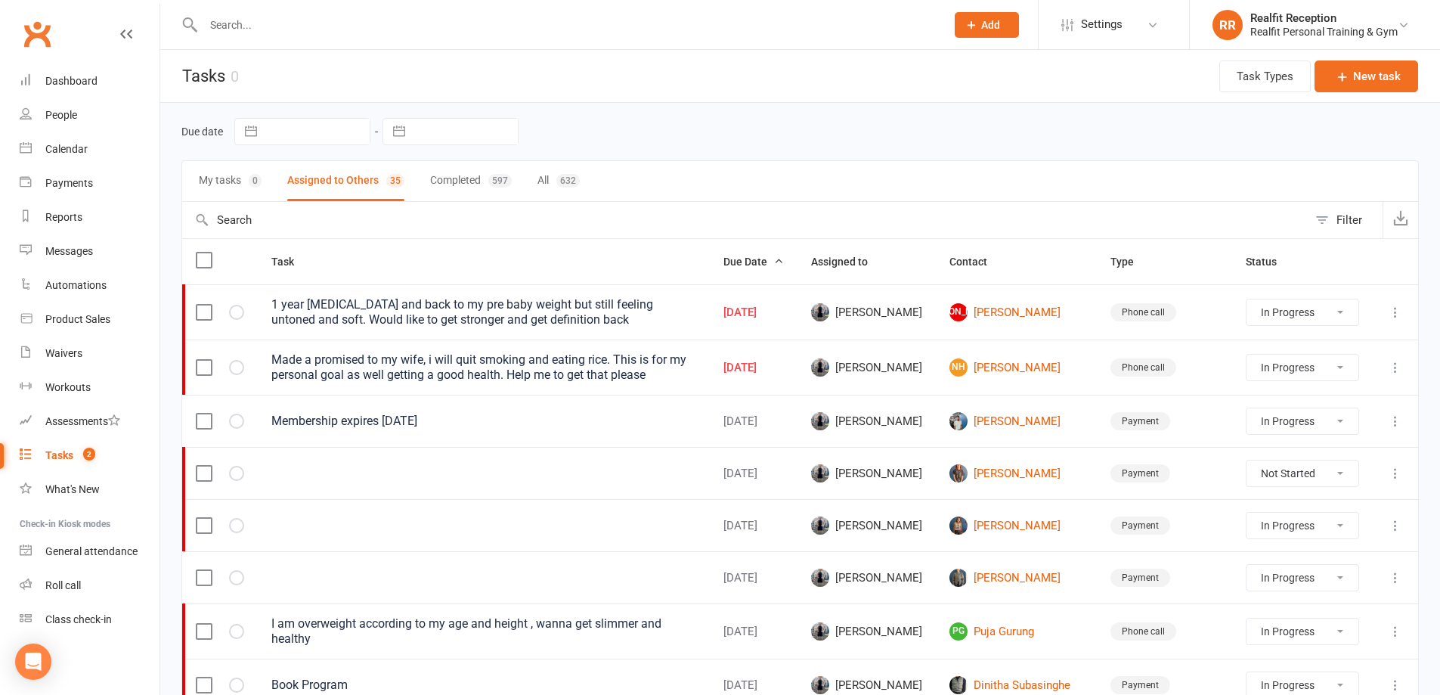
click at [1395, 373] on icon at bounding box center [1395, 367] width 15 height 15
click at [1293, 432] on link "Edit" at bounding box center [1318, 426] width 150 height 30
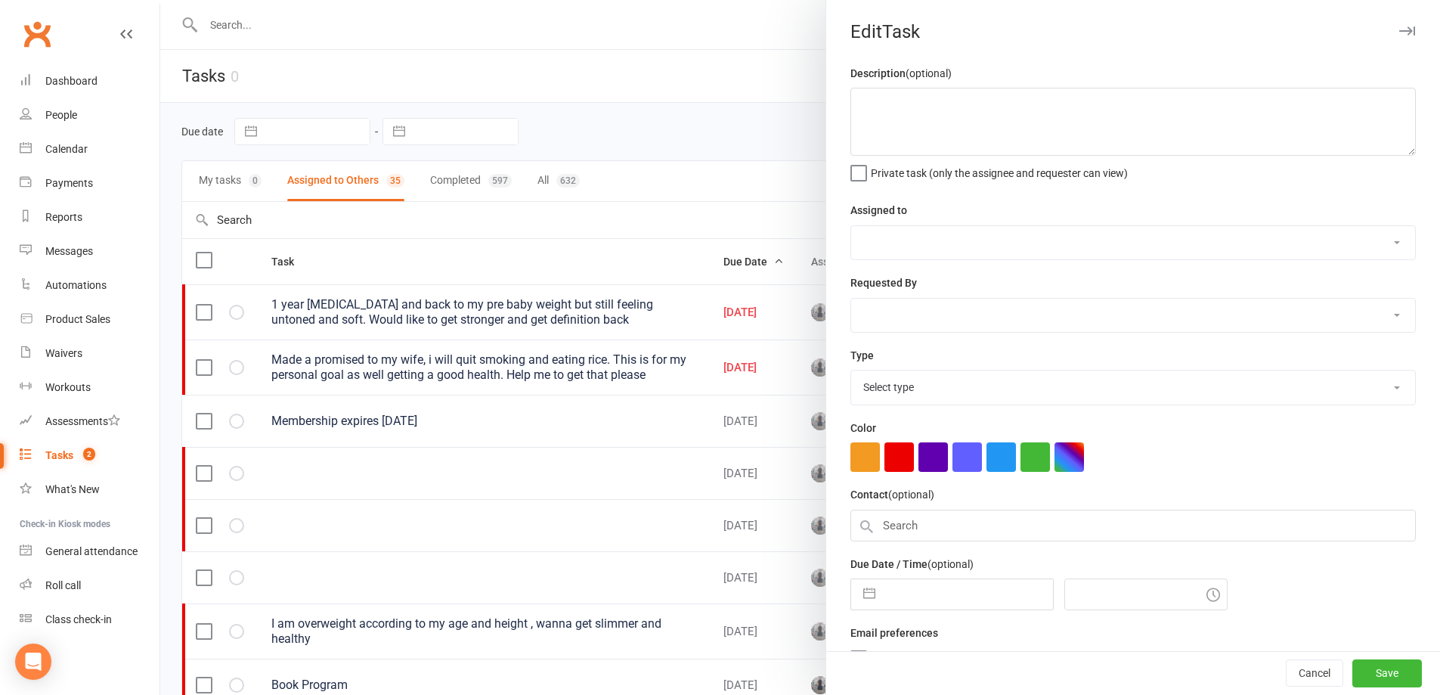
type textarea "Made a promised to my wife, i will quit smoking and eating rice. This is for my…"
select select "49223"
type input "12 Sep 2025"
type input "12:15pm"
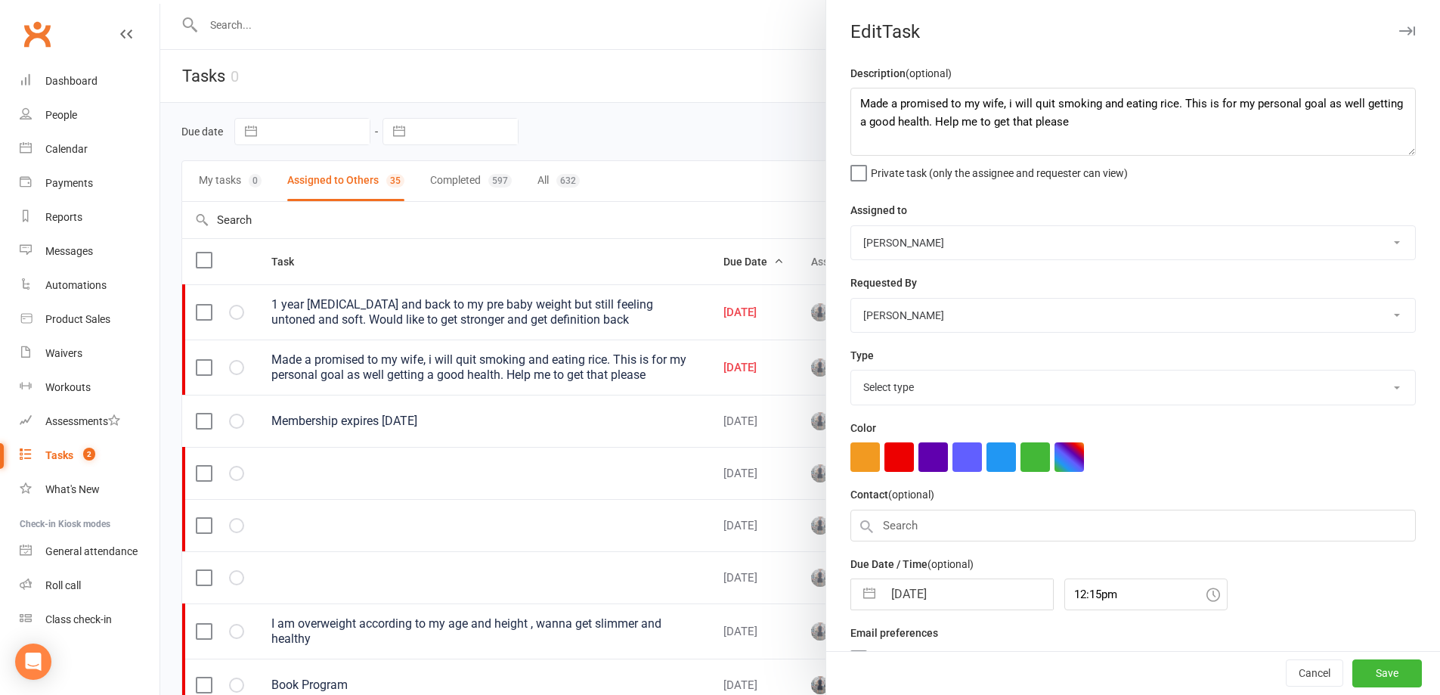
select select "26751"
click at [961, 587] on input "12 Sep 2025" at bounding box center [968, 589] width 170 height 30
select select "7"
select select "2025"
select select "8"
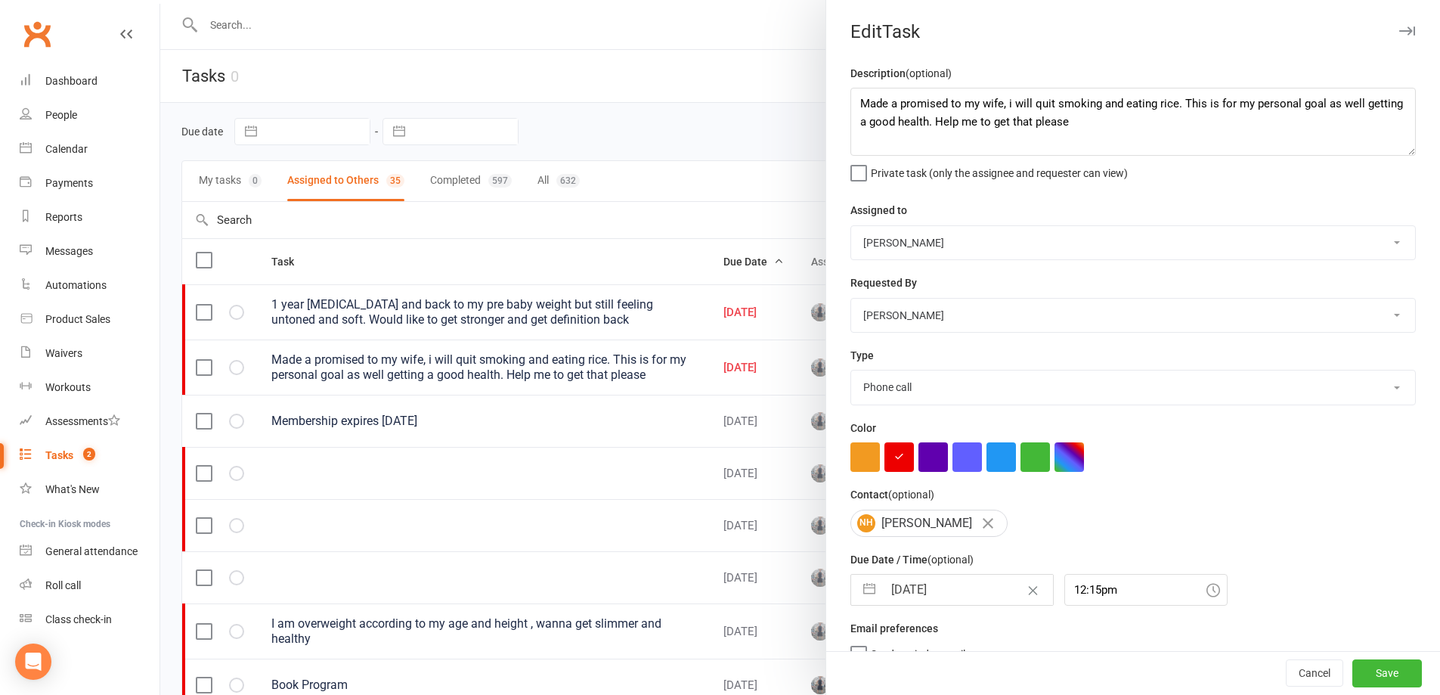
select select "2025"
select select "9"
select select "2025"
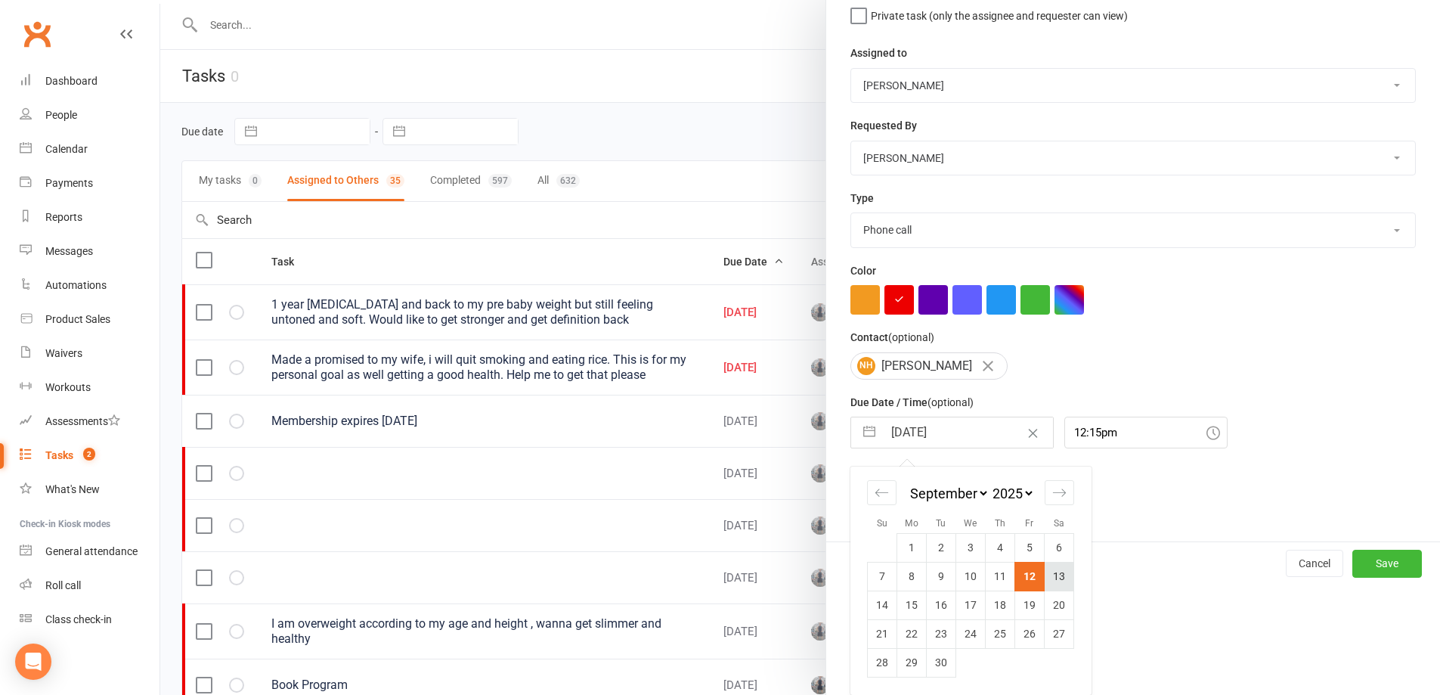
click at [1056, 575] on td "13" at bounding box center [1059, 576] width 29 height 29
type input "13 Sep 2025"
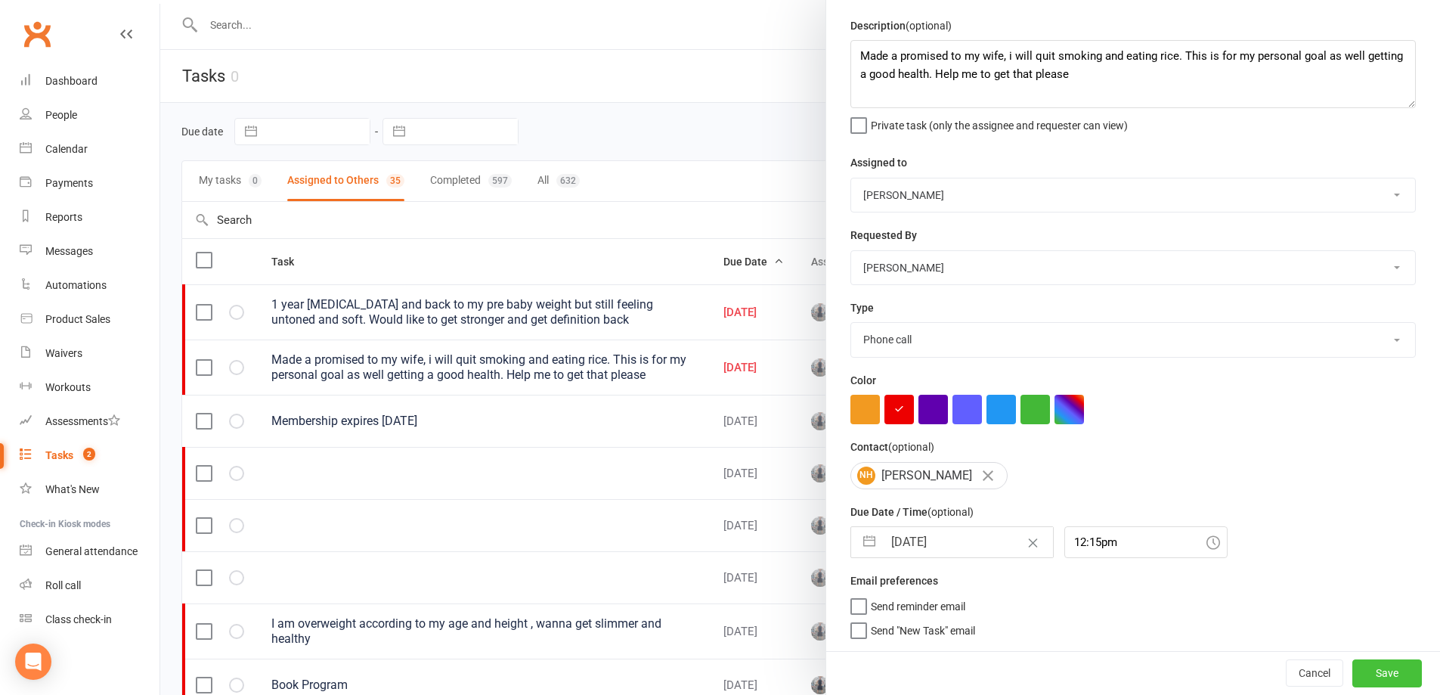
click at [1353, 670] on button "Save" at bounding box center [1387, 672] width 70 height 27
select select "waiting"
select select "started"
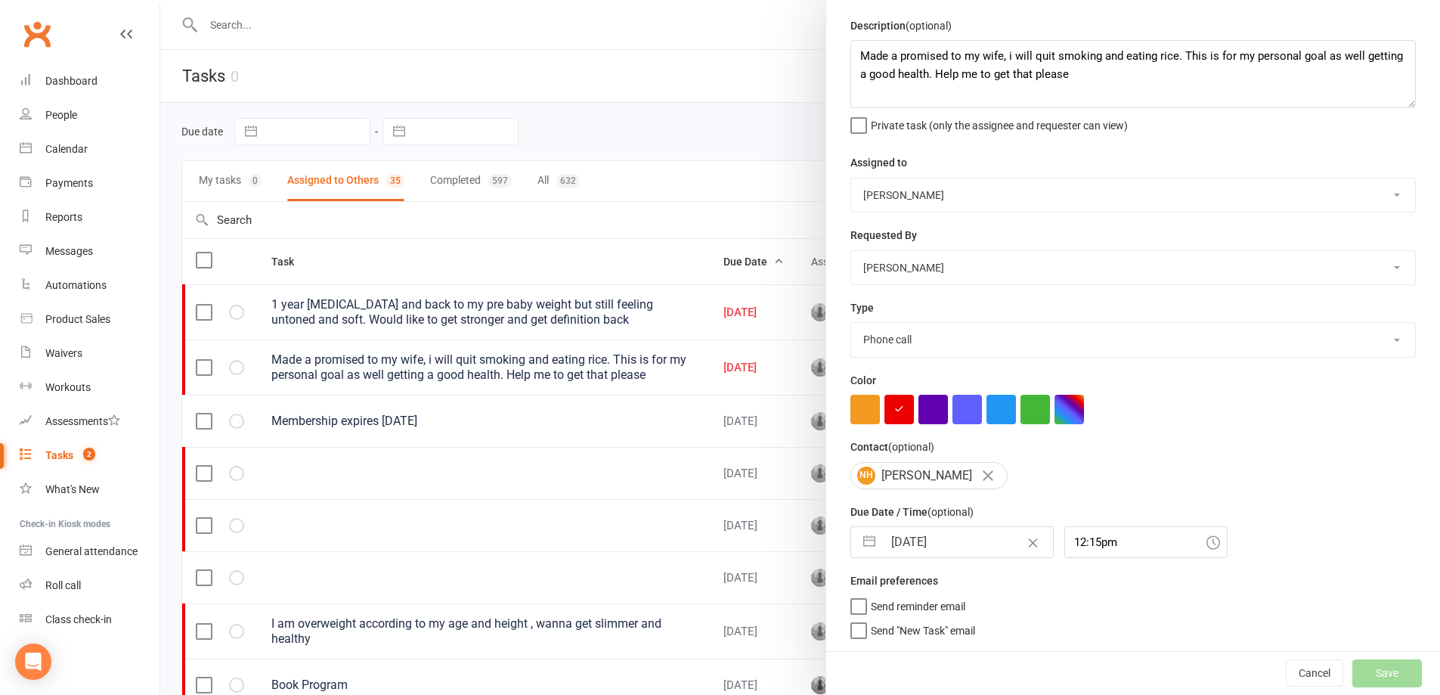
select select "started"
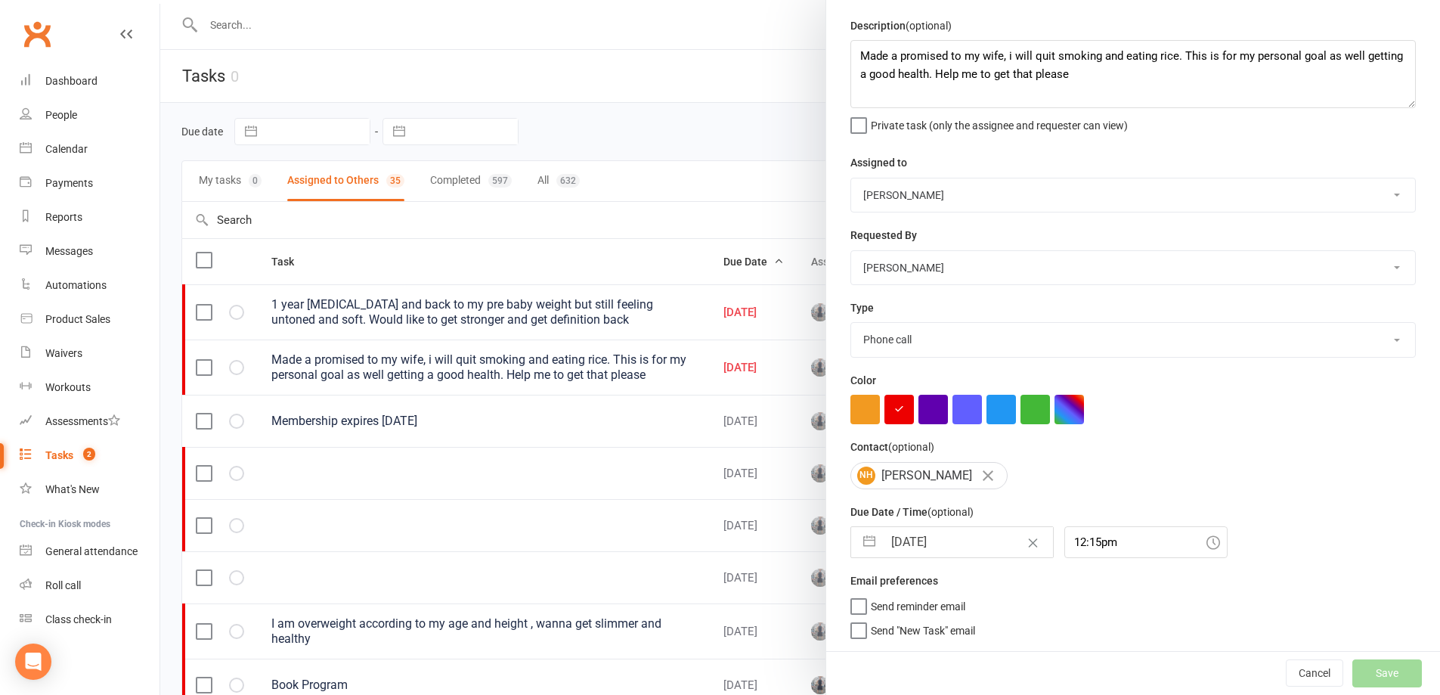
select select "started"
select select "waiting"
select select "started"
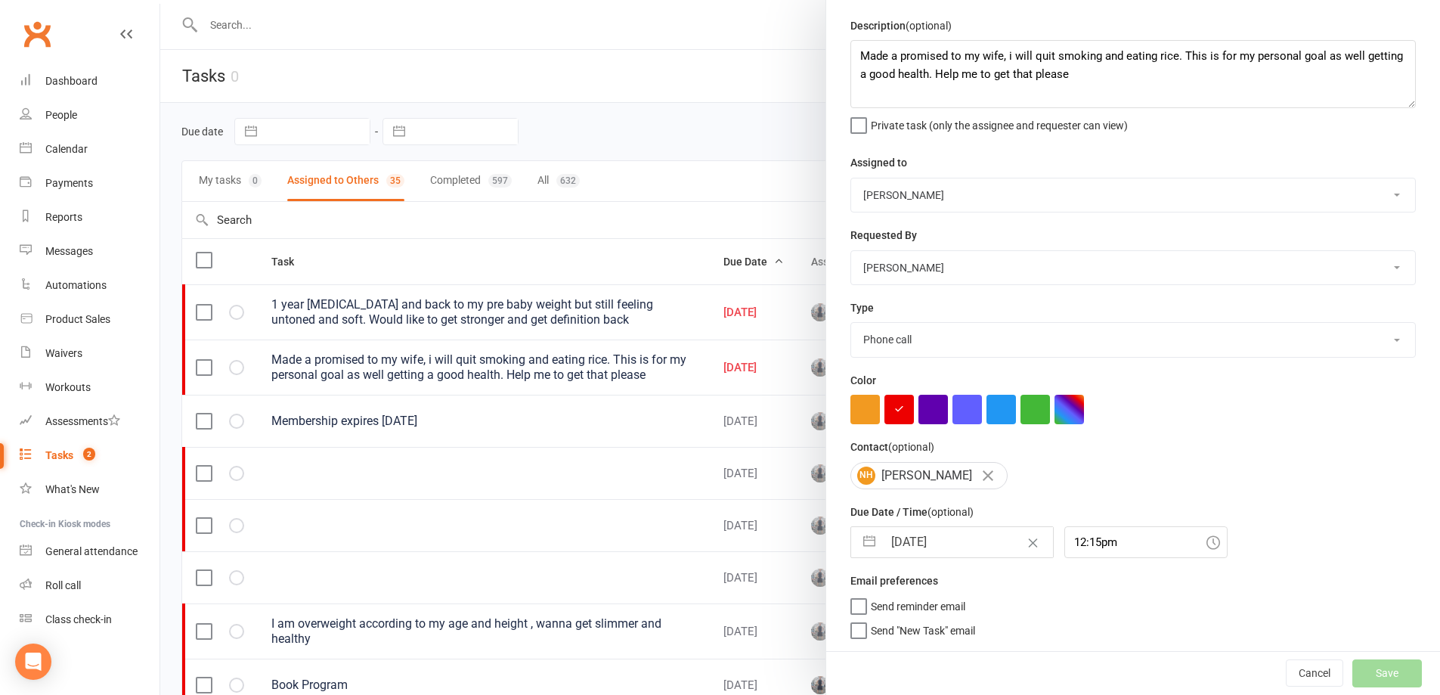
select select "waiting"
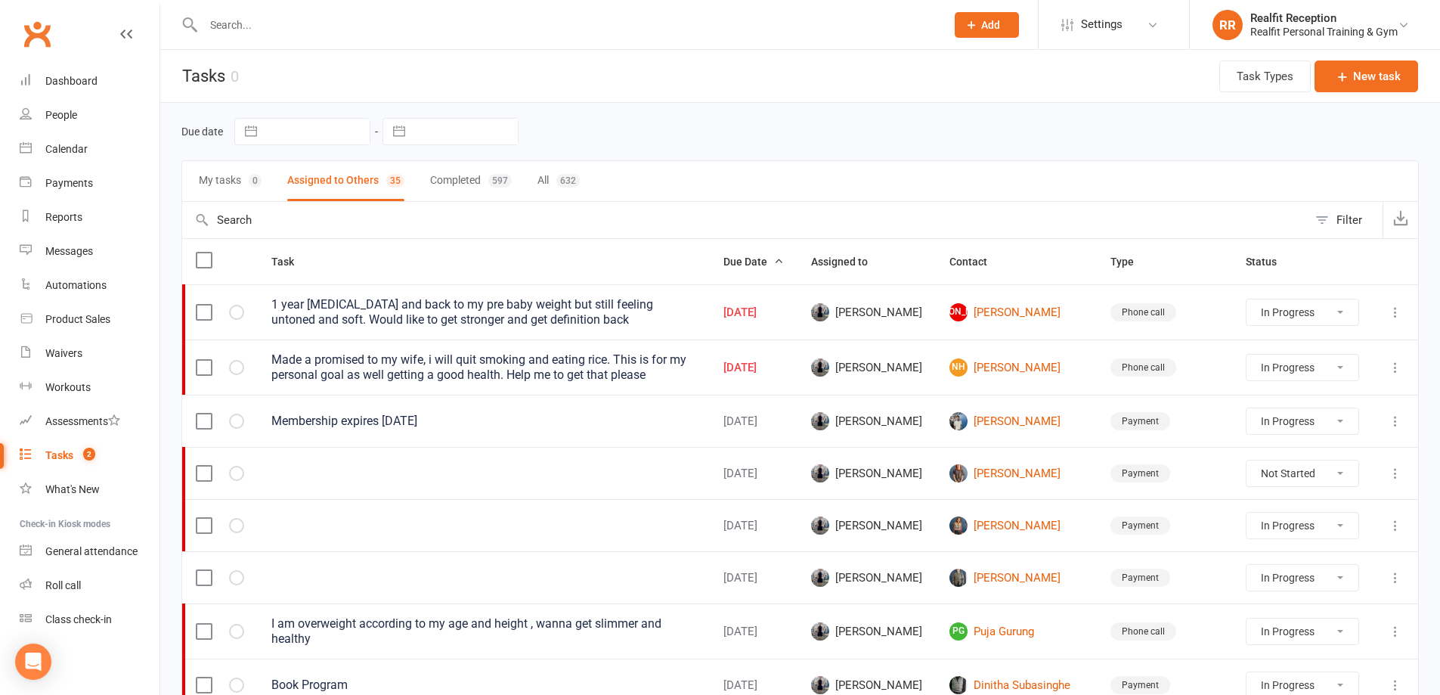
select select "waiting"
select select "started"
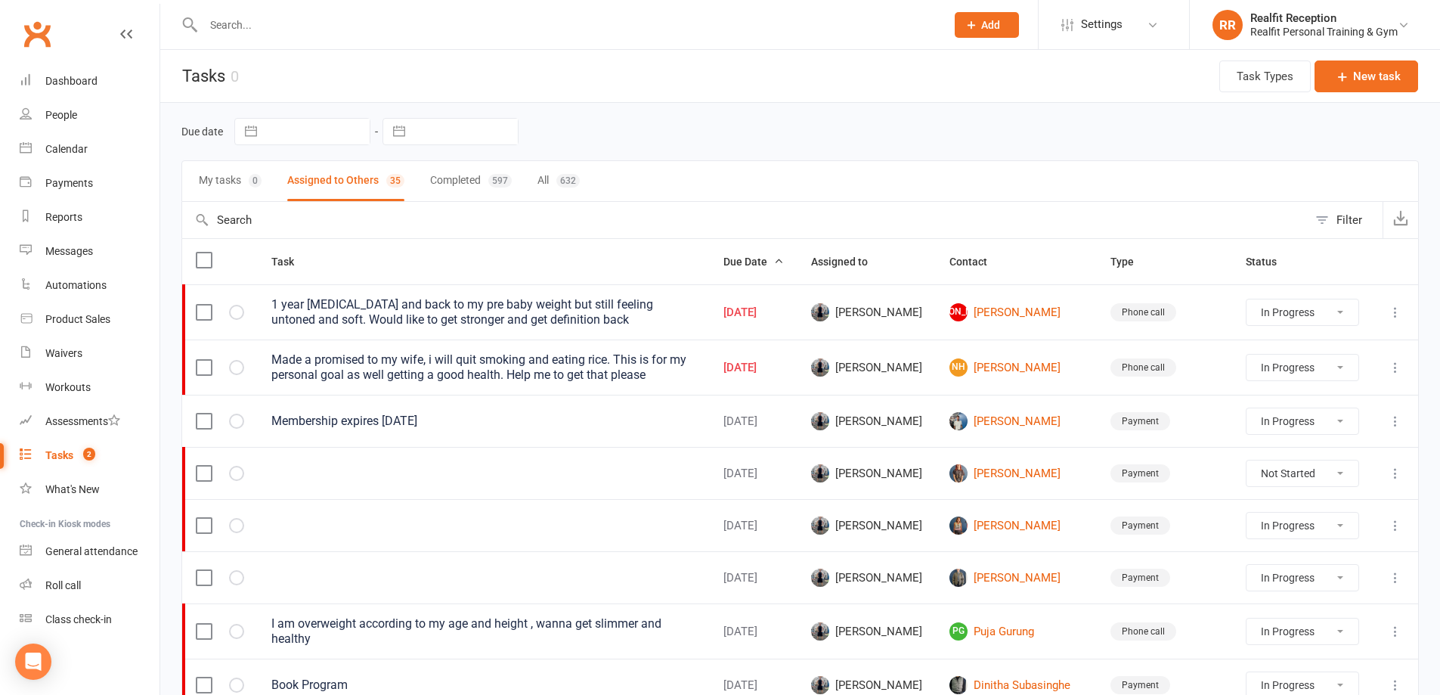
select select "started"
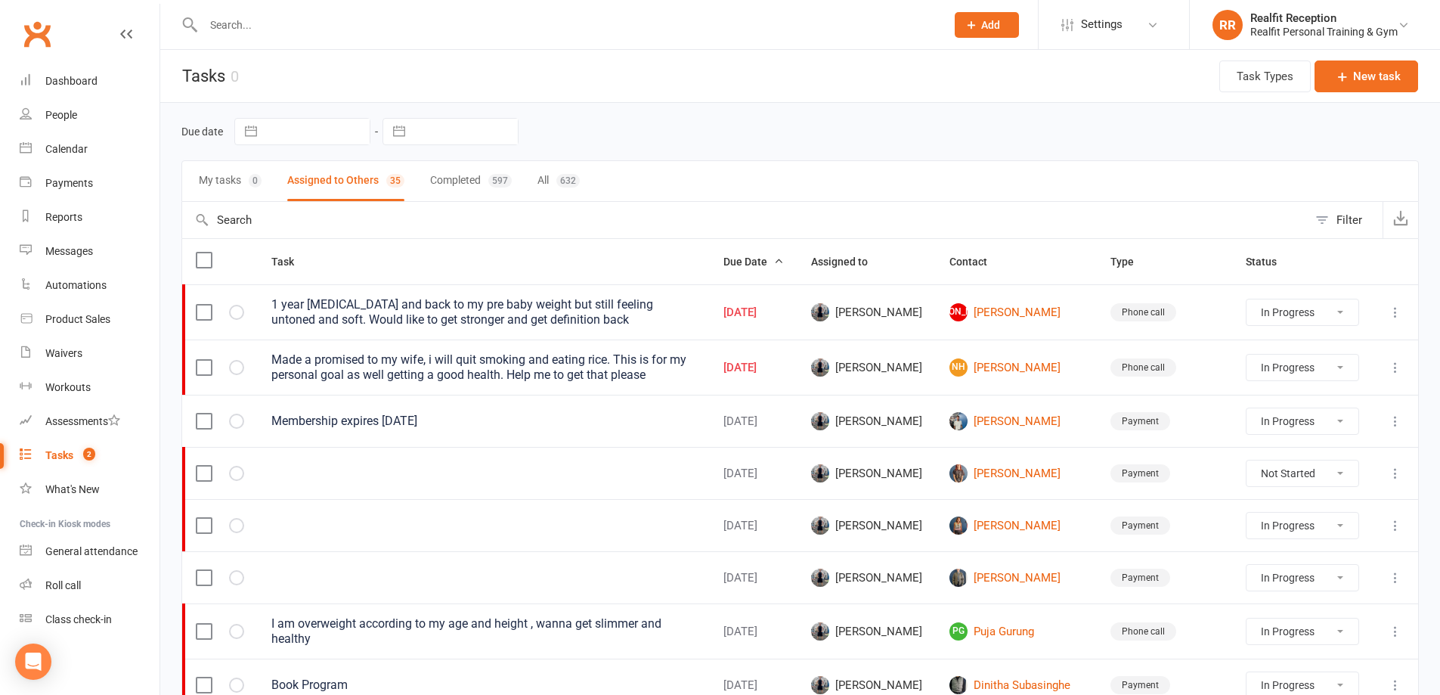
select select "started"
select select "waiting"
select select "started"
select select "waiting"
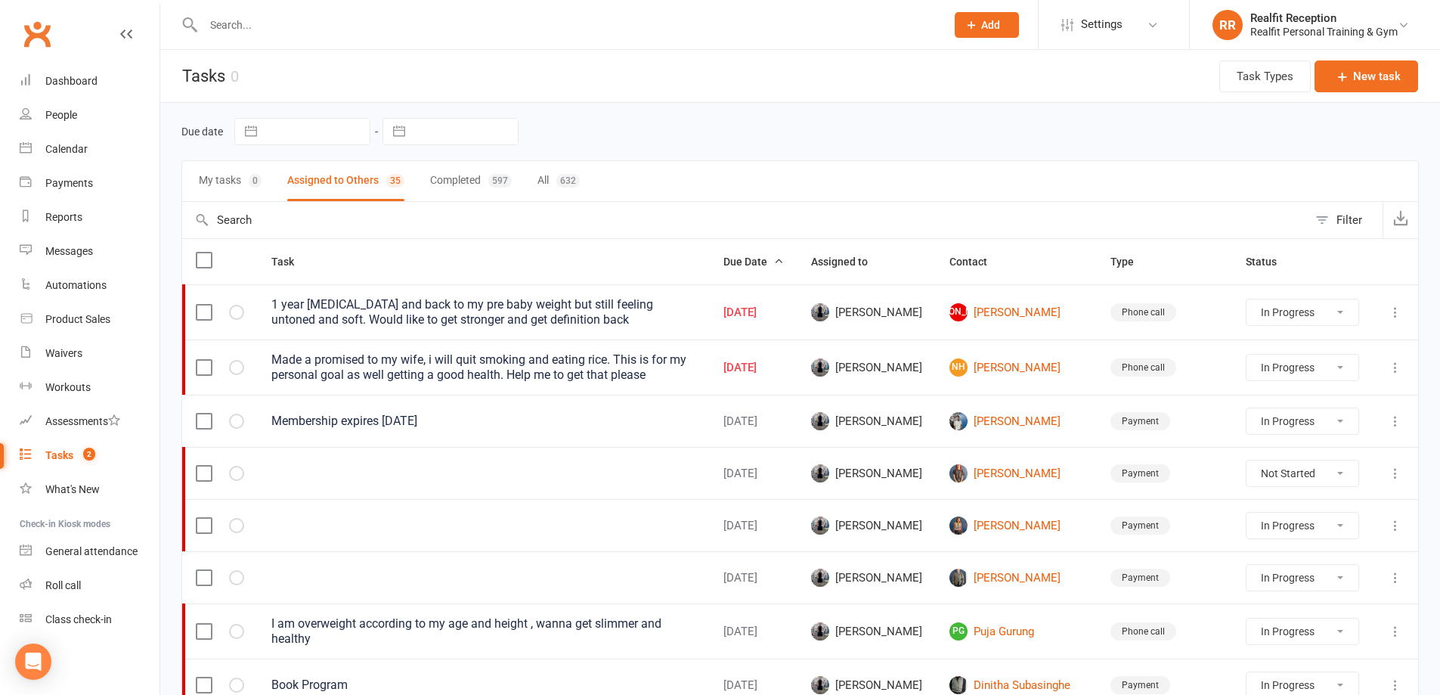
select select "waiting"
select select "started"
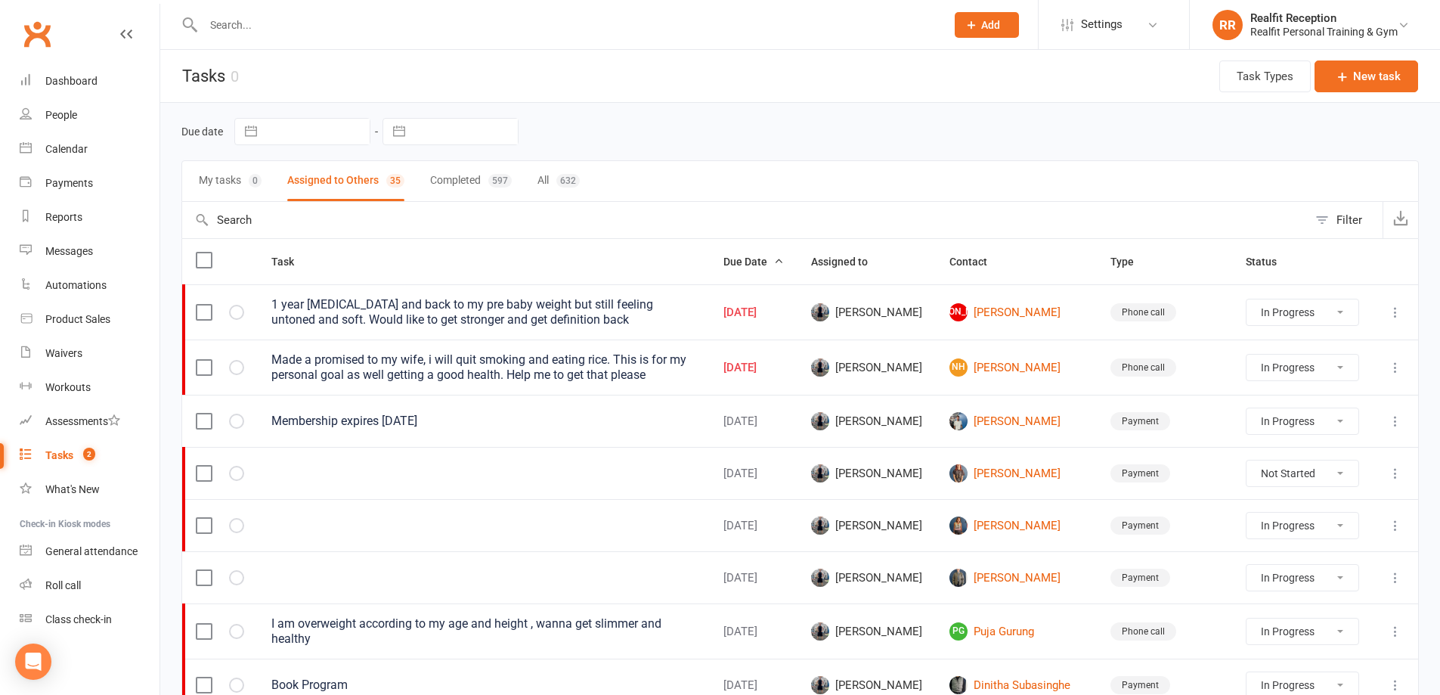
select select "started"
select select "waiting"
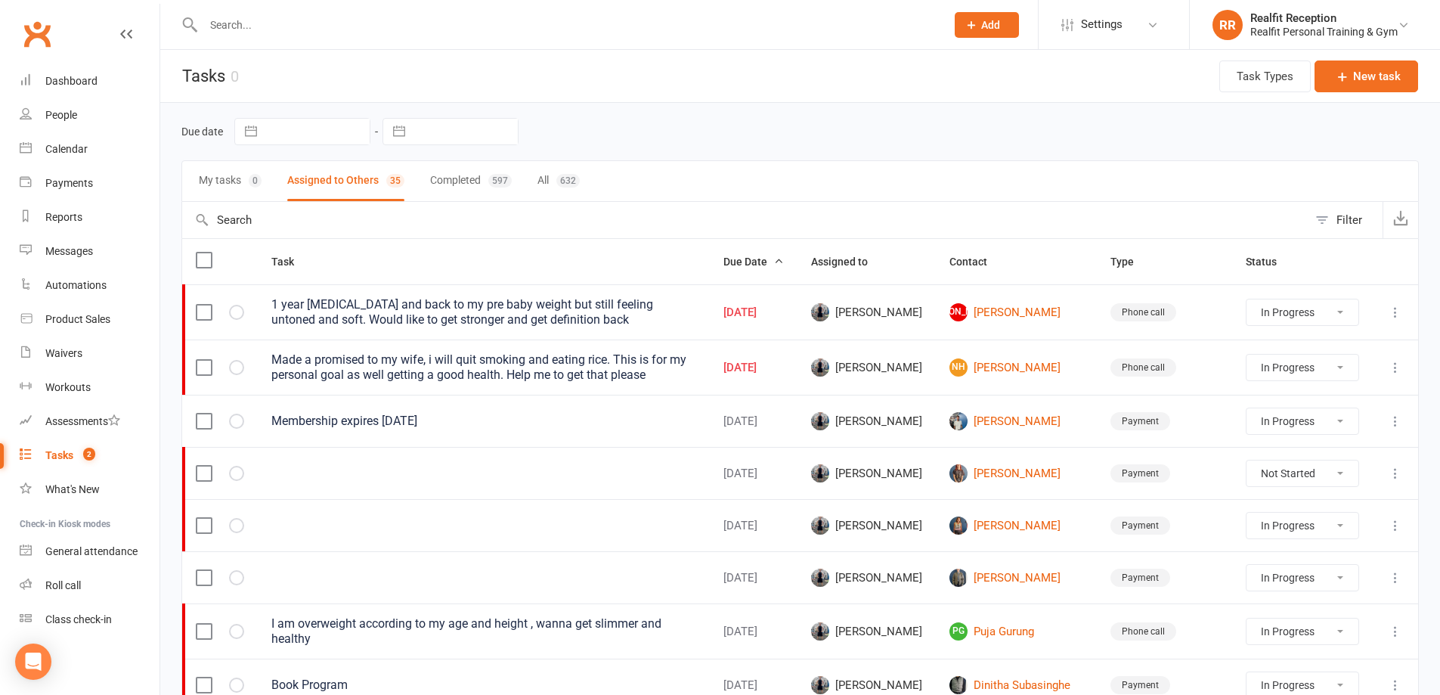
select select "waiting"
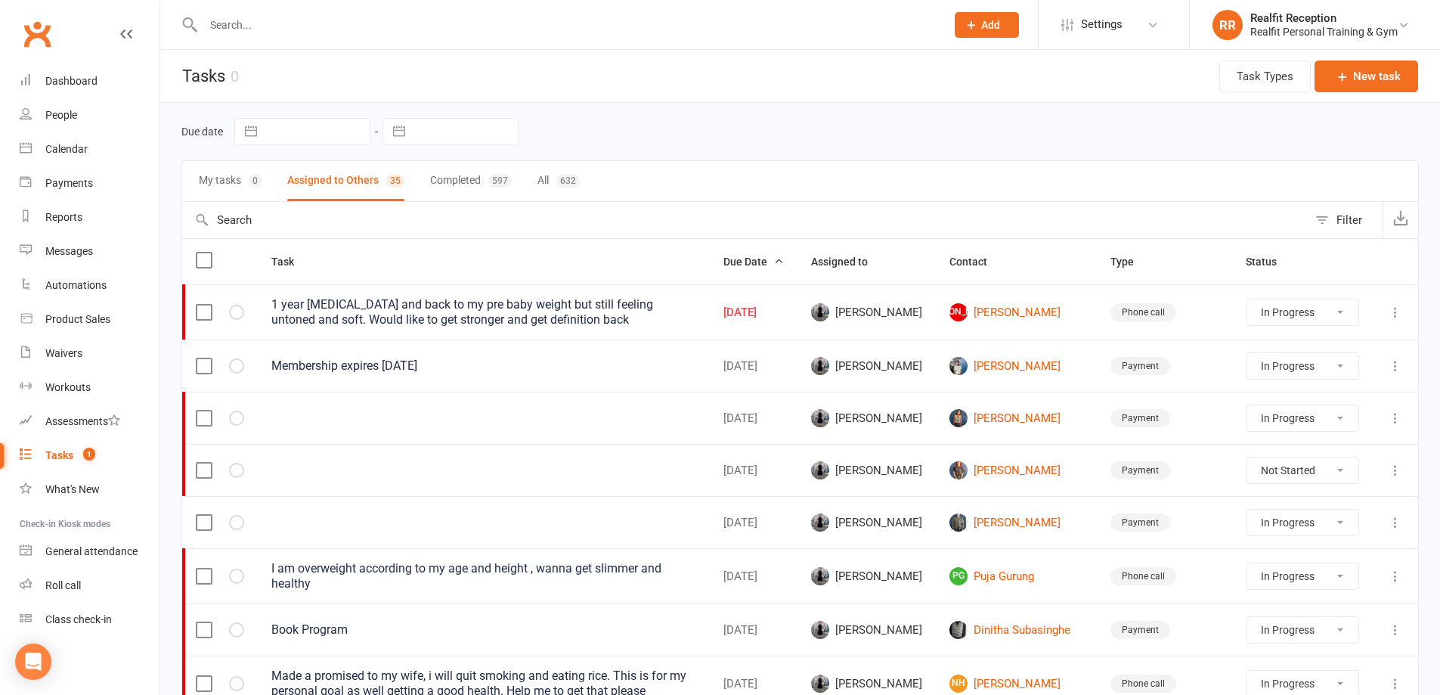
click at [1390, 314] on icon at bounding box center [1395, 312] width 15 height 15
click at [1330, 367] on link "Edit" at bounding box center [1318, 371] width 150 height 30
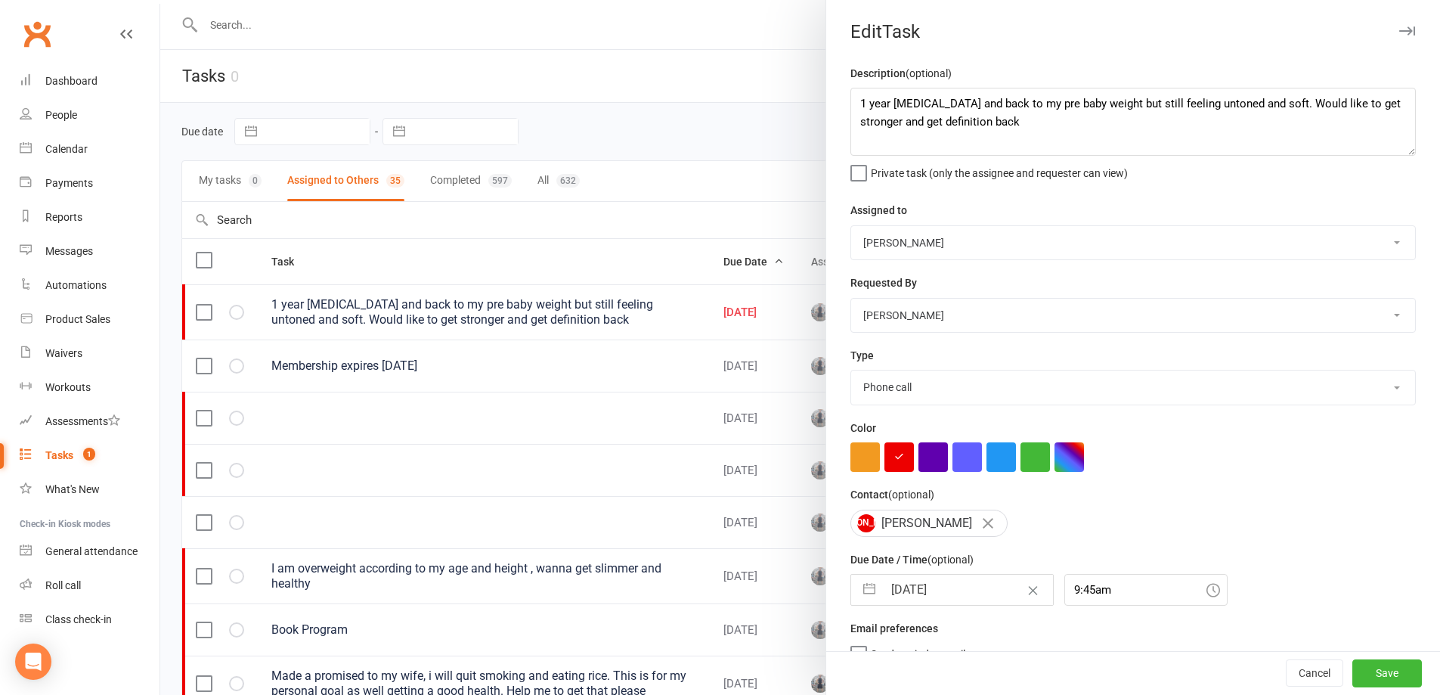
click at [968, 594] on input "12 Sep 2025" at bounding box center [968, 589] width 170 height 30
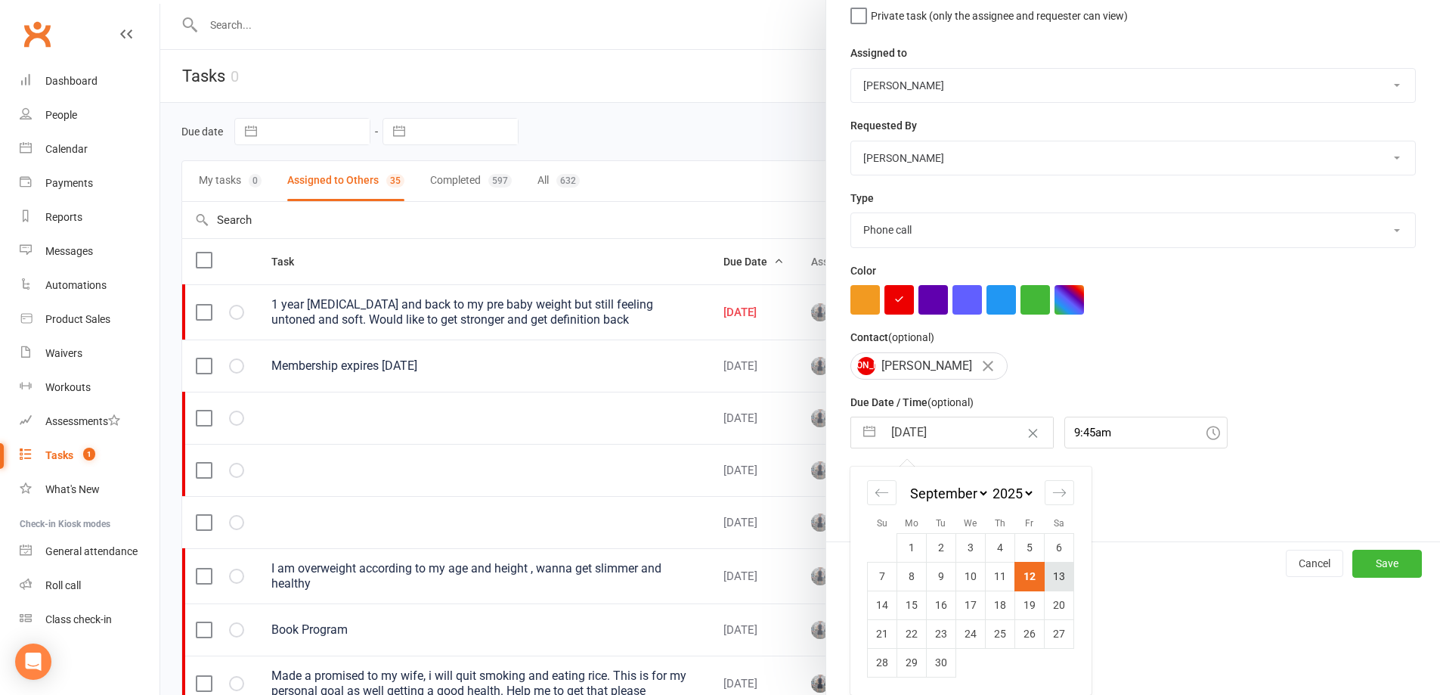
click at [1050, 581] on td "13" at bounding box center [1059, 576] width 29 height 29
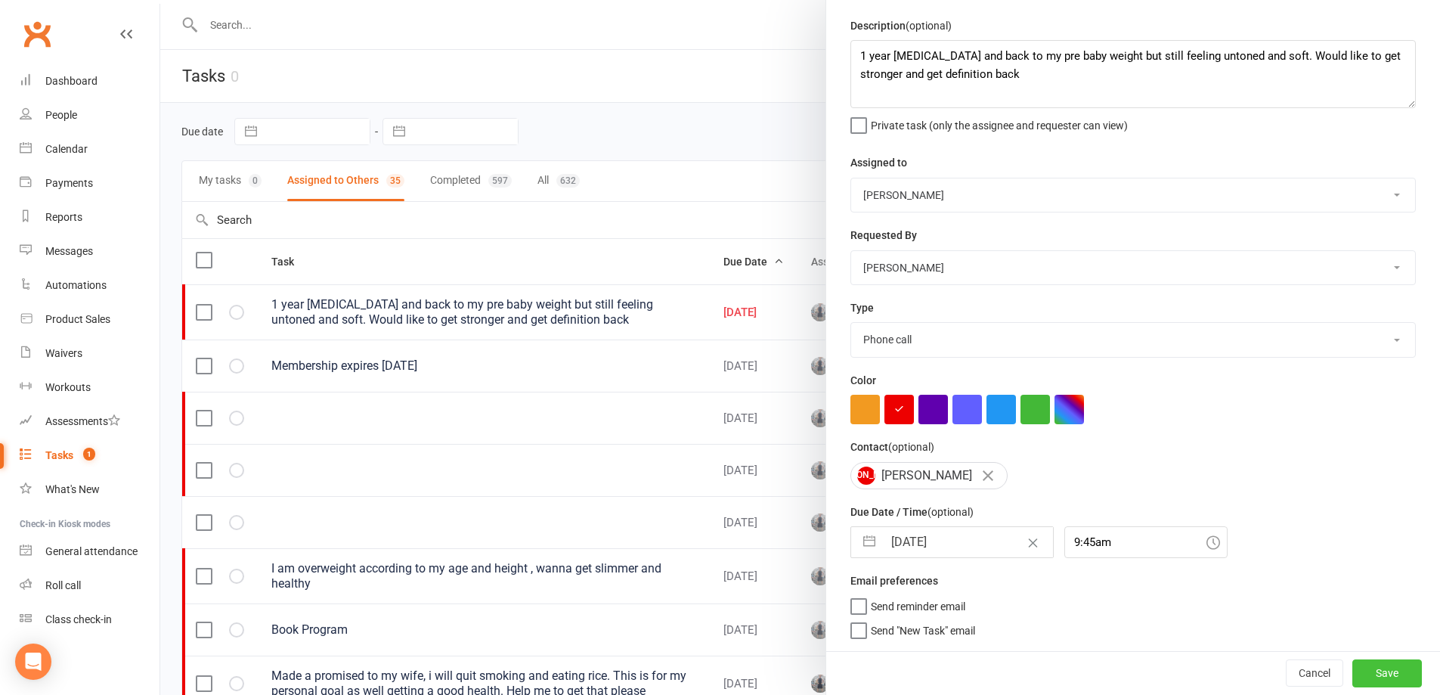
click at [1355, 670] on button "Save" at bounding box center [1387, 672] width 70 height 27
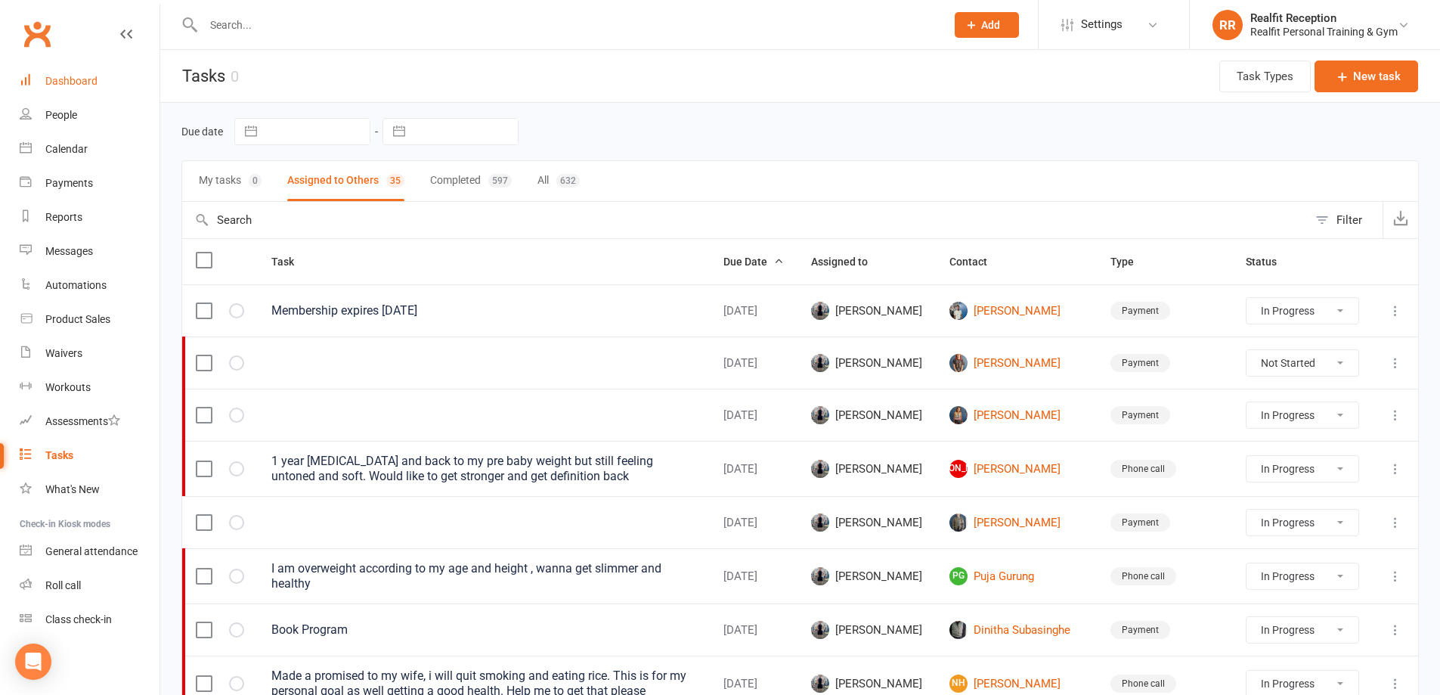
click at [104, 77] on link "Dashboard" at bounding box center [90, 81] width 140 height 34
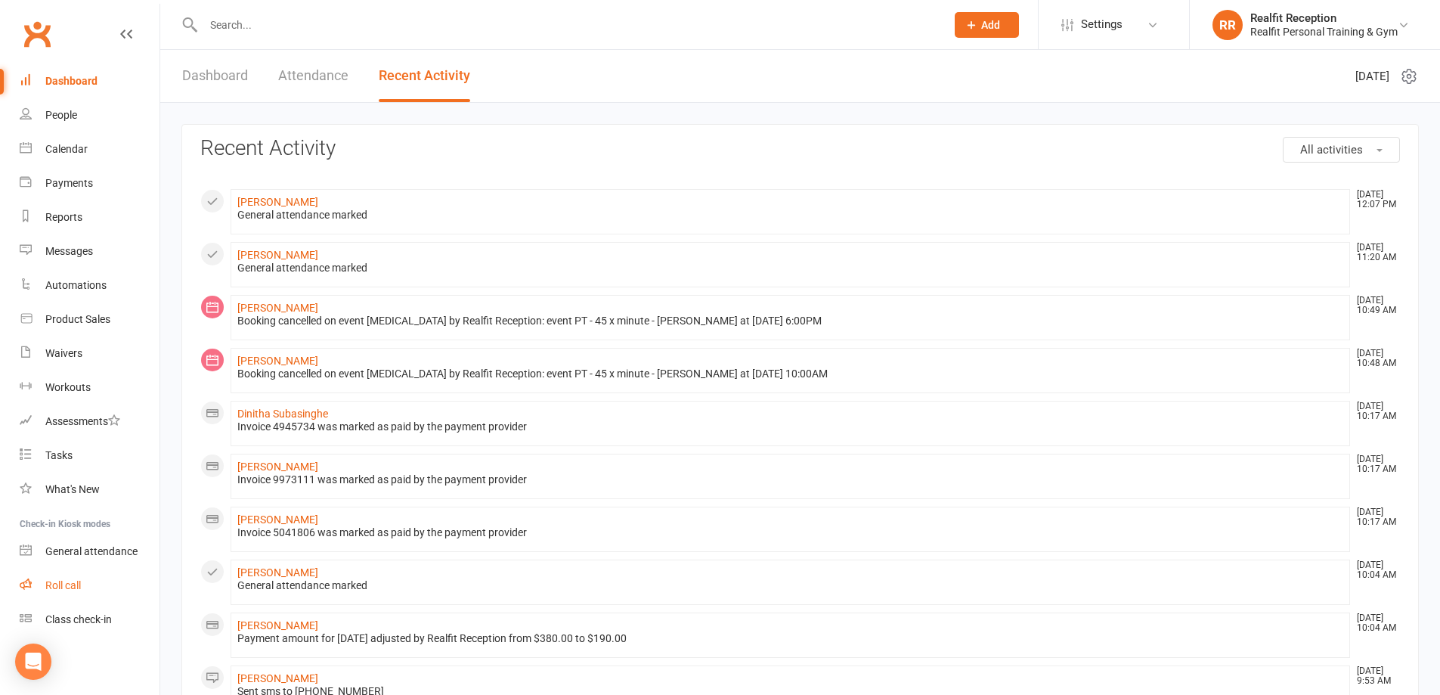
click at [69, 582] on div "Roll call" at bounding box center [63, 585] width 36 height 12
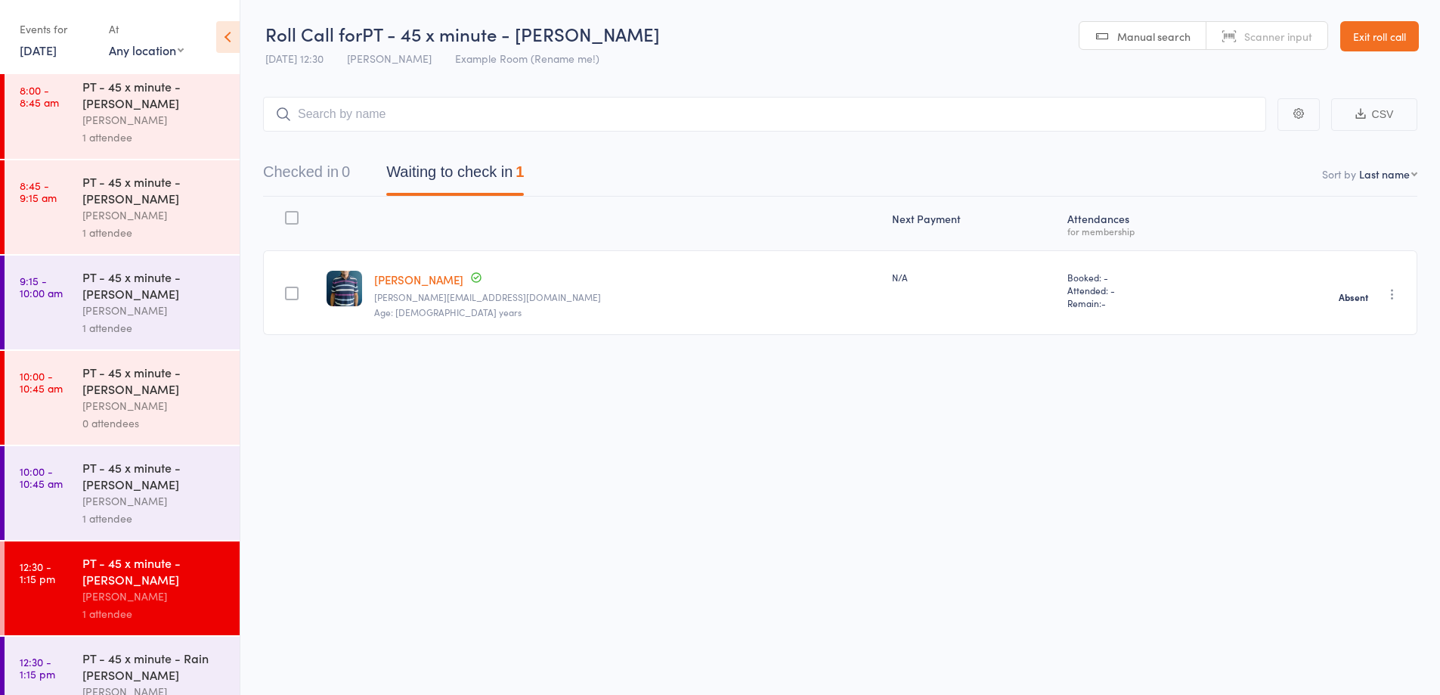
scroll to position [775, 0]
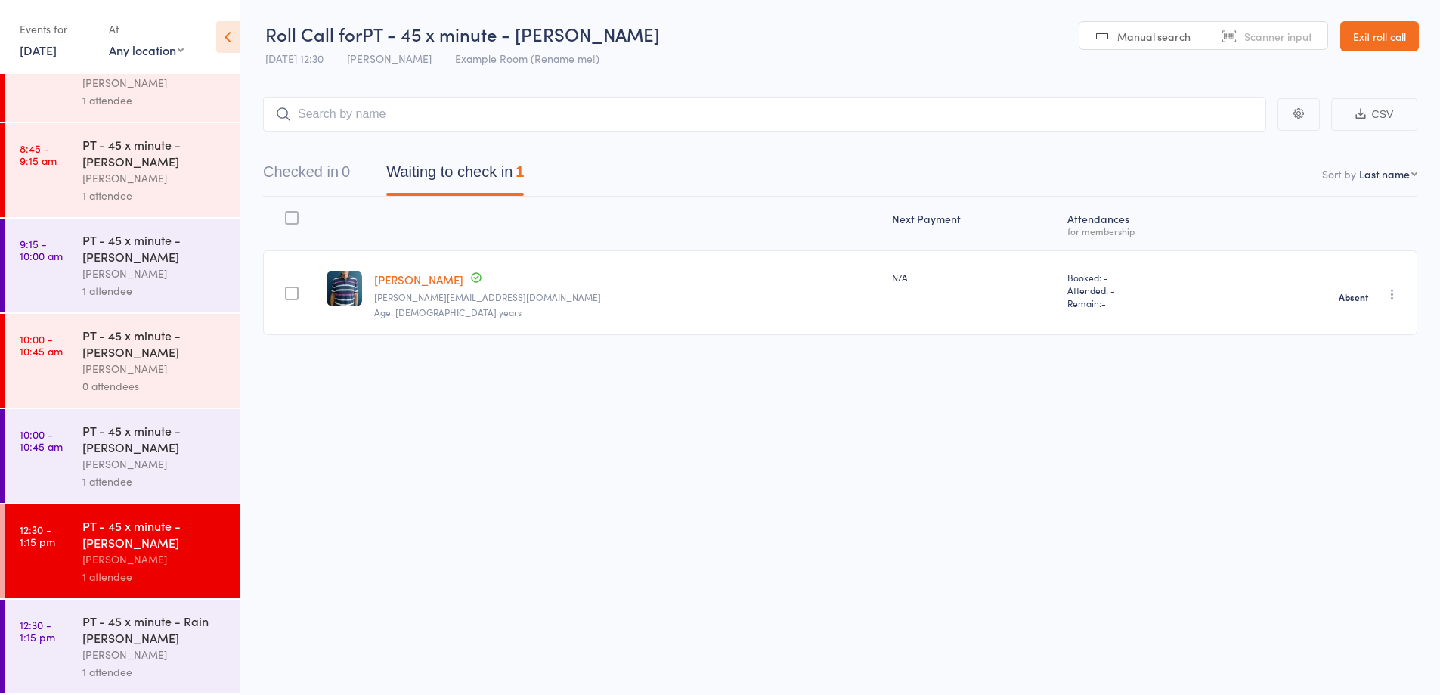
click at [181, 637] on div "PT - 45 x minute - Rain [PERSON_NAME]" at bounding box center [154, 628] width 144 height 33
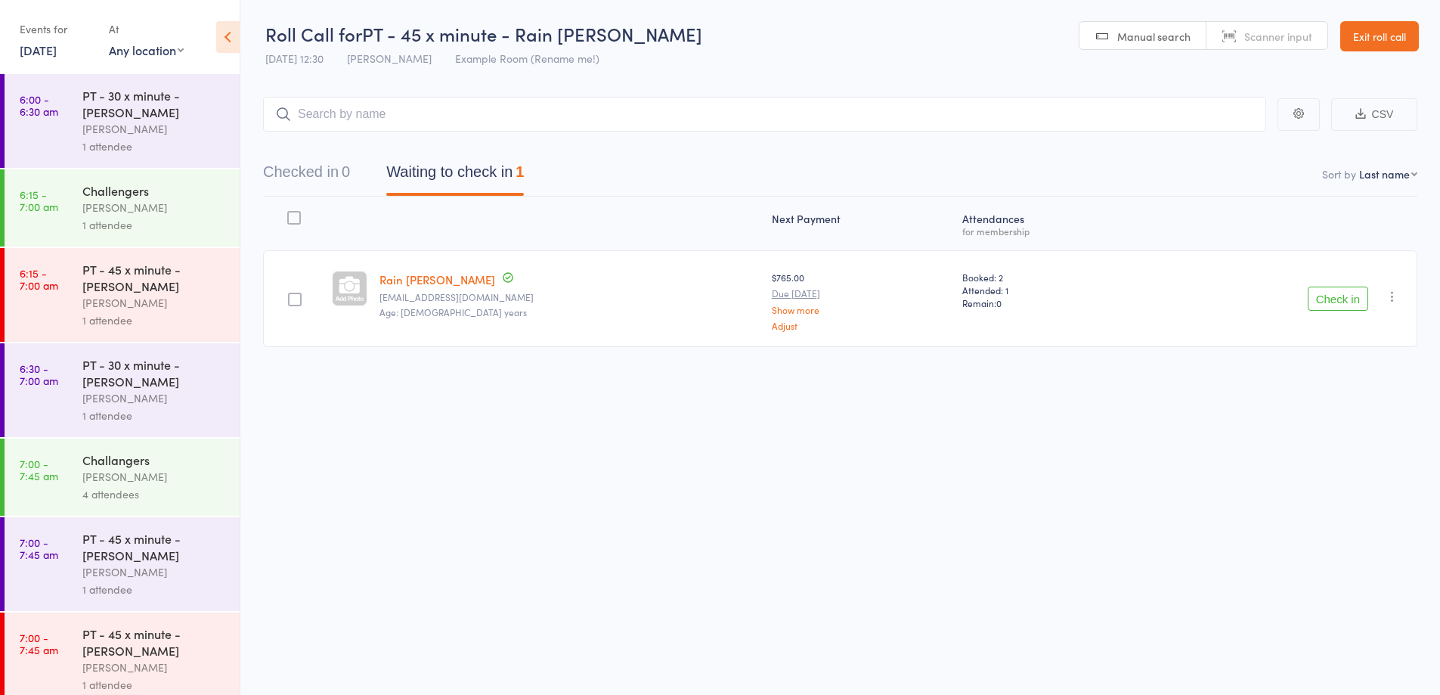
click at [1332, 286] on div "Check in Check in Send message Add Note Add Task Add Flag Remove Mark absent" at bounding box center [1281, 298] width 274 height 97
click at [1354, 39] on link "Exit roll call" at bounding box center [1379, 36] width 79 height 30
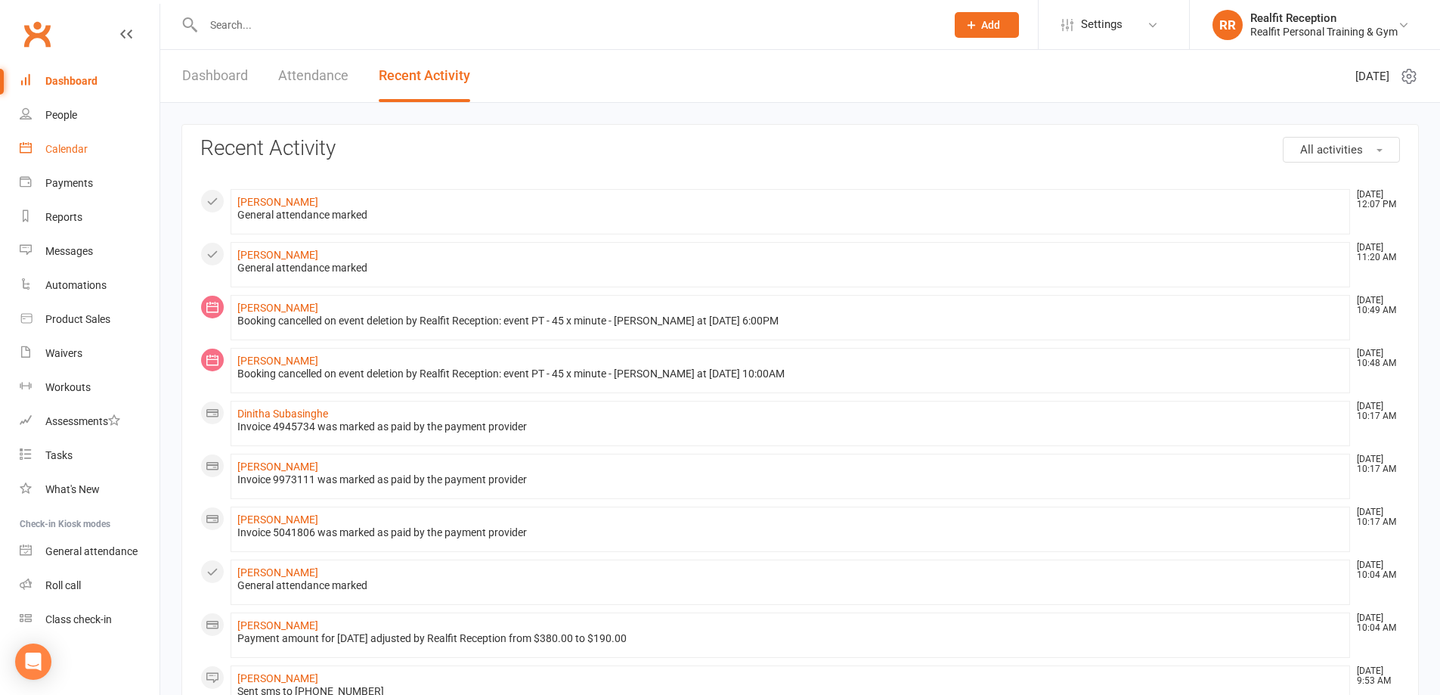
click at [53, 143] on div "Calendar" at bounding box center [66, 149] width 42 height 12
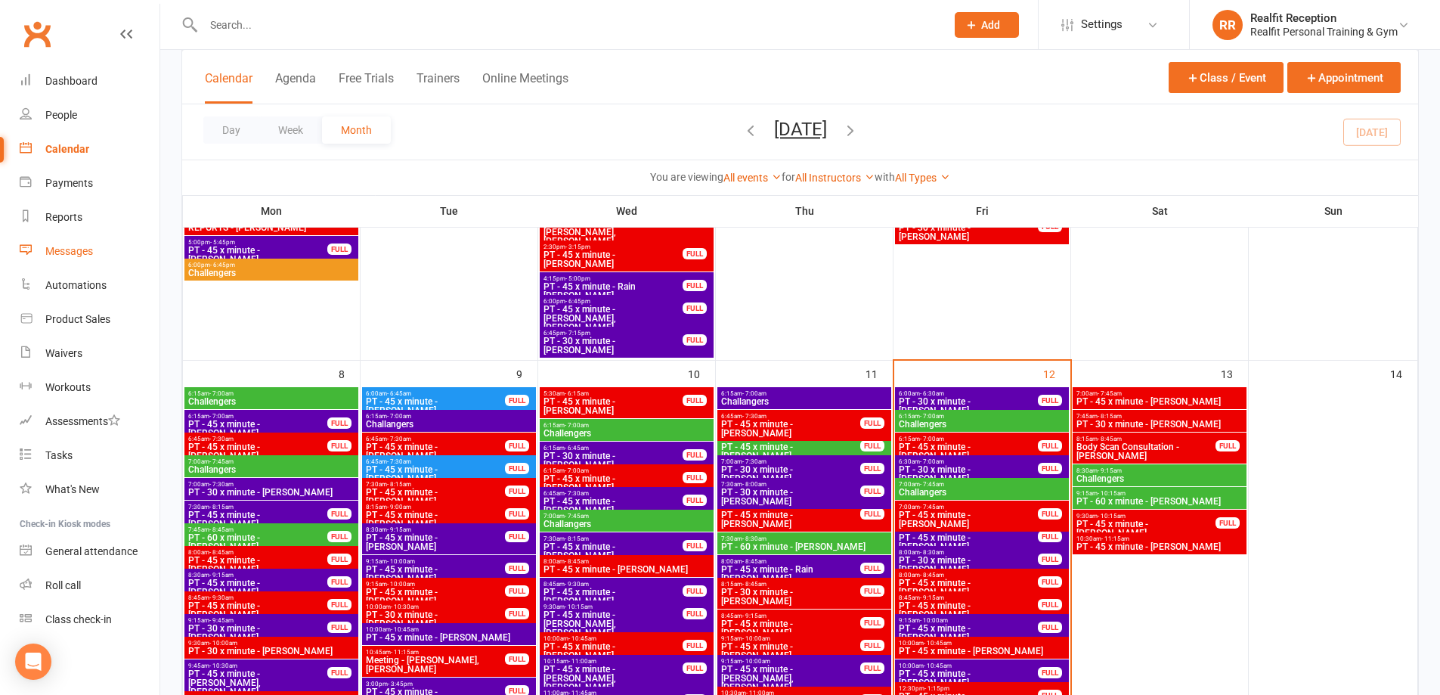
scroll to position [454, 0]
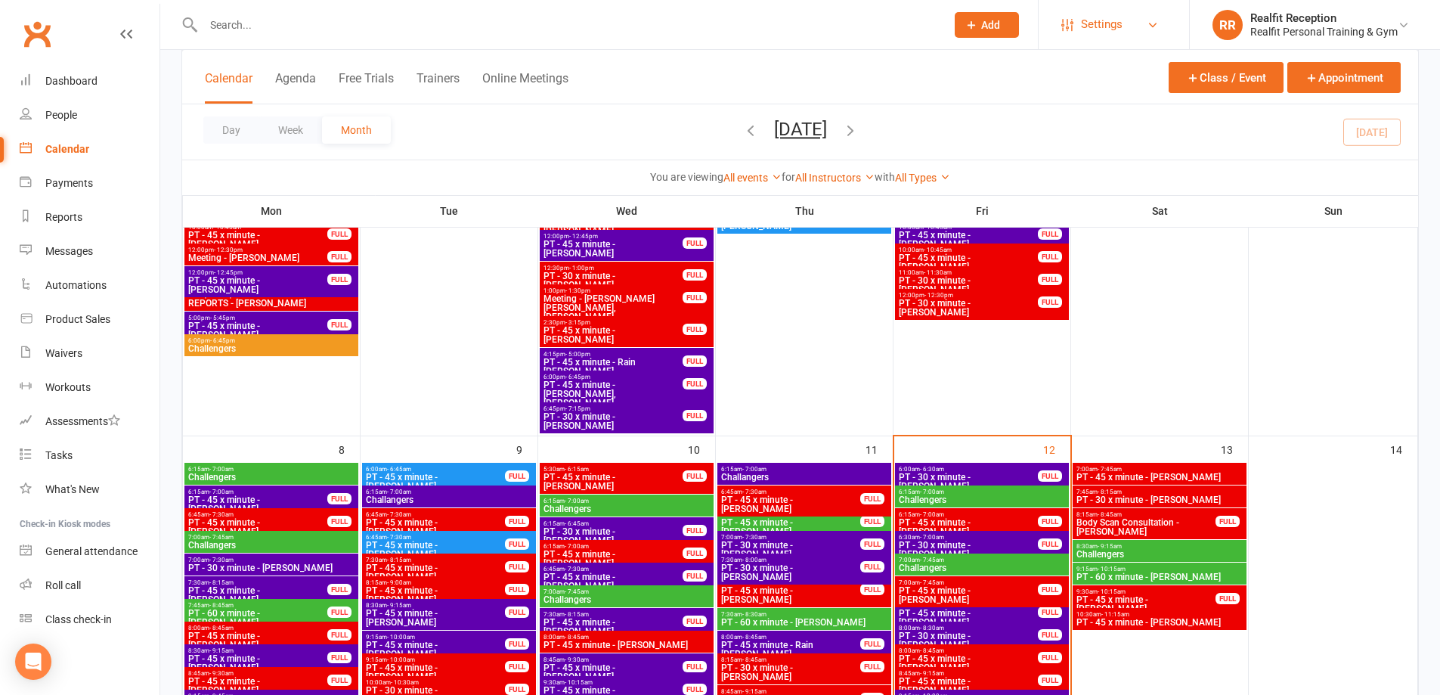
click at [1082, 33] on span "Settings" at bounding box center [1102, 25] width 42 height 34
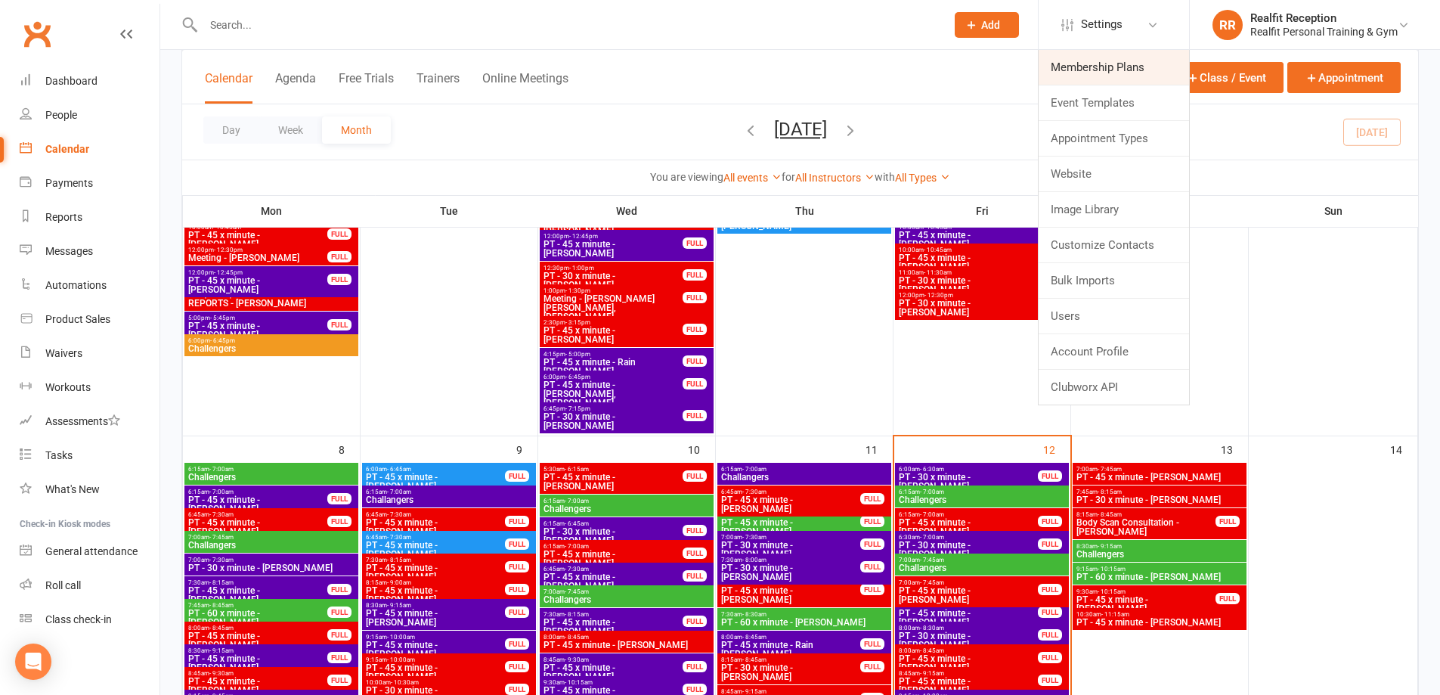
click at [1118, 69] on link "Membership Plans" at bounding box center [1114, 67] width 150 height 35
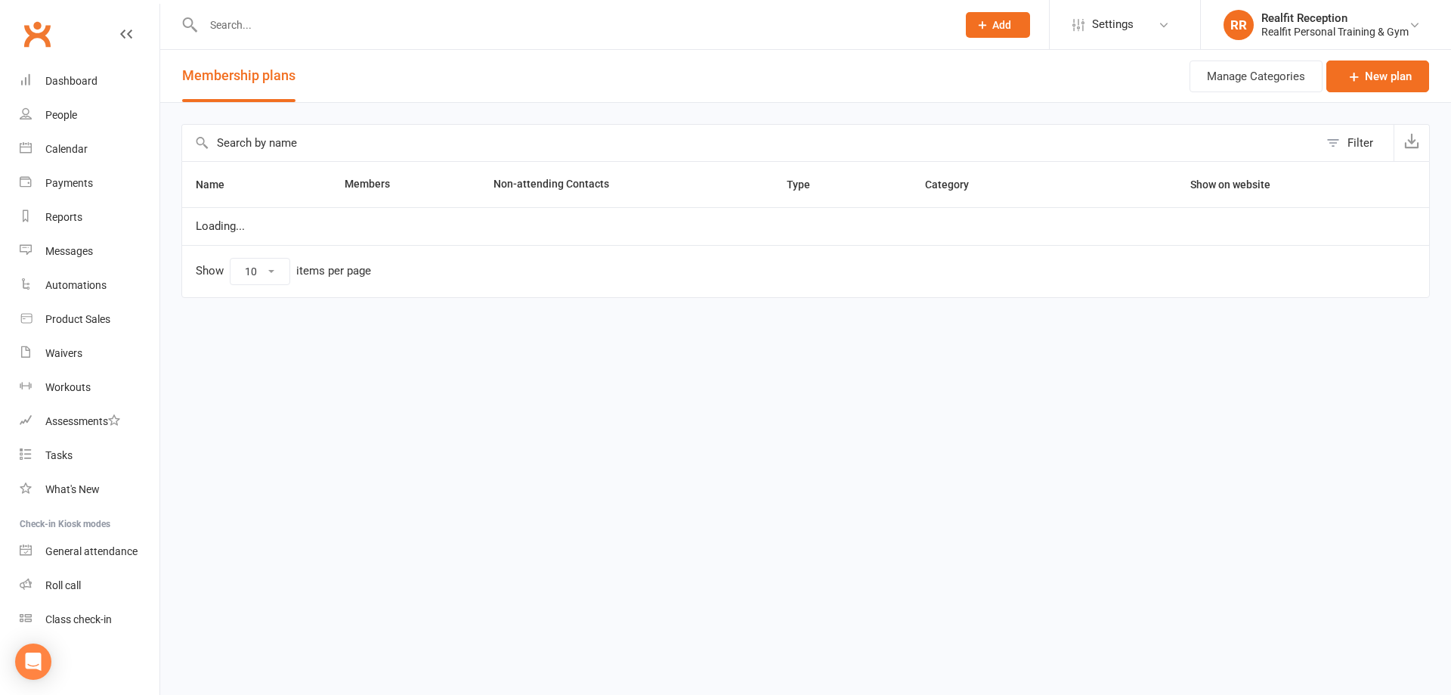
select select "100"
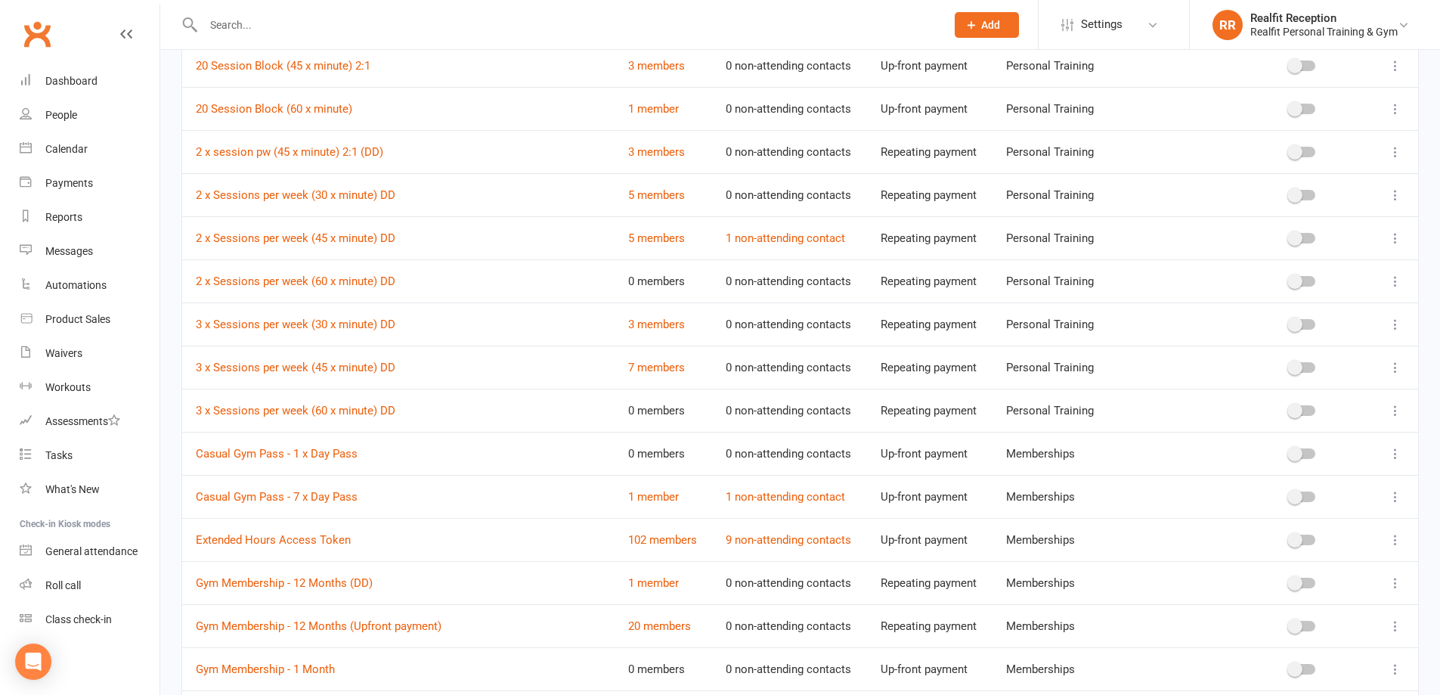
scroll to position [454, 0]
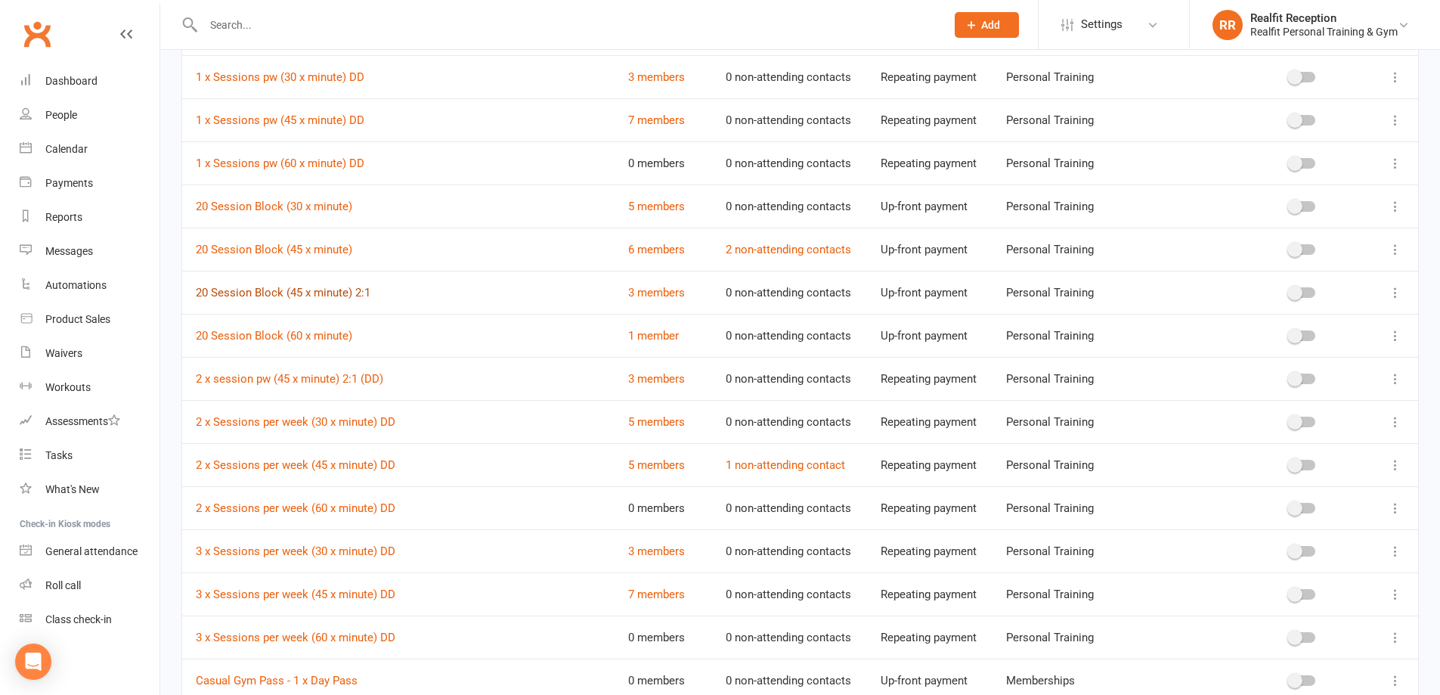
click at [317, 293] on link "20 Session Block (45 x minute) 2:1" at bounding box center [283, 293] width 175 height 14
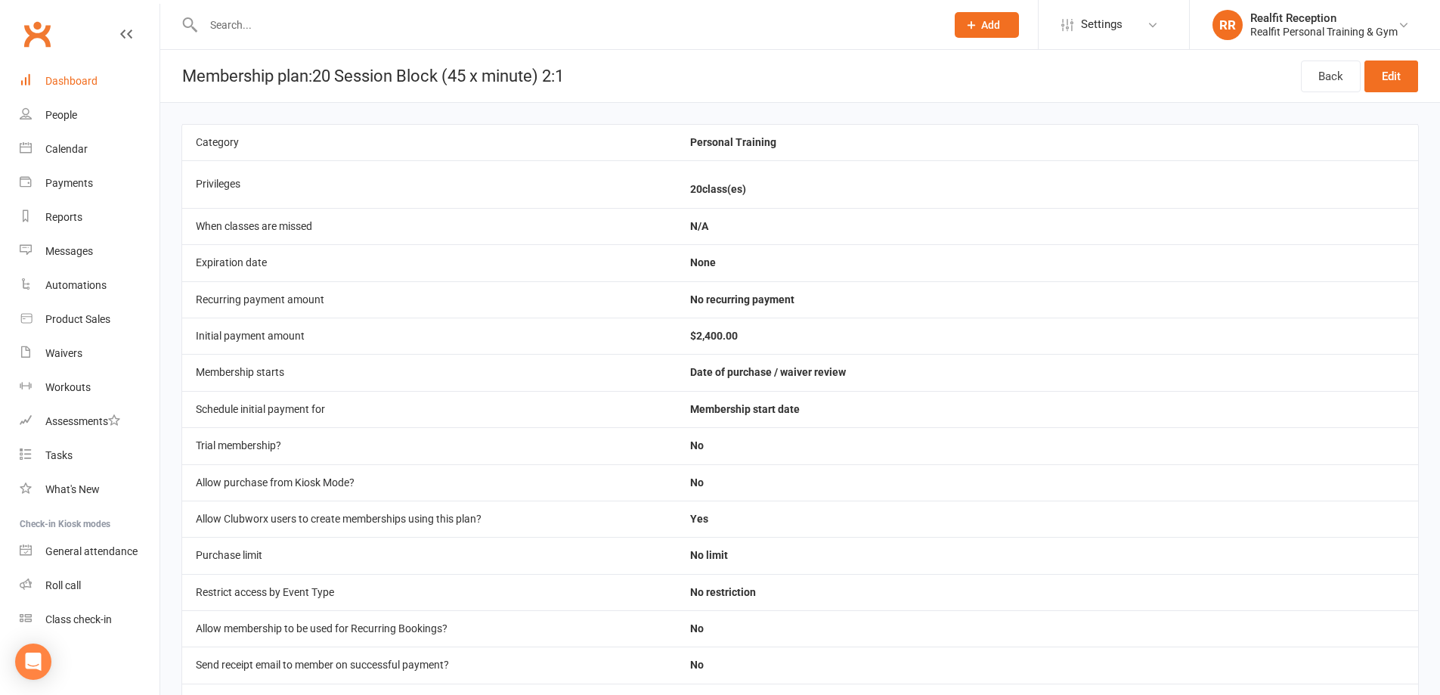
click at [45, 87] on link "Dashboard" at bounding box center [90, 81] width 140 height 34
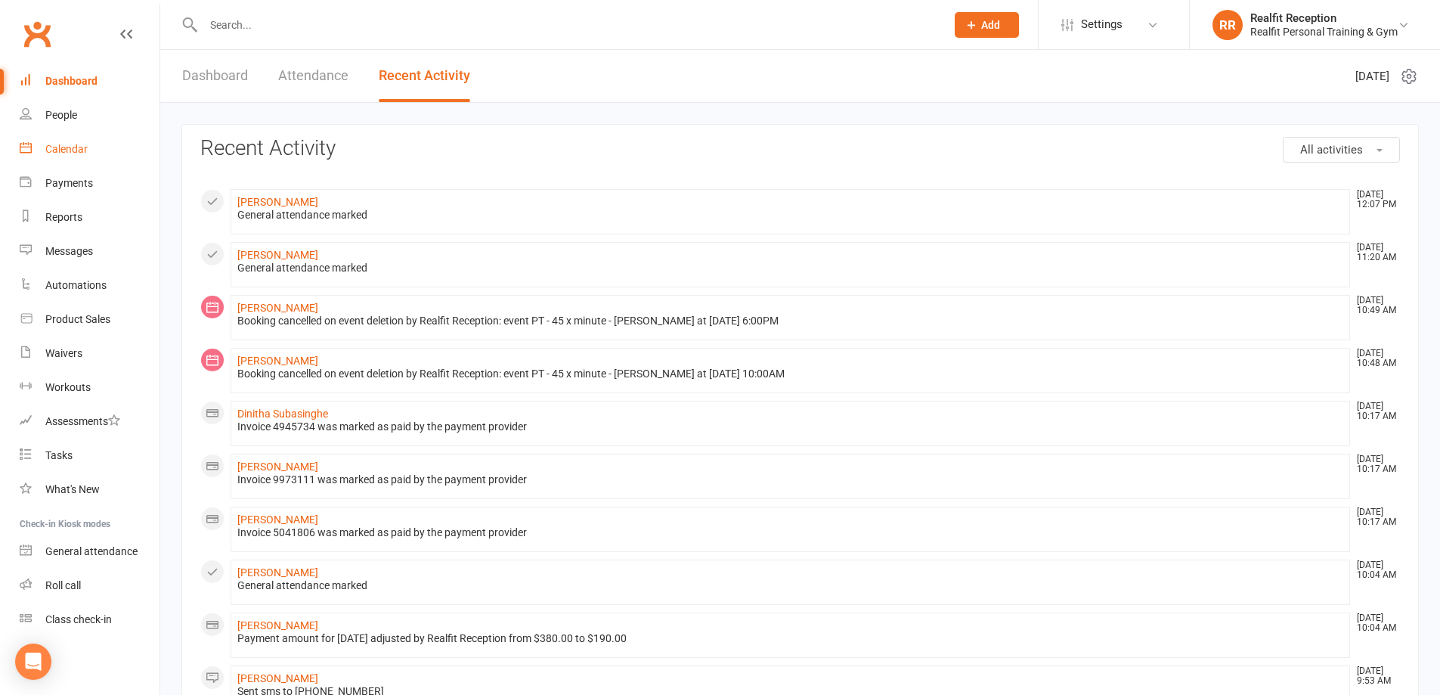
click at [83, 150] on div "Calendar" at bounding box center [66, 149] width 42 height 12
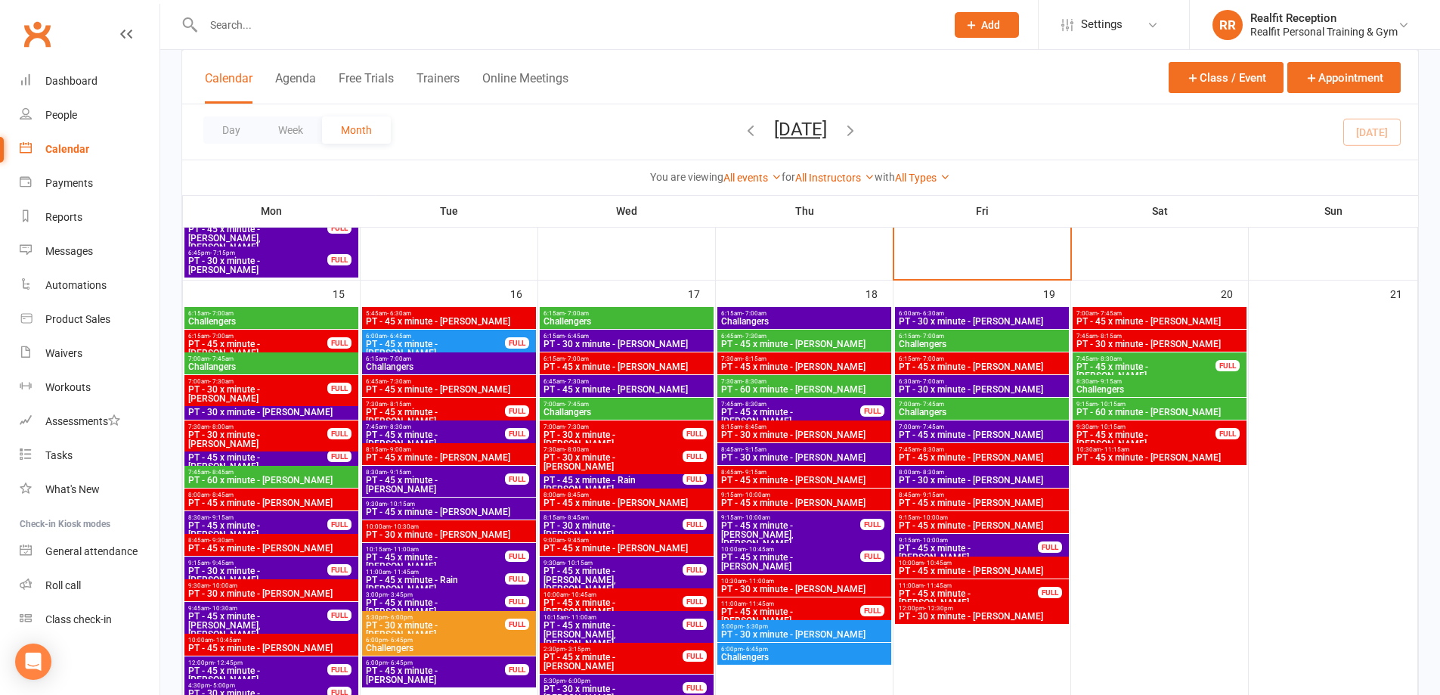
scroll to position [1134, 0]
